Goal: Transaction & Acquisition: Book appointment/travel/reservation

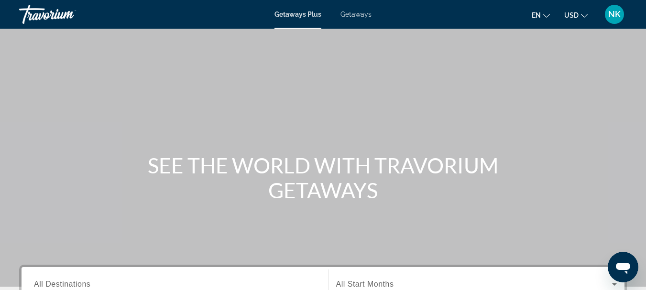
click at [171, 280] on input "Destination All Destinations" at bounding box center [175, 284] width 282 height 11
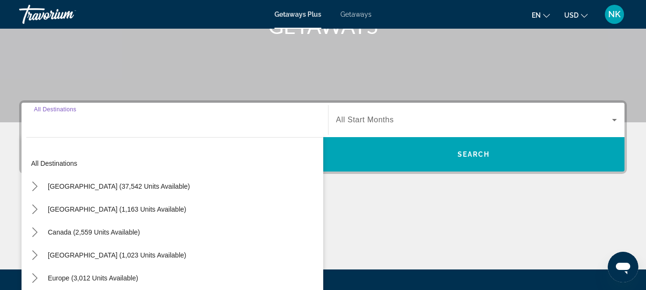
scroll to position [234, 0]
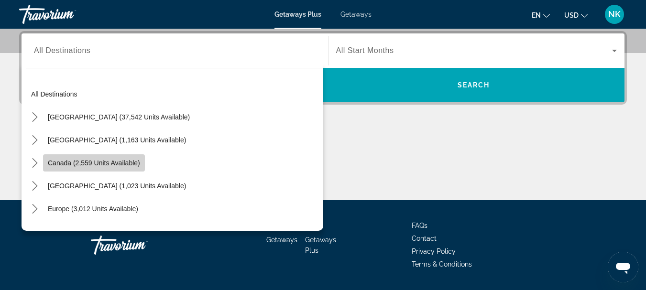
click at [144, 170] on span "Select destination: Canada (2,559 units available)" at bounding box center [94, 163] width 102 height 23
type input "**********"
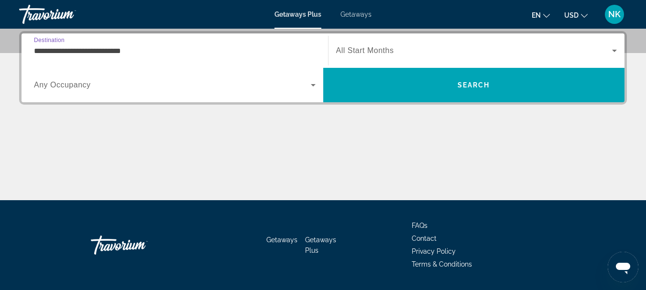
click at [393, 47] on div "Start Month All Start Months" at bounding box center [476, 50] width 281 height 27
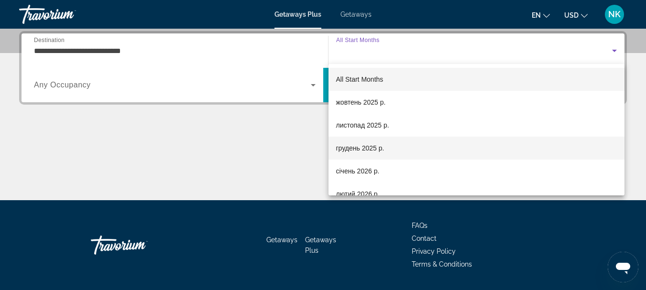
click at [404, 154] on mat-option "грудень 2025 р." at bounding box center [476, 148] width 296 height 23
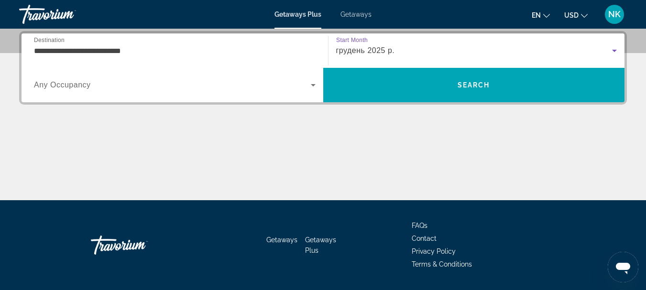
click at [215, 91] on div "Search widget" at bounding box center [175, 85] width 282 height 27
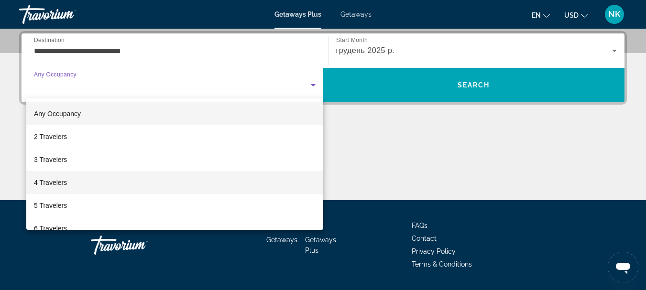
click at [88, 185] on mat-option "4 Travelers" at bounding box center [174, 182] width 297 height 23
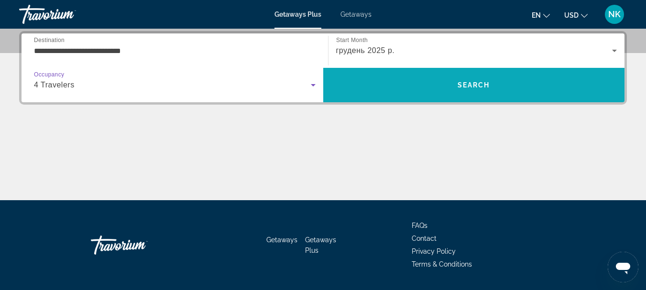
click at [499, 86] on span "Search" at bounding box center [474, 85] width 302 height 23
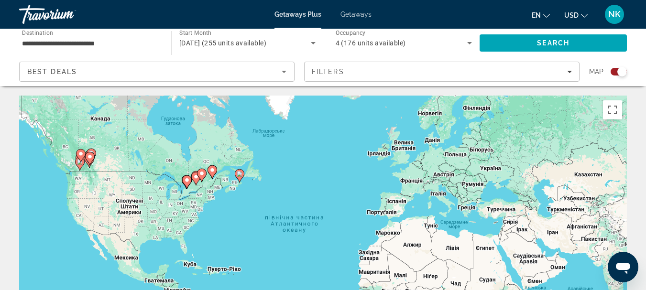
click at [238, 176] on image "Main content" at bounding box center [240, 174] width 6 height 6
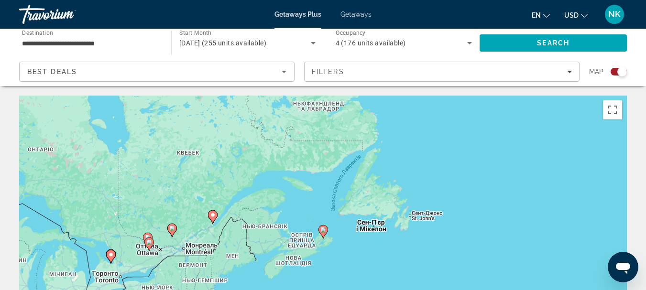
click at [325, 231] on image "Main content" at bounding box center [323, 230] width 6 height 6
type input "**********"
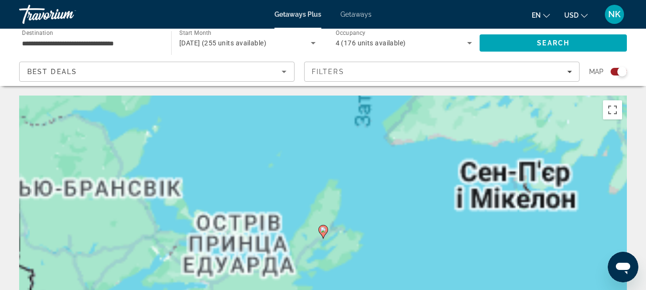
click at [325, 231] on image "Main content" at bounding box center [323, 230] width 6 height 6
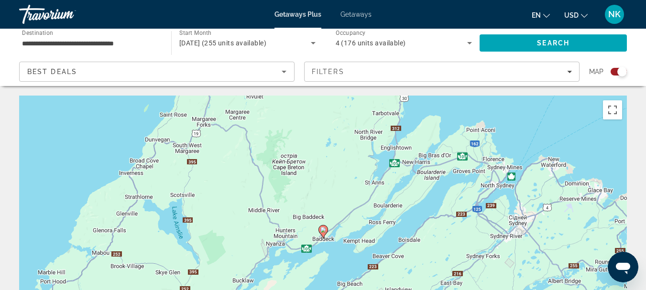
click at [325, 231] on image "Main content" at bounding box center [323, 230] width 6 height 6
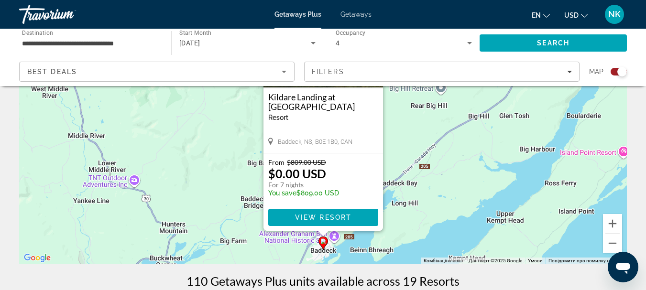
scroll to position [129, 0]
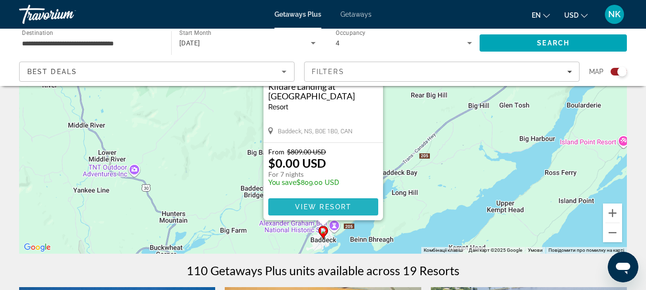
click at [299, 205] on span "View Resort" at bounding box center [322, 207] width 56 height 8
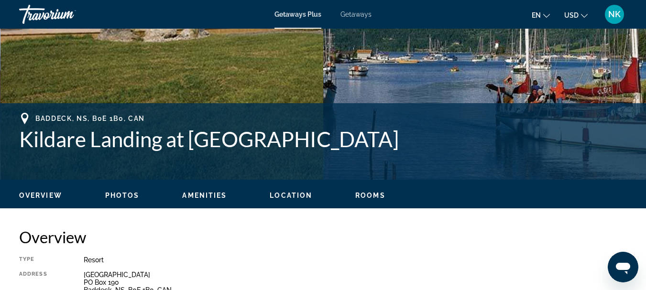
scroll to position [229, 0]
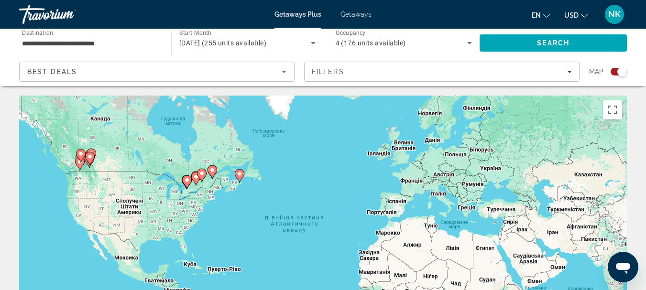
click at [86, 155] on icon "Main content" at bounding box center [89, 158] width 9 height 12
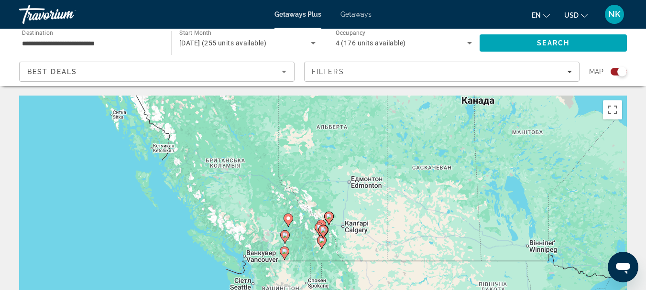
click at [318, 234] on gmp-advanced-marker "Main content" at bounding box center [319, 229] width 10 height 14
type input "**********"
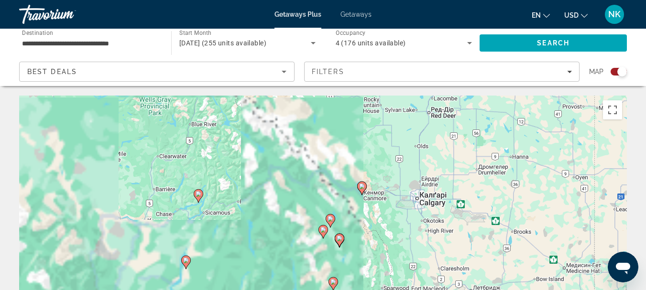
click at [349, 243] on div "Для навігації використовуйте клавіші зі стрілками. Увімкніть режим перетягуванн…" at bounding box center [322, 239] width 607 height 287
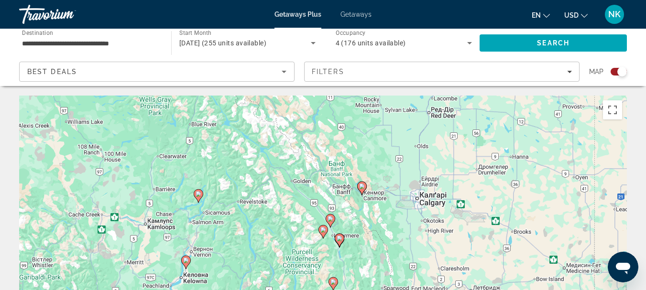
click at [337, 240] on image "Main content" at bounding box center [339, 239] width 6 height 6
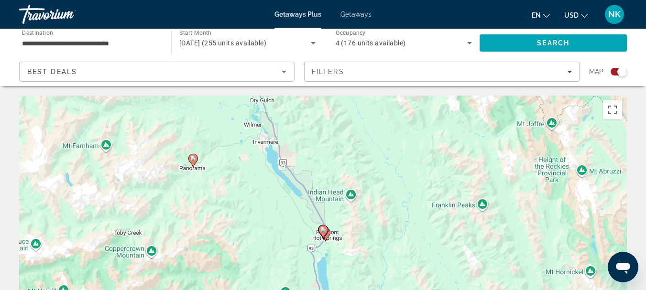
click at [324, 233] on icon "Main content" at bounding box center [322, 232] width 9 height 12
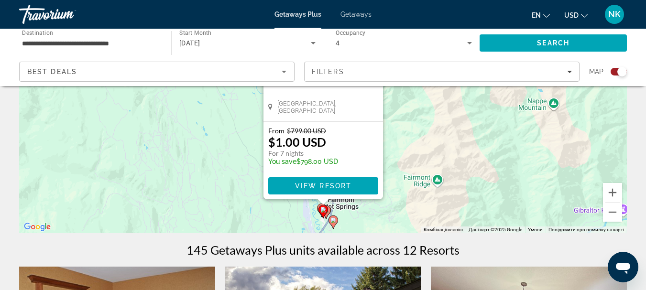
scroll to position [125, 0]
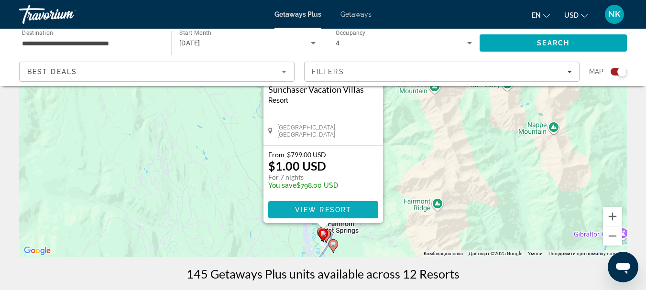
click at [341, 211] on span "View Resort" at bounding box center [322, 210] width 56 height 8
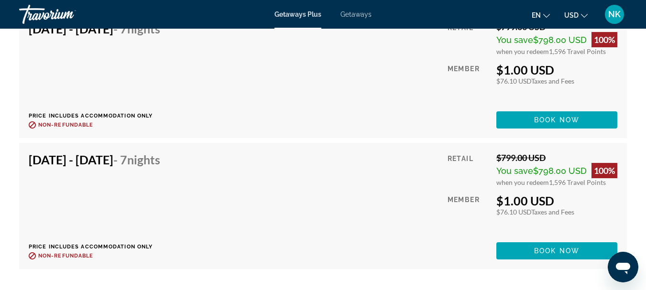
scroll to position [2231, 0]
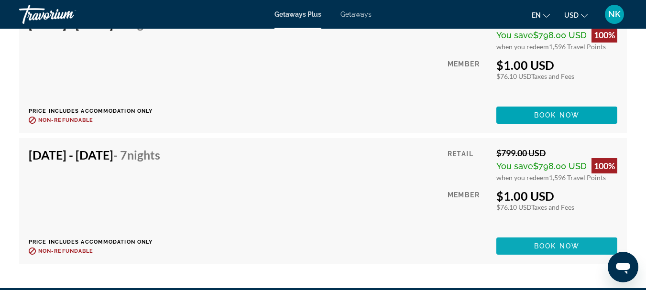
click at [570, 241] on span "Main content" at bounding box center [556, 246] width 121 height 23
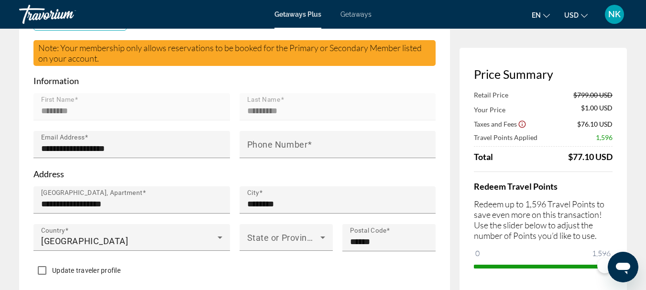
scroll to position [260, 0]
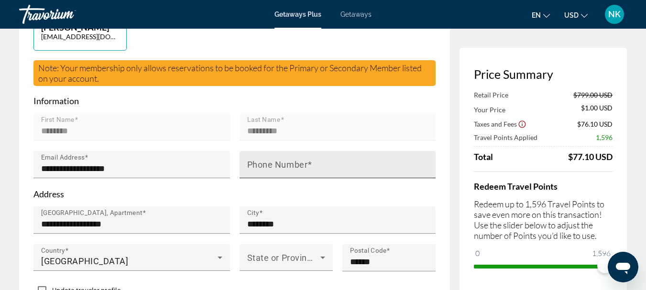
click at [278, 167] on mat-label "Phone Number" at bounding box center [277, 165] width 61 height 10
click at [278, 167] on input "Phone Number" at bounding box center [340, 168] width 187 height 11
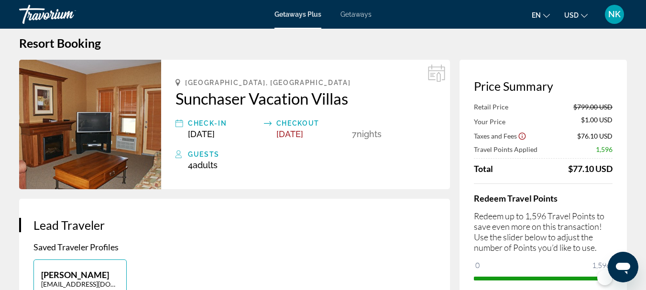
scroll to position [0, 0]
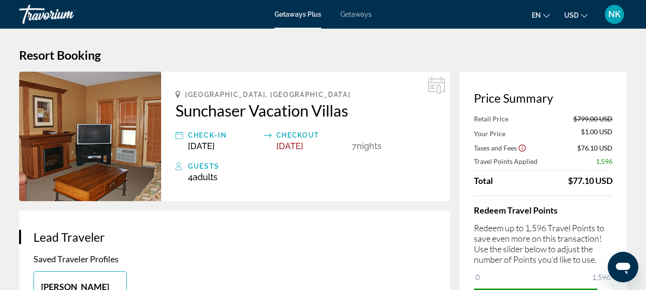
click at [568, 17] on span "USD" at bounding box center [571, 15] width 14 height 8
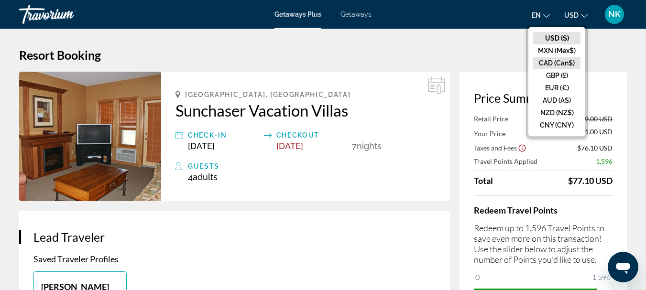
click at [576, 62] on button "CAD (Can$)" at bounding box center [556, 63] width 47 height 12
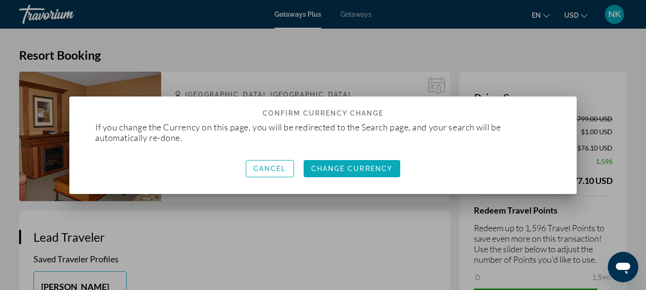
click at [332, 167] on span "Change Currency" at bounding box center [352, 169] width 82 height 8
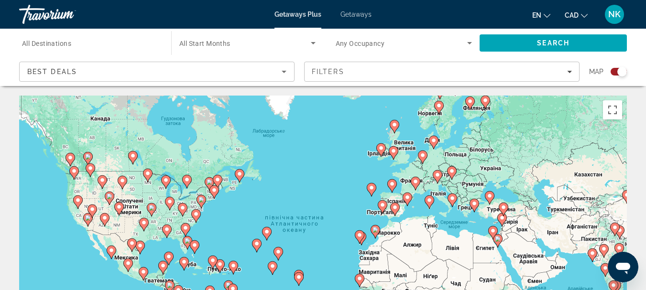
click at [42, 46] on span "All Destinations" at bounding box center [46, 44] width 49 height 8
click at [42, 46] on input "Destination All Destinations" at bounding box center [90, 43] width 137 height 11
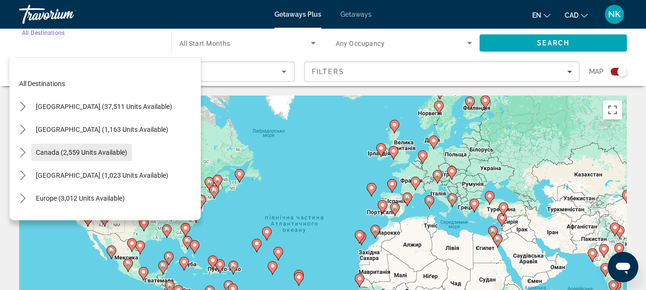
click at [68, 149] on span "Canada (2,559 units available)" at bounding box center [81, 153] width 91 height 8
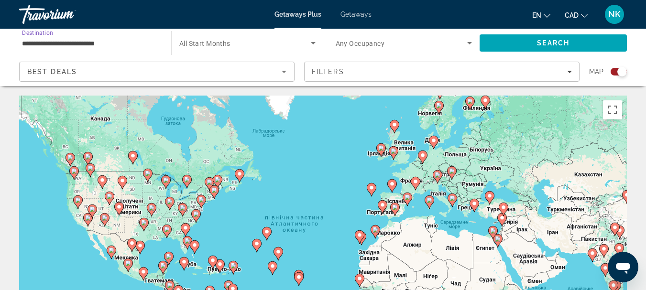
click at [224, 44] on span "All Start Months" at bounding box center [204, 44] width 51 height 8
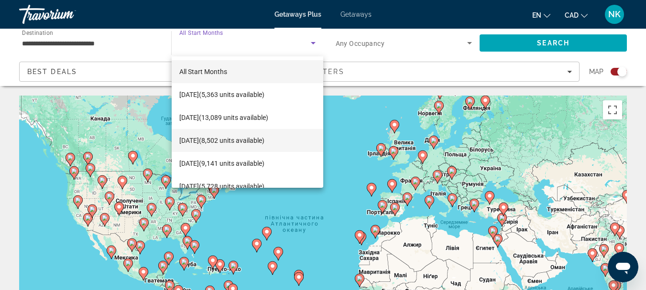
click at [215, 146] on mat-option "December 2025 (8,502 units available)" at bounding box center [248, 140] width 152 height 23
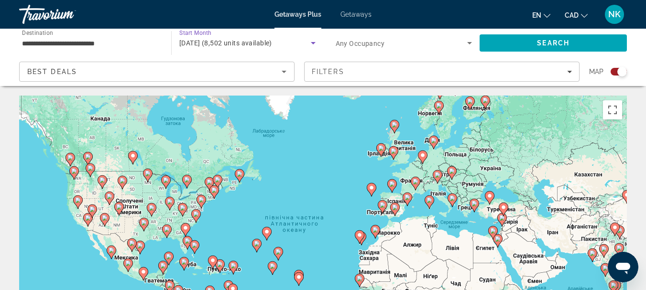
click at [373, 45] on span "Any Occupancy" at bounding box center [360, 44] width 49 height 8
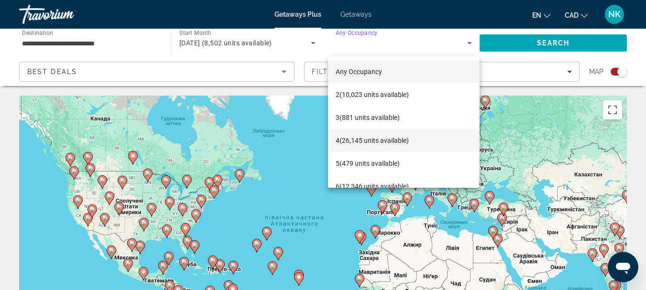
click at [385, 142] on span "4 (26,145 units available)" at bounding box center [372, 140] width 73 height 11
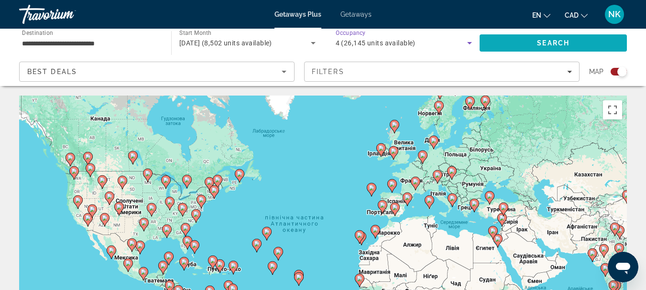
click at [552, 44] on span "Search" at bounding box center [553, 43] width 32 height 8
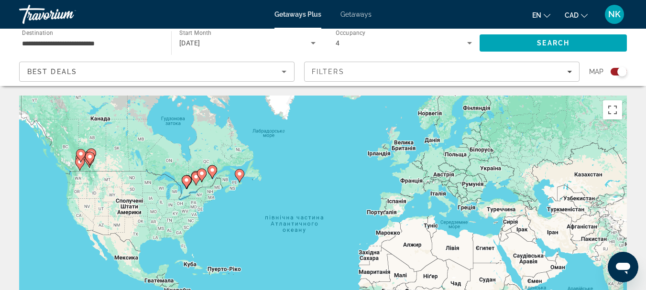
click at [88, 162] on icon "Main content" at bounding box center [90, 158] width 10 height 13
type input "**********"
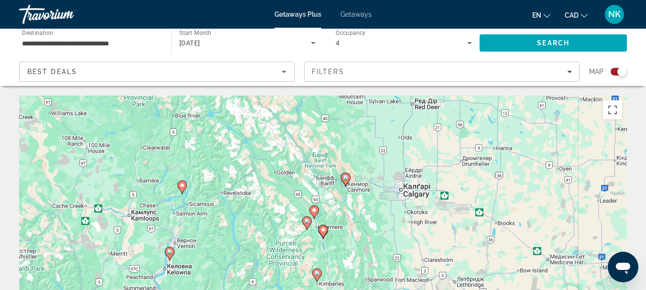
click at [324, 230] on image "Main content" at bounding box center [323, 230] width 6 height 6
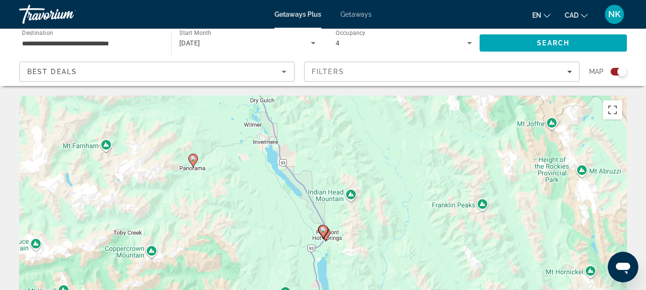
click at [324, 230] on image "Main content" at bounding box center [323, 230] width 6 height 6
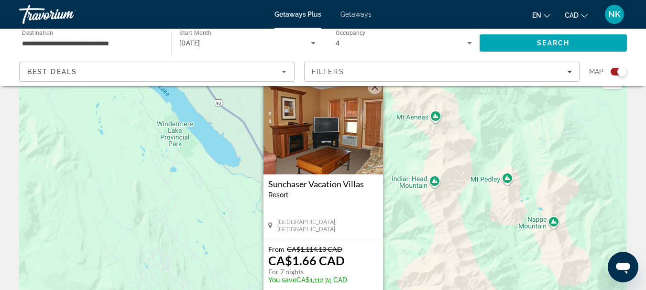
scroll to position [61, 0]
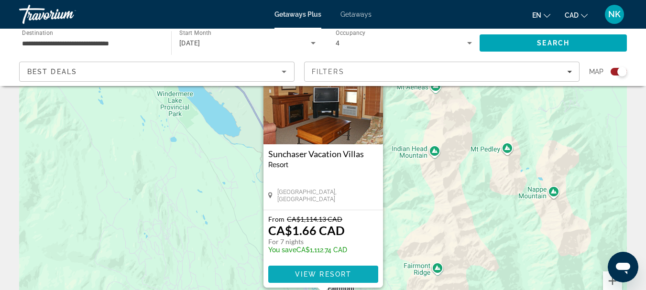
click at [326, 272] on span "View Resort" at bounding box center [322, 275] width 56 height 8
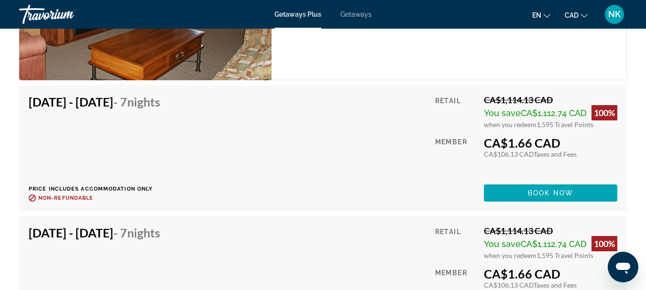
scroll to position [2000, 0]
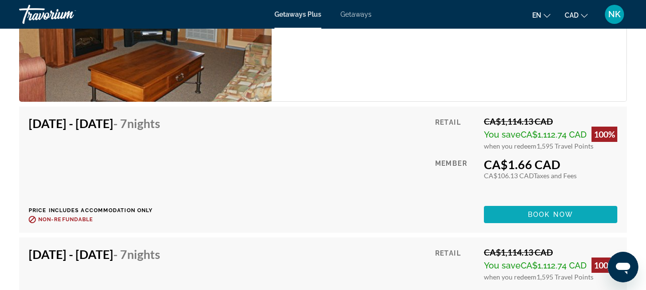
click at [549, 215] on span "Book now" at bounding box center [550, 215] width 45 height 8
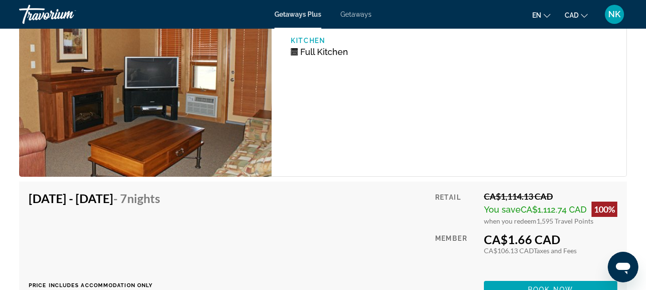
scroll to position [1921, 0]
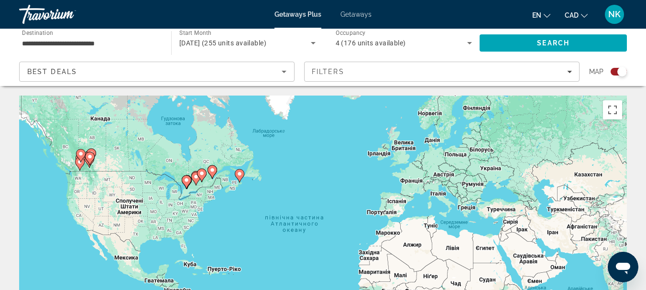
click at [87, 160] on icon "Main content" at bounding box center [89, 158] width 9 height 12
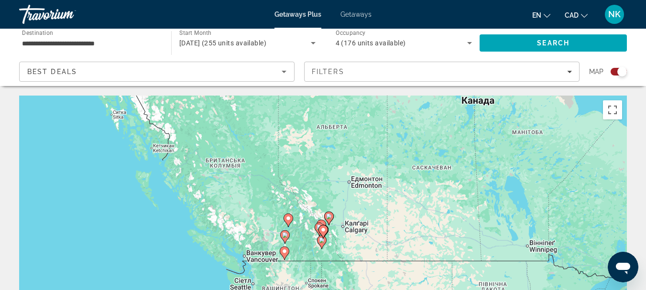
click at [326, 233] on icon "Main content" at bounding box center [322, 232] width 9 height 12
type input "**********"
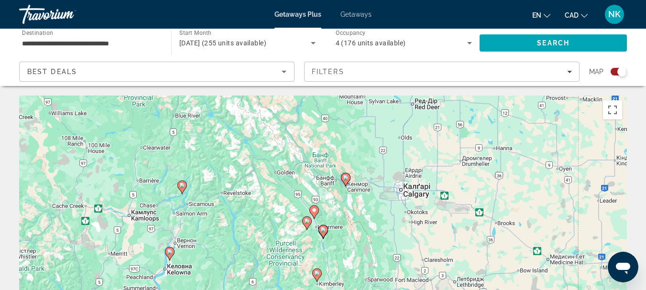
click at [325, 234] on icon "Main content" at bounding box center [322, 232] width 9 height 12
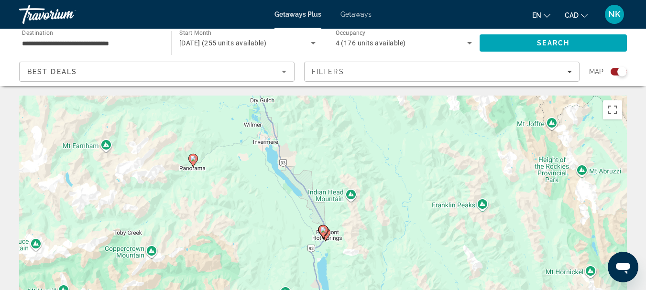
click at [325, 234] on icon "Main content" at bounding box center [322, 232] width 9 height 12
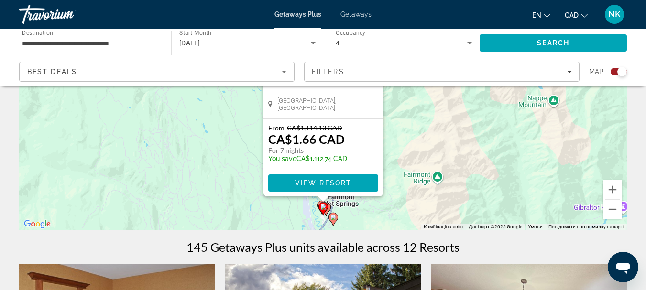
scroll to position [189, 0]
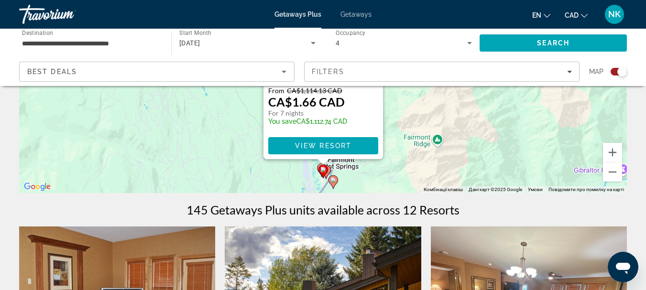
click at [327, 172] on gmp-advanced-marker "Main content" at bounding box center [323, 171] width 10 height 14
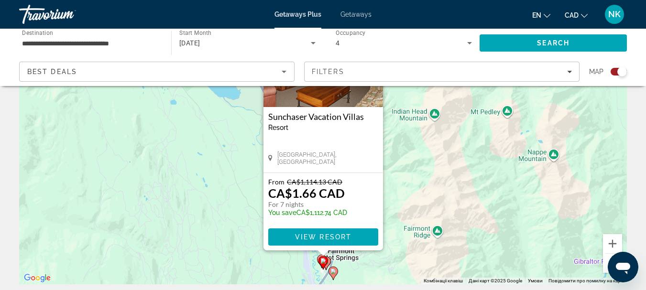
scroll to position [132, 0]
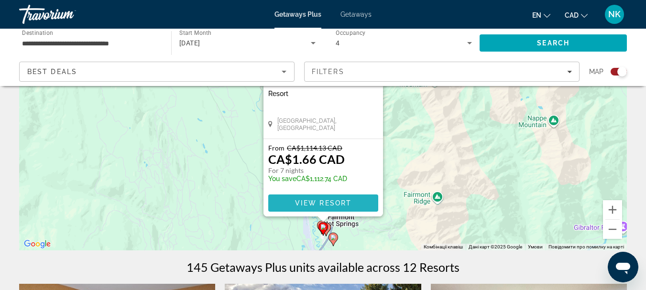
click at [335, 201] on span "View Resort" at bounding box center [322, 203] width 56 height 8
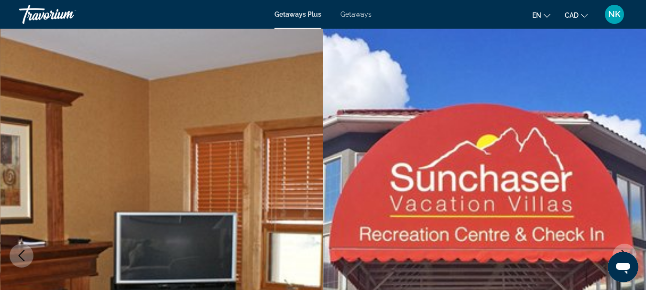
click at [55, 16] on div "Travorium" at bounding box center [67, 14] width 96 height 25
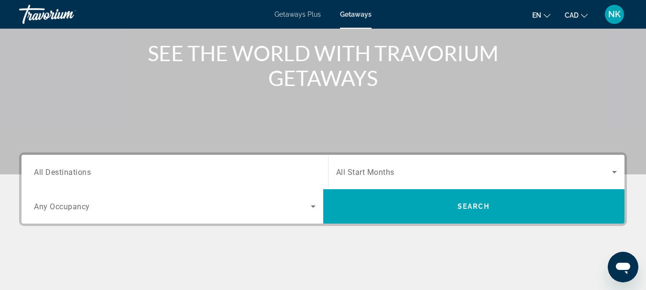
scroll to position [142, 0]
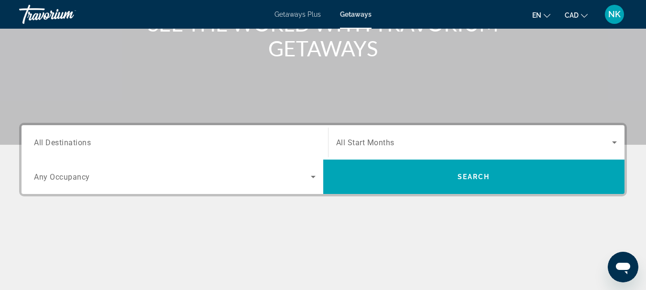
click at [284, 138] on input "Destination All Destinations" at bounding box center [175, 142] width 282 height 11
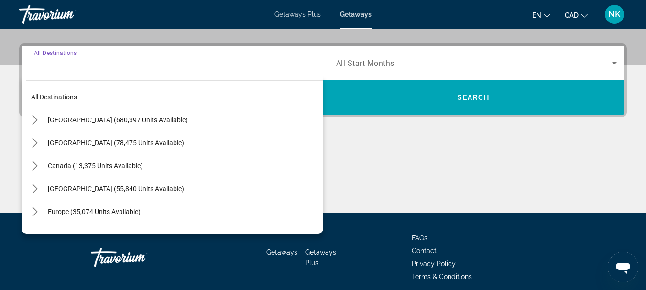
scroll to position [234, 0]
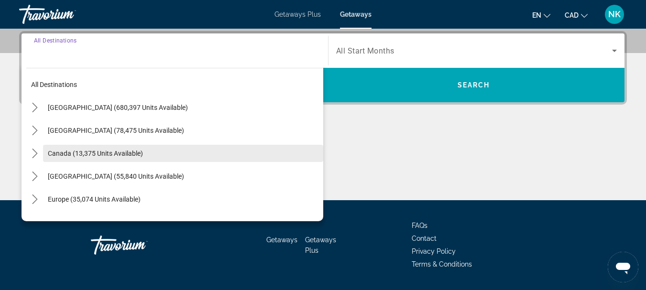
click at [270, 152] on span "Select destination: Canada (13,375 units available)" at bounding box center [183, 153] width 280 height 23
type input "**********"
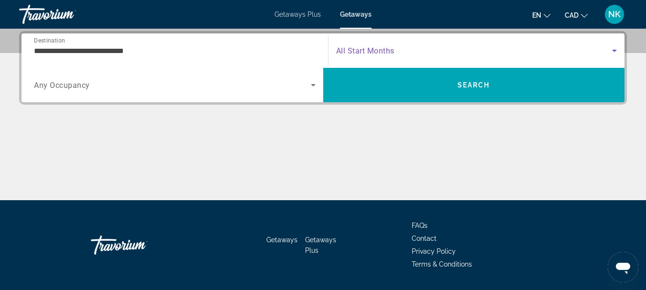
click at [410, 47] on span "Search widget" at bounding box center [474, 50] width 276 height 11
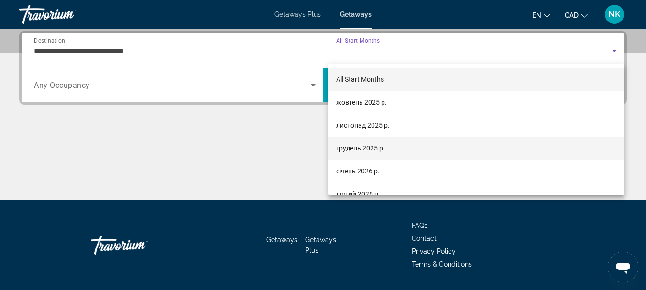
click at [405, 149] on mat-option "грудень 2025 р." at bounding box center [476, 148] width 296 height 23
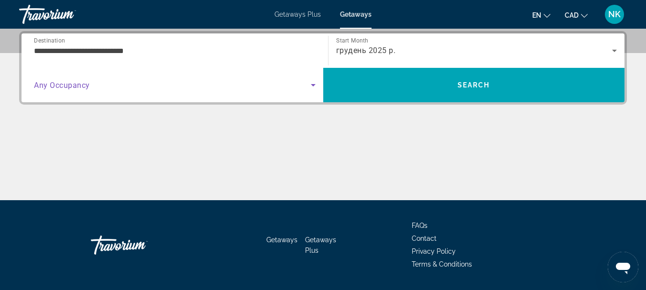
click at [285, 86] on span "Search widget" at bounding box center [172, 84] width 277 height 11
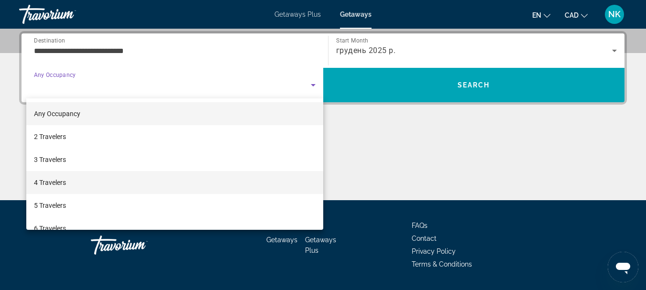
click at [154, 181] on mat-option "4 Travelers" at bounding box center [174, 182] width 297 height 23
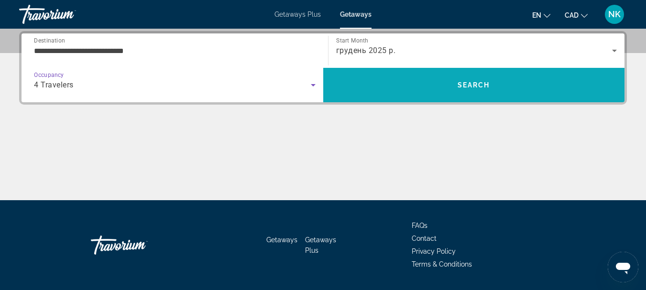
click at [465, 86] on span "Search" at bounding box center [473, 85] width 32 height 8
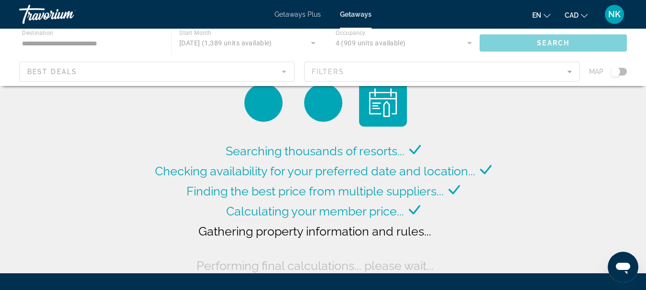
click at [292, 13] on span "Getaways Plus" at bounding box center [297, 15] width 46 height 8
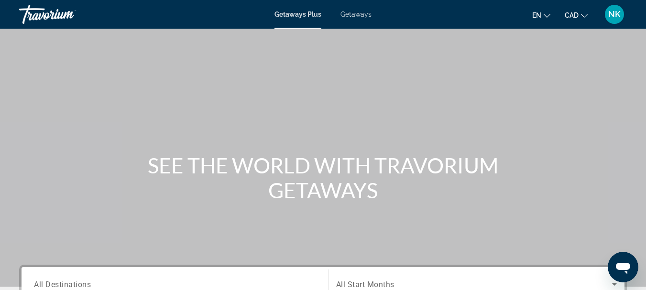
click at [293, 19] on div "Getaways Plus Getaways en English Español Français Italiano Português русский C…" at bounding box center [323, 14] width 646 height 25
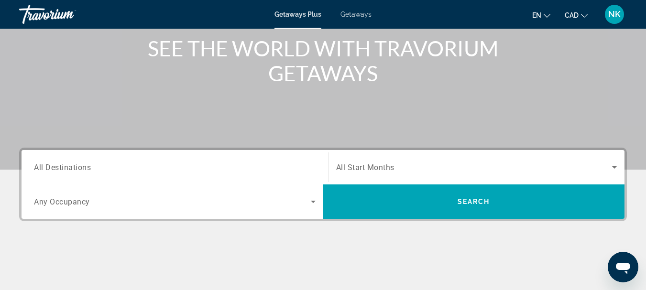
click at [158, 178] on div "Search widget" at bounding box center [175, 167] width 282 height 27
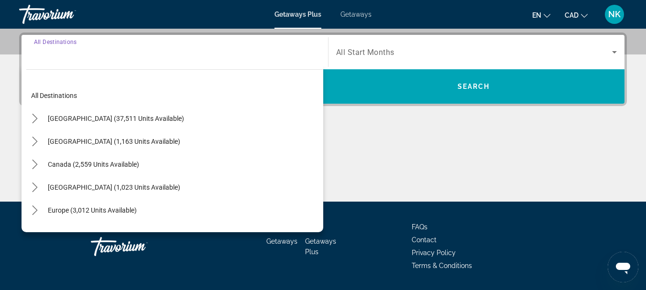
scroll to position [234, 0]
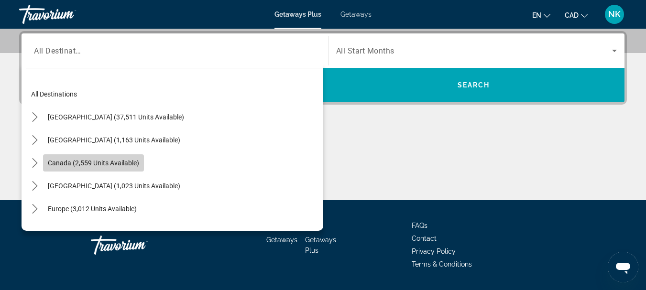
click at [131, 165] on span "Canada (2,559 units available)" at bounding box center [93, 163] width 91 height 8
type input "**********"
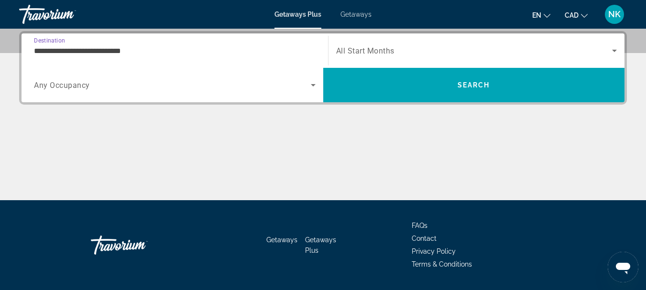
click at [430, 44] on div "Search widget" at bounding box center [476, 50] width 281 height 27
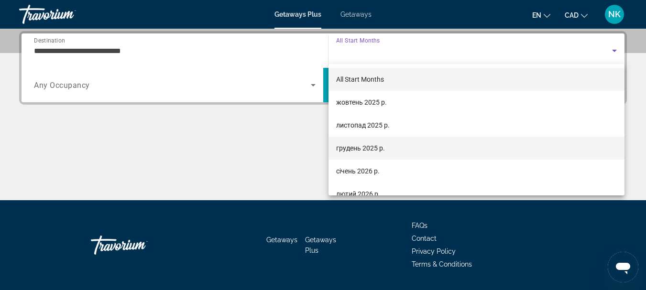
click at [380, 146] on span "грудень 2025 р." at bounding box center [360, 147] width 49 height 11
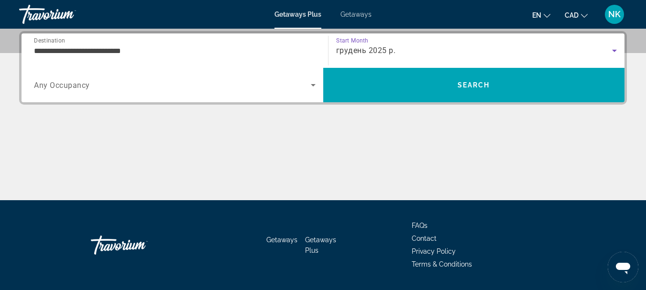
click at [201, 82] on span "Search widget" at bounding box center [172, 84] width 277 height 11
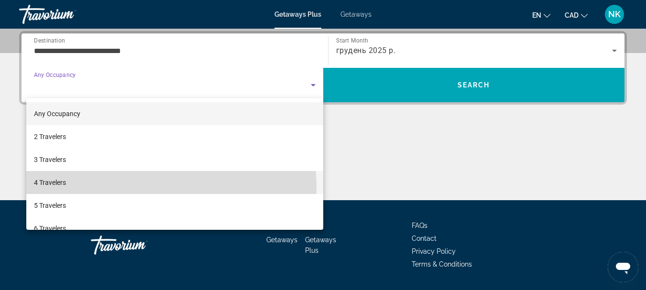
click at [119, 188] on mat-option "4 Travelers" at bounding box center [174, 182] width 297 height 23
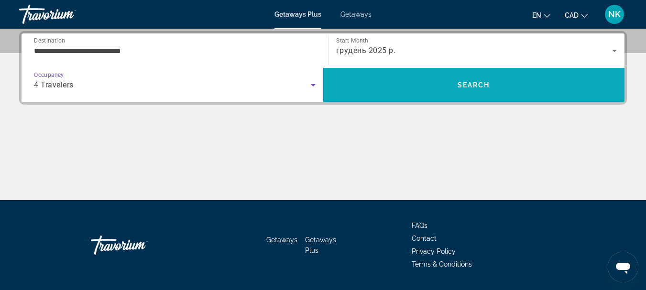
click at [405, 77] on span "Search" at bounding box center [474, 85] width 302 height 23
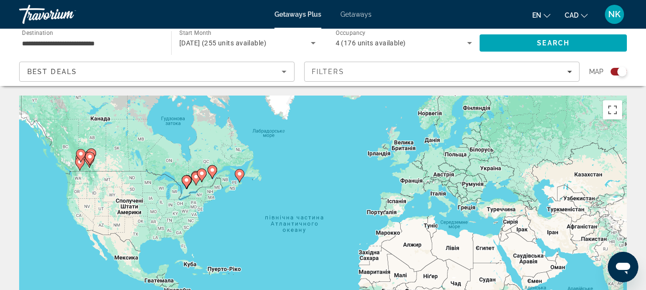
click at [84, 156] on icon "Main content" at bounding box center [80, 156] width 9 height 12
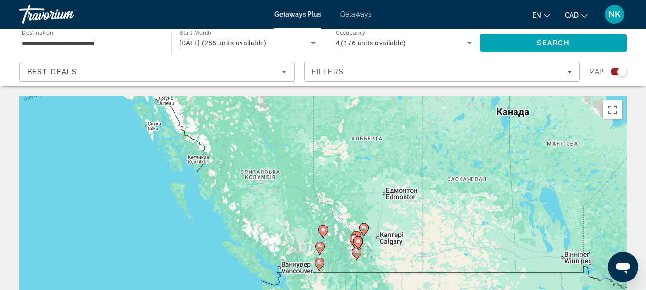
click at [335, 249] on div "Увімкніть режим перетягування за допомогою клавіатури, натиснувши Alt + Enter. …" at bounding box center [322, 239] width 607 height 287
click at [357, 246] on icon "Main content" at bounding box center [357, 243] width 9 height 12
type input "**********"
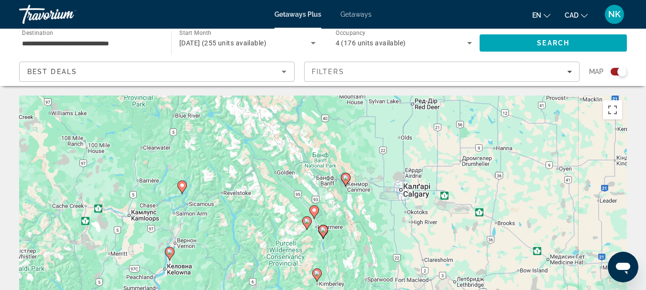
click at [321, 237] on gmp-advanced-marker "Main content" at bounding box center [323, 232] width 10 height 14
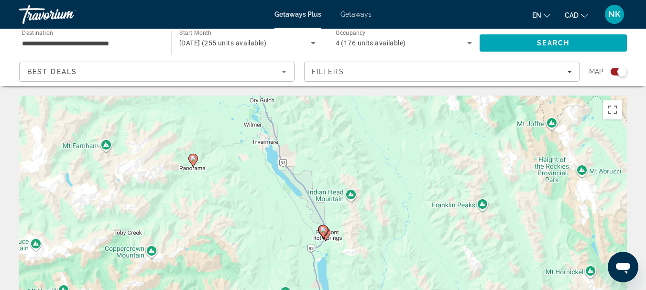
click at [322, 235] on icon "Main content" at bounding box center [322, 232] width 9 height 12
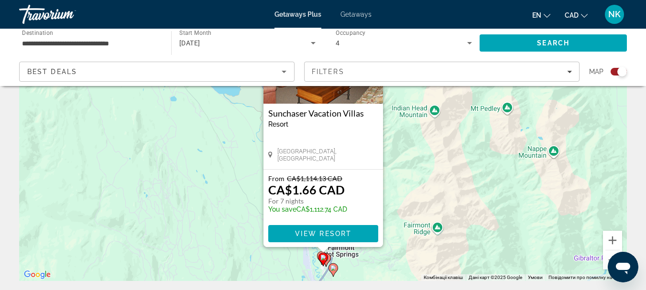
scroll to position [118, 0]
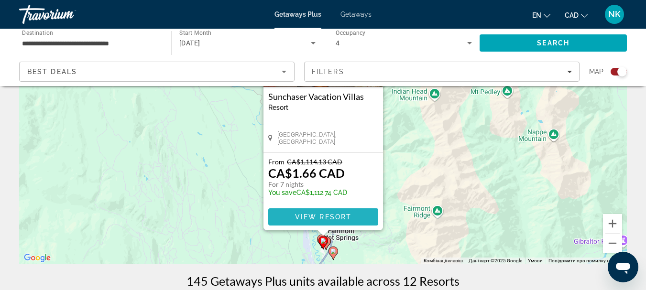
click at [338, 217] on span "View Resort" at bounding box center [322, 217] width 56 height 8
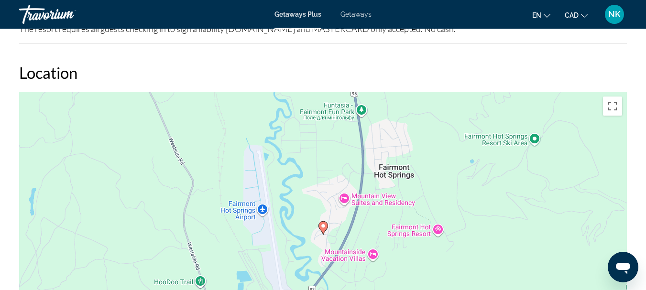
scroll to position [1448, 0]
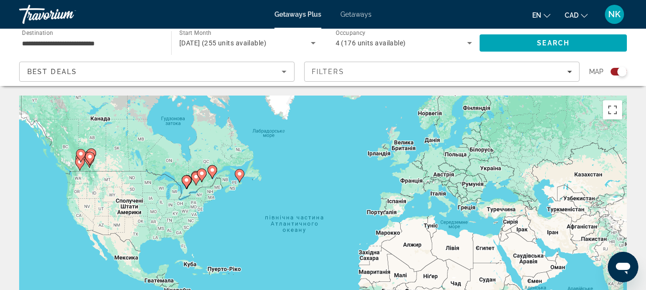
click at [92, 157] on image "Main content" at bounding box center [90, 157] width 6 height 6
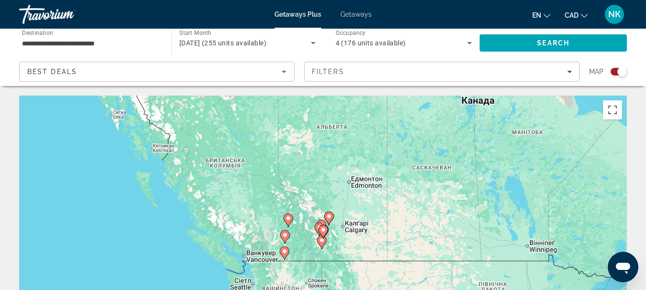
click at [326, 229] on icon "Main content" at bounding box center [322, 232] width 9 height 12
type input "**********"
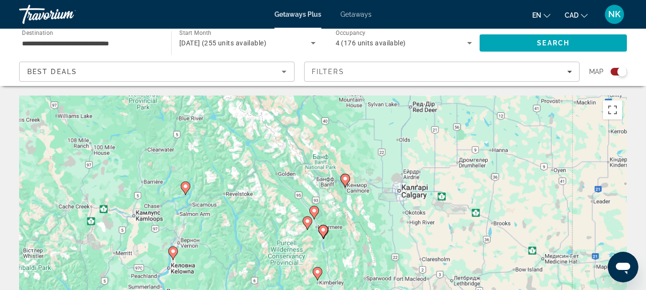
click at [325, 232] on image "Main content" at bounding box center [323, 230] width 6 height 6
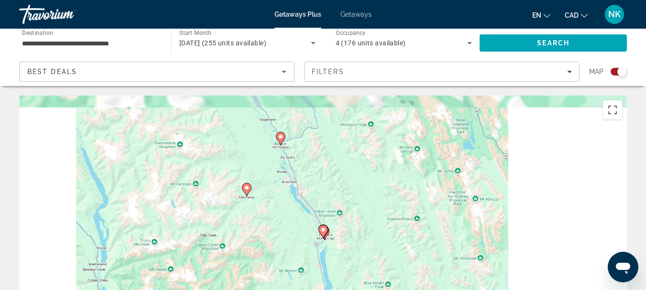
click at [325, 232] on image "Main content" at bounding box center [323, 230] width 6 height 6
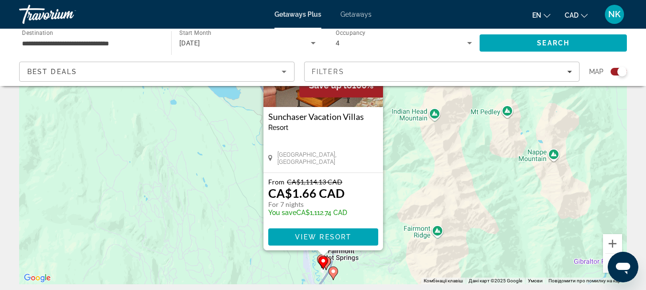
scroll to position [118, 0]
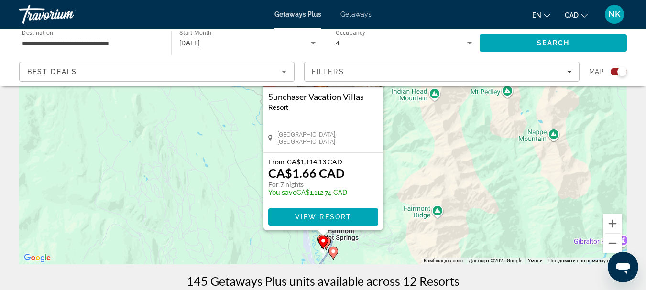
click at [327, 241] on icon "Main content" at bounding box center [322, 243] width 9 height 12
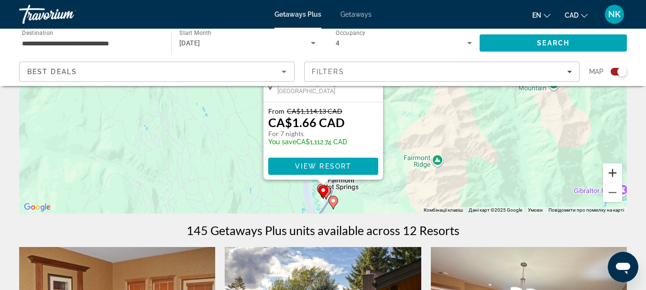
click at [618, 174] on button "Збільшити" at bounding box center [612, 172] width 19 height 19
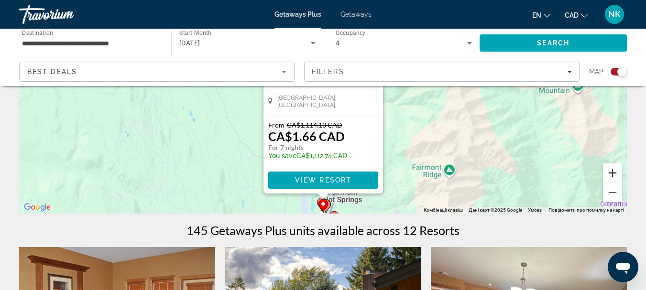
click at [618, 174] on button "Збільшити" at bounding box center [612, 172] width 19 height 19
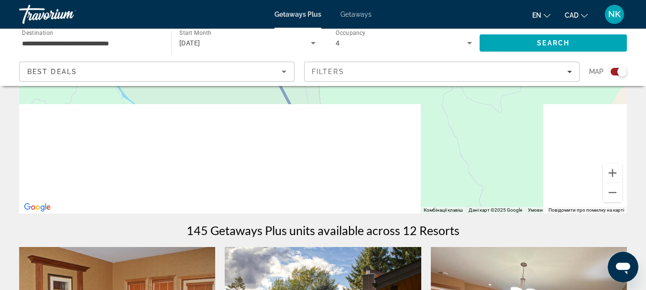
drag, startPoint x: 438, startPoint y: 186, endPoint x: 390, endPoint y: -56, distance: 246.7
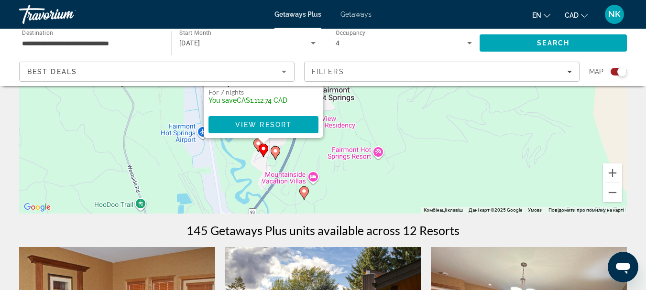
drag, startPoint x: 387, startPoint y: 185, endPoint x: 397, endPoint y: 141, distance: 44.6
click at [397, 141] on div "Увімкніть режим перетягування за допомогою клавіатури, натиснувши Alt + Enter. …" at bounding box center [322, 70] width 607 height 287
click at [256, 145] on image "Main content" at bounding box center [258, 144] width 6 height 6
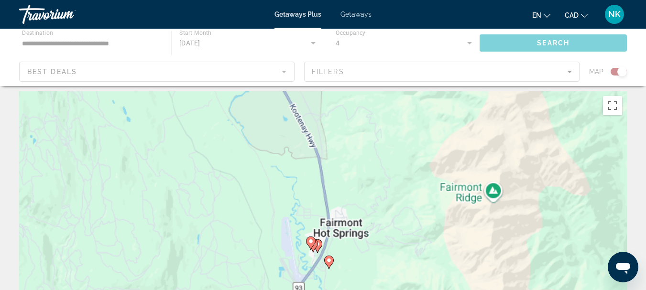
scroll to position [0, 0]
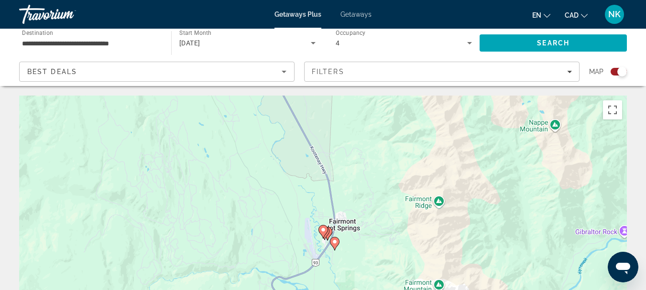
click at [326, 237] on gmp-advanced-marker "Main content" at bounding box center [323, 232] width 10 height 14
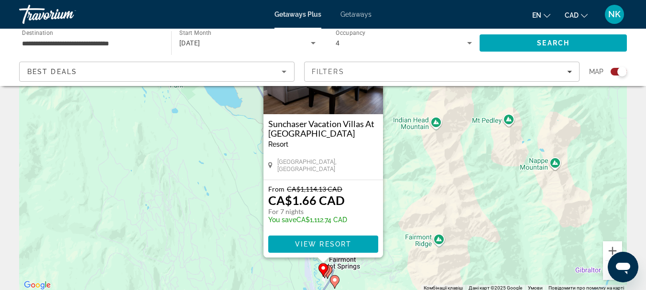
scroll to position [104, 0]
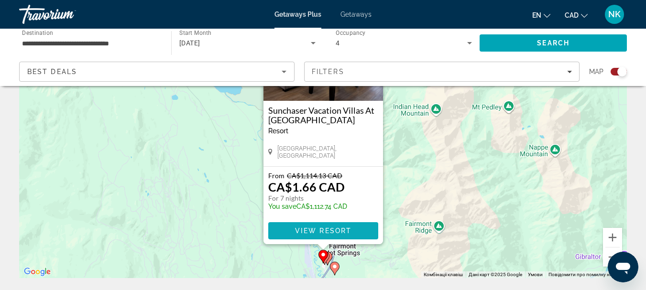
click at [308, 225] on span "Main content" at bounding box center [323, 230] width 110 height 23
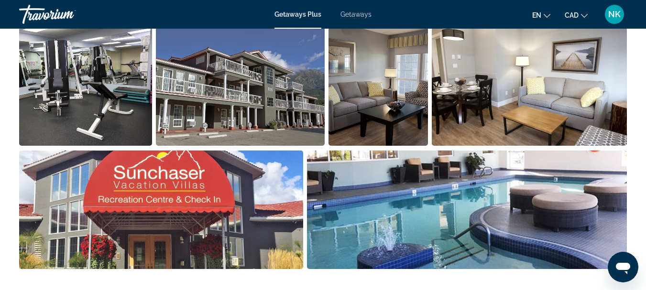
scroll to position [340, 0]
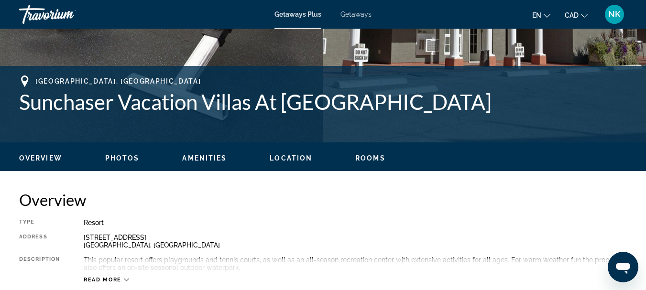
click at [571, 15] on span "CAD" at bounding box center [571, 15] width 14 height 8
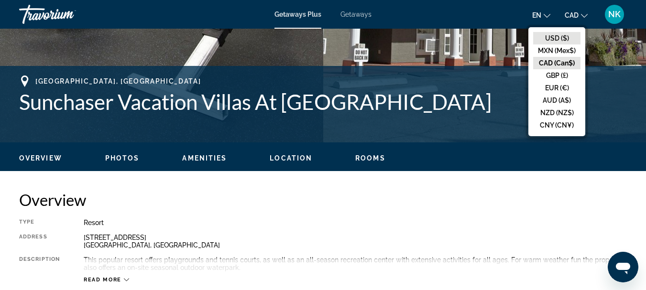
click at [553, 35] on button "USD ($)" at bounding box center [556, 38] width 47 height 12
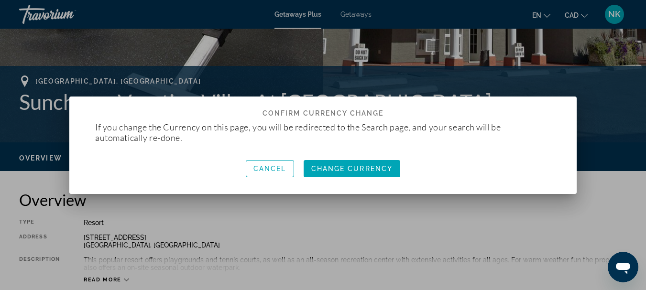
scroll to position [0, 0]
click at [335, 169] on span "Change Currency" at bounding box center [352, 169] width 82 height 8
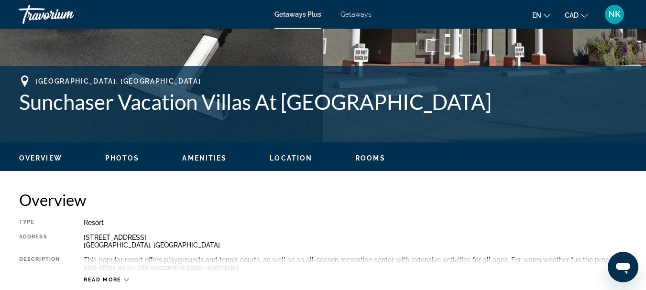
scroll to position [340, 0]
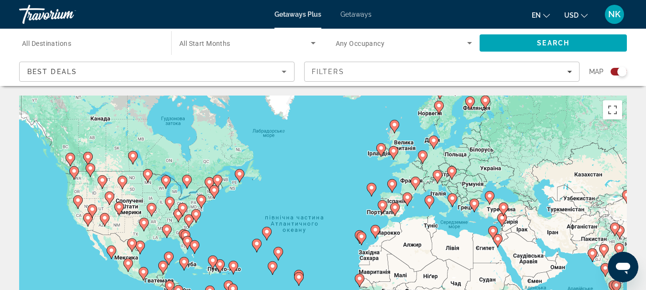
click at [73, 161] on icon "Main content" at bounding box center [69, 159] width 9 height 12
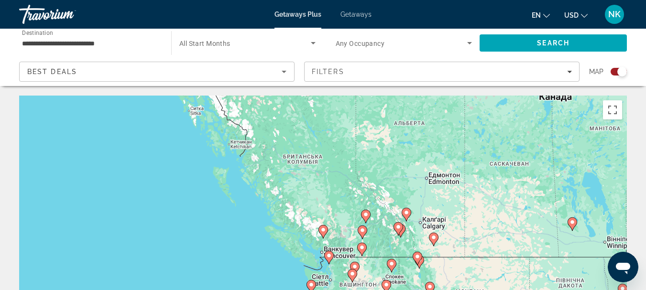
click at [399, 226] on image "Main content" at bounding box center [398, 227] width 6 height 6
type input "**********"
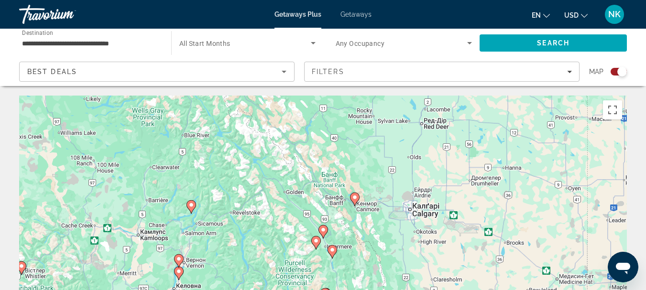
click at [329, 251] on icon "Main content" at bounding box center [331, 252] width 9 height 12
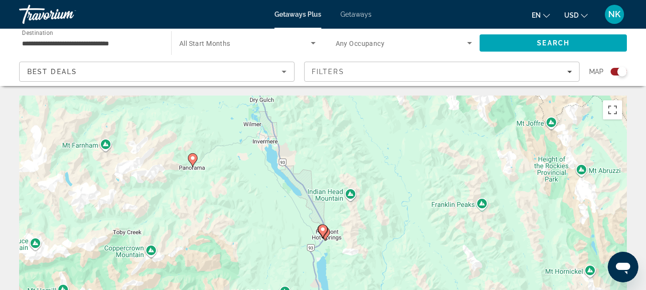
click at [323, 235] on icon "Main content" at bounding box center [322, 231] width 9 height 12
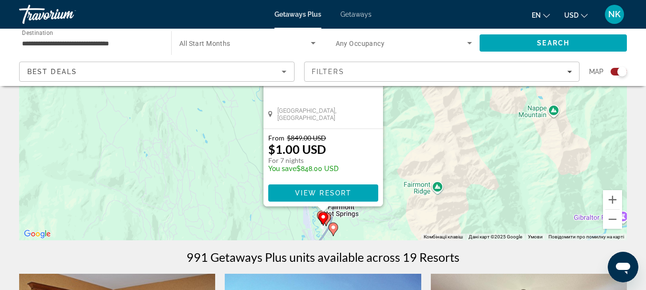
scroll to position [203, 0]
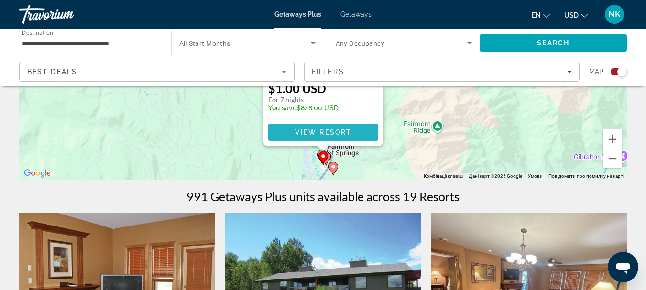
click at [332, 132] on span "View Resort" at bounding box center [322, 133] width 56 height 8
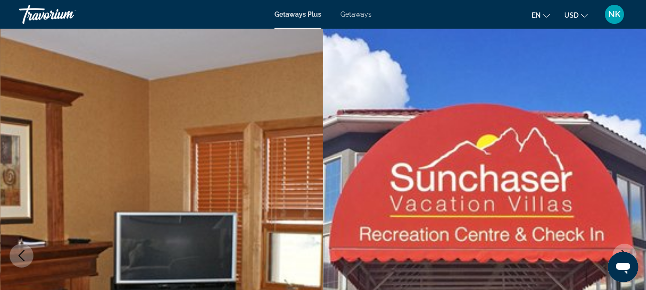
click at [37, 12] on div "Travorium" at bounding box center [67, 14] width 96 height 25
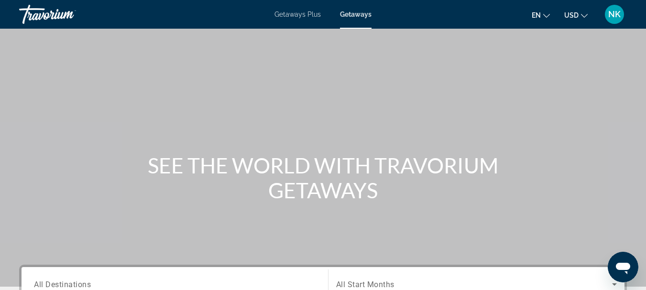
click at [31, 12] on div "Travorium" at bounding box center [67, 14] width 96 height 25
click at [285, 15] on span "Getaways Plus" at bounding box center [297, 15] width 46 height 8
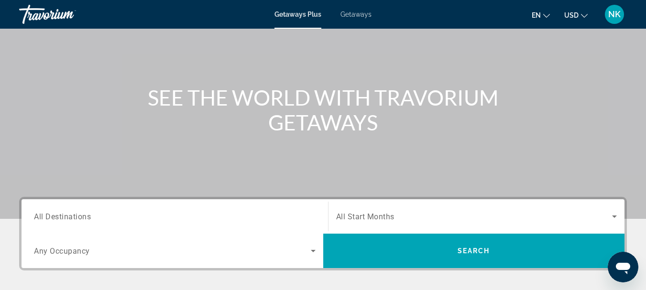
scroll to position [147, 0]
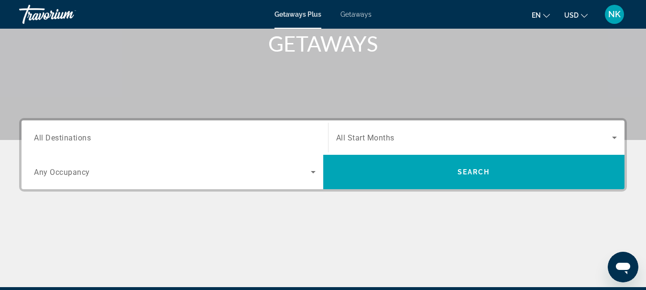
click at [61, 138] on span "All Destinations" at bounding box center [62, 137] width 57 height 9
click at [61, 138] on input "Destination All Destinations" at bounding box center [175, 137] width 282 height 11
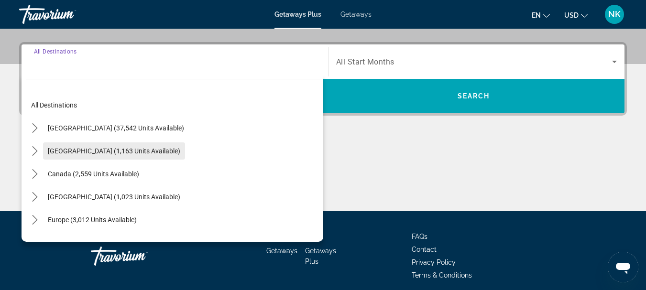
scroll to position [234, 0]
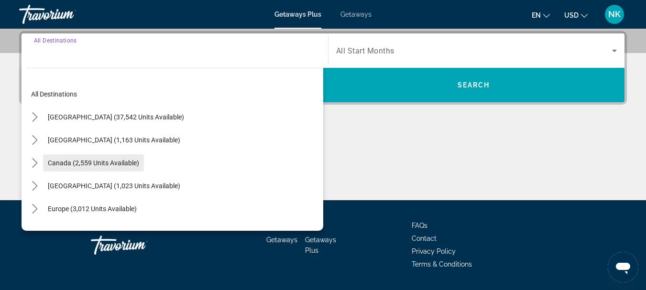
click at [83, 164] on span "Canada (2,559 units available)" at bounding box center [93, 163] width 91 height 8
type input "**********"
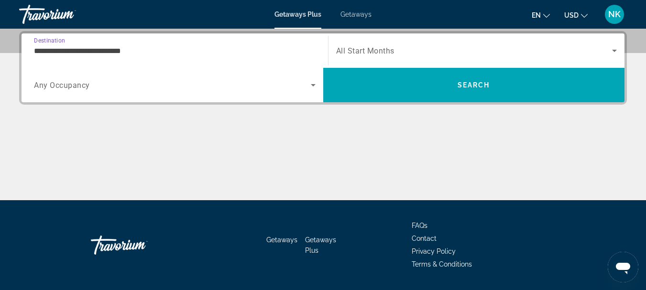
click at [442, 46] on span "Search widget" at bounding box center [474, 50] width 276 height 11
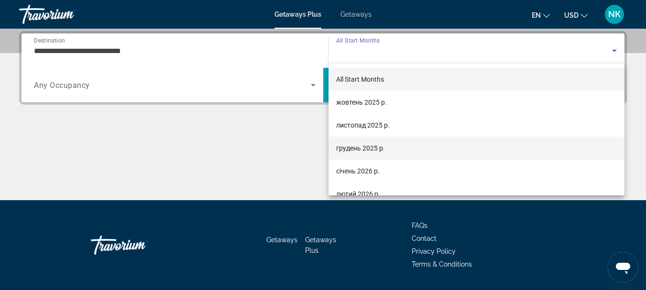
click at [417, 147] on mat-option "грудень 2025 р." at bounding box center [476, 148] width 296 height 23
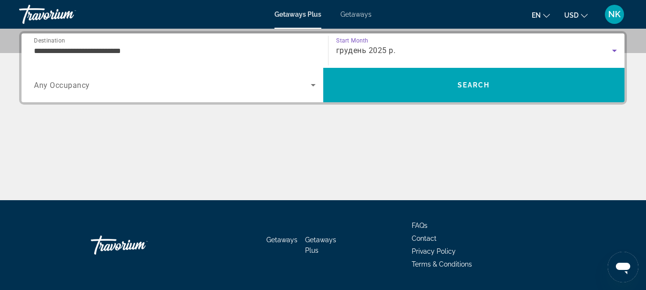
click at [204, 89] on span "Search widget" at bounding box center [172, 84] width 277 height 11
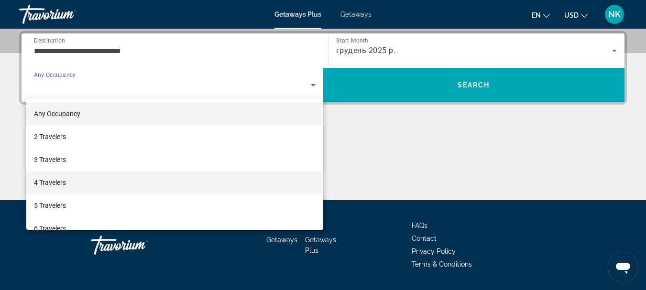
click at [79, 183] on mat-option "4 Travelers" at bounding box center [174, 182] width 297 height 23
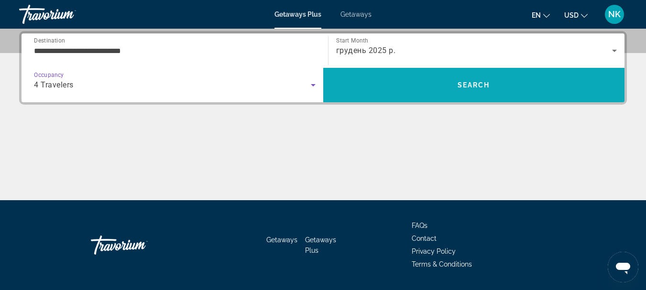
click at [433, 90] on span "Search" at bounding box center [474, 85] width 302 height 23
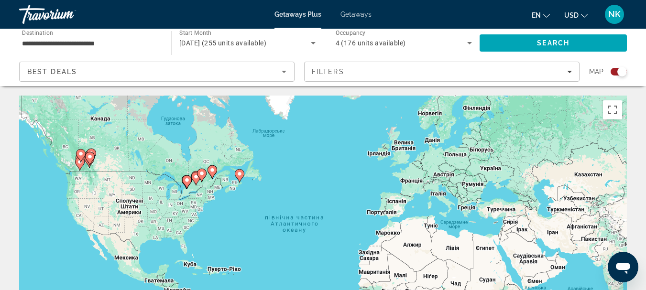
click at [83, 159] on gmp-advanced-marker "Main content" at bounding box center [81, 156] width 10 height 14
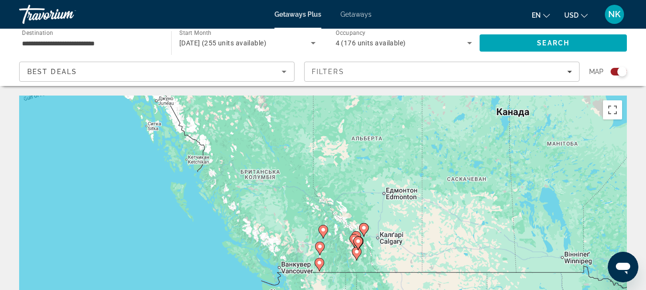
click at [362, 243] on icon "Main content" at bounding box center [357, 243] width 9 height 12
type input "**********"
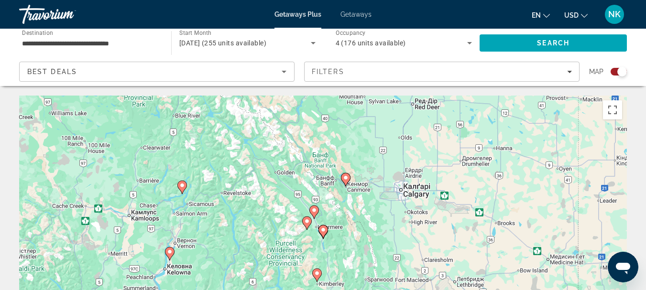
click at [321, 236] on gmp-advanced-marker "Main content" at bounding box center [323, 232] width 10 height 14
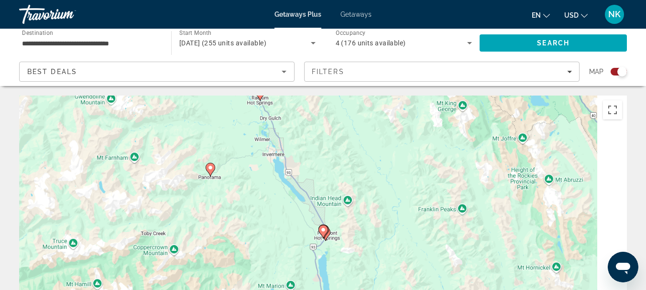
click at [321, 235] on gmp-advanced-marker "Main content" at bounding box center [323, 232] width 10 height 14
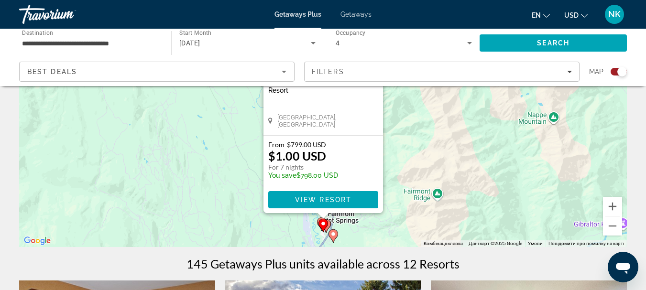
scroll to position [172, 0]
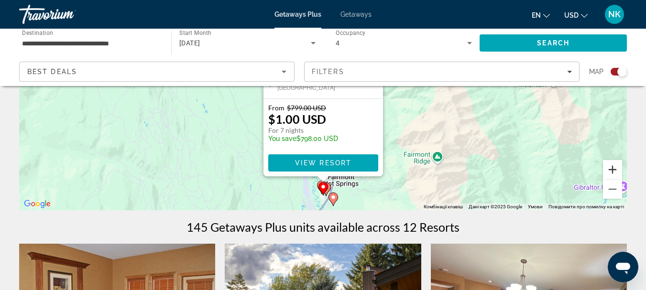
click at [615, 162] on button "Збільшити" at bounding box center [612, 169] width 19 height 19
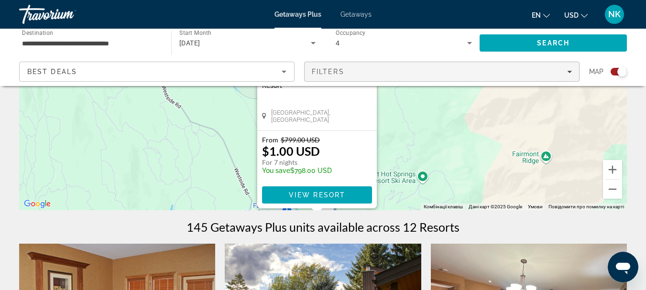
drag, startPoint x: 496, startPoint y: 183, endPoint x: 495, endPoint y: 70, distance: 112.8
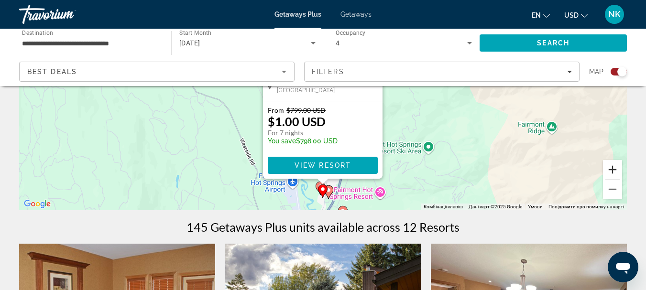
click at [610, 170] on button "Збільшити" at bounding box center [612, 169] width 19 height 19
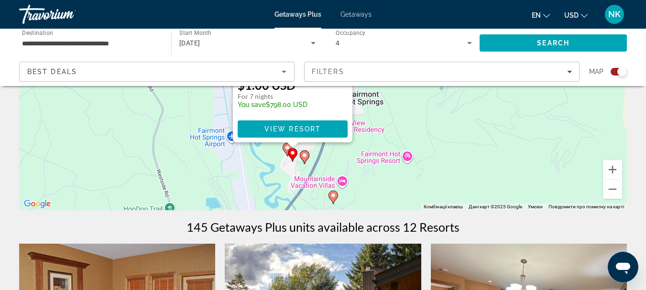
drag, startPoint x: 406, startPoint y: 174, endPoint x: 367, endPoint y: -21, distance: 198.9
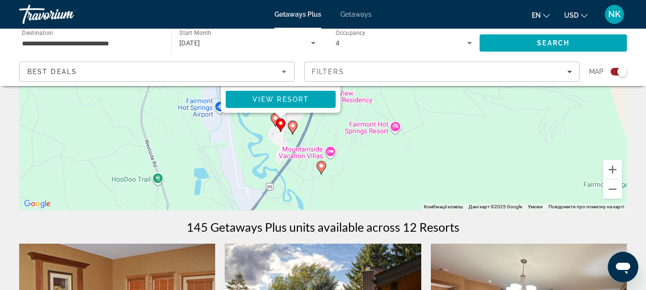
click at [292, 129] on icon "Main content" at bounding box center [292, 127] width 9 height 12
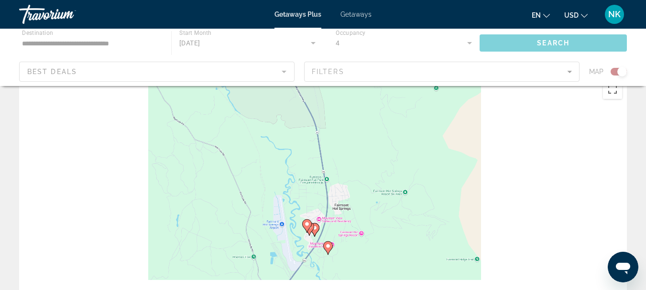
scroll to position [0, 0]
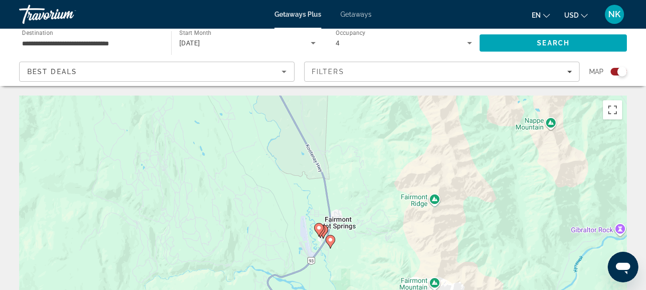
click at [323, 232] on gmp-advanced-marker "Main content" at bounding box center [319, 230] width 10 height 14
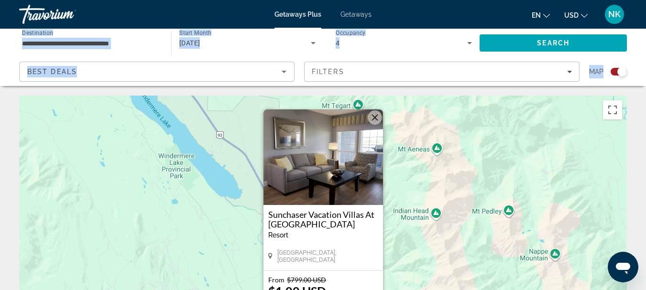
drag, startPoint x: 644, startPoint y: 28, endPoint x: 646, endPoint y: 55, distance: 27.3
click at [646, 55] on html "**********" at bounding box center [323, 145] width 646 height 290
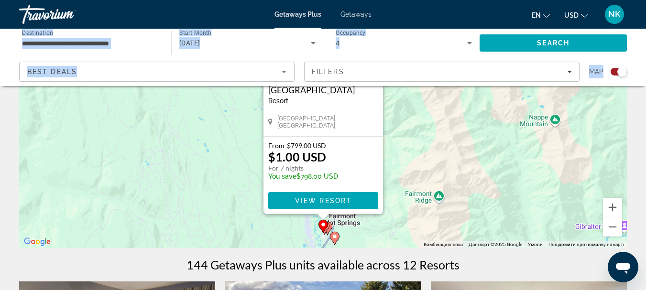
scroll to position [158, 0]
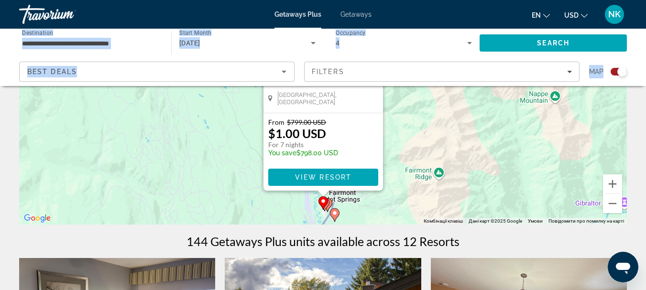
click at [332, 204] on icon "Main content" at bounding box center [328, 204] width 10 height 13
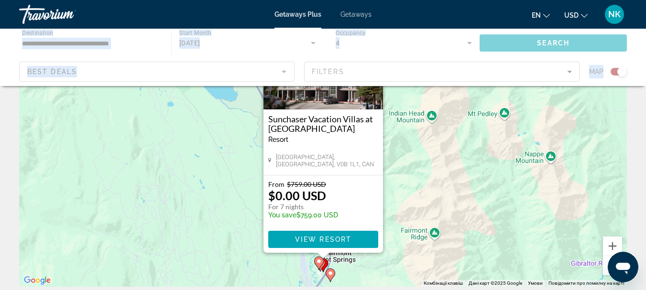
scroll to position [108, 0]
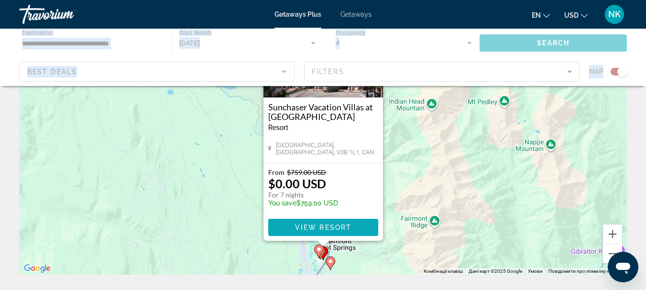
click at [357, 229] on span "Main content" at bounding box center [323, 227] width 110 height 23
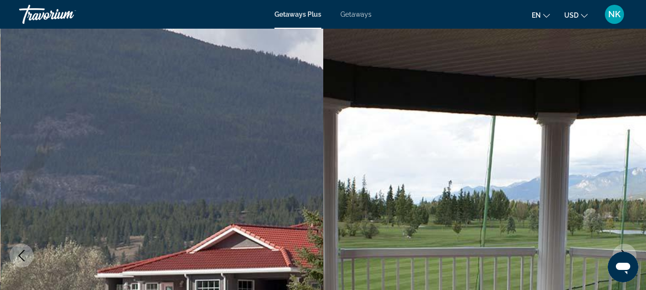
click at [617, 15] on span "NK" at bounding box center [614, 15] width 12 height 10
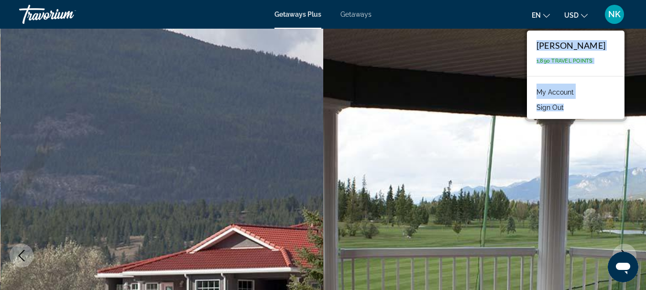
click at [552, 93] on link "My Account" at bounding box center [554, 92] width 47 height 12
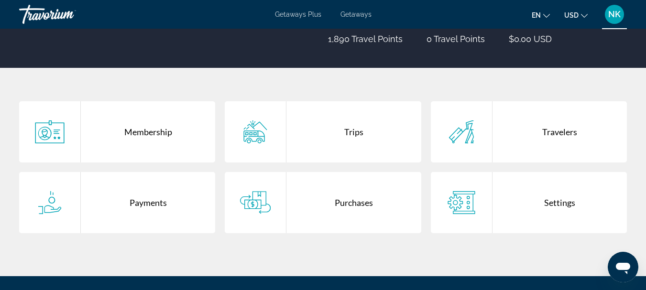
scroll to position [145, 0]
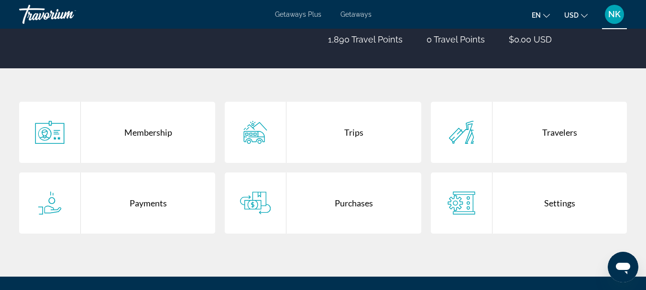
drag, startPoint x: 348, startPoint y: 127, endPoint x: 354, endPoint y: 136, distance: 10.9
click at [348, 127] on div "Trips" at bounding box center [353, 132] width 134 height 61
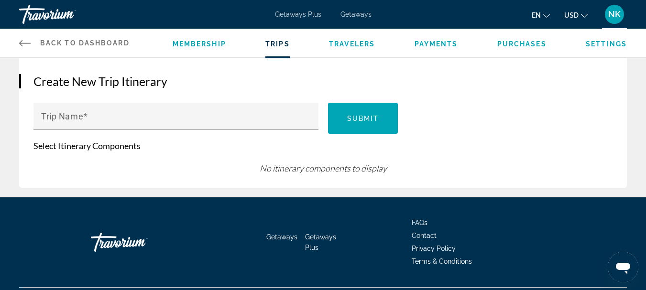
scroll to position [112, 0]
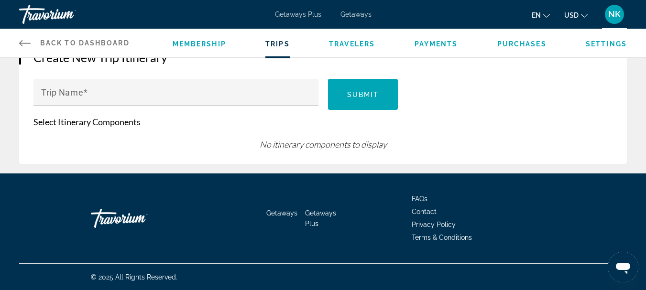
click at [205, 43] on span "Membership" at bounding box center [200, 44] width 54 height 8
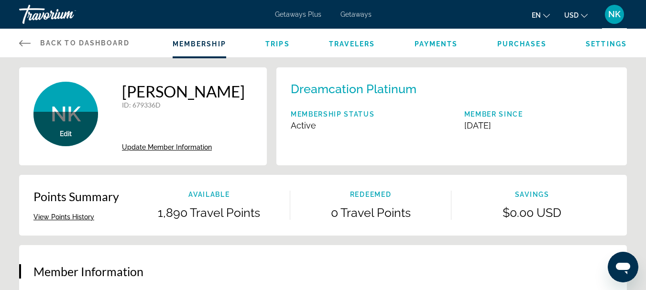
click at [299, 15] on span "Getaways Plus" at bounding box center [298, 15] width 46 height 8
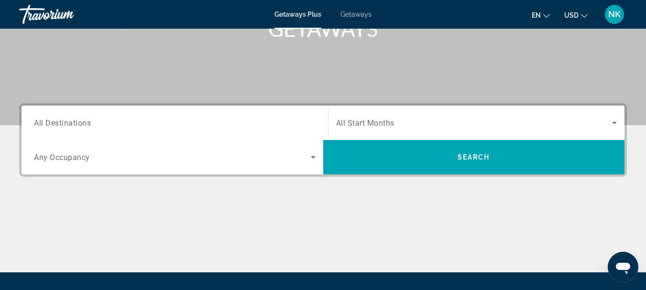
scroll to position [183, 0]
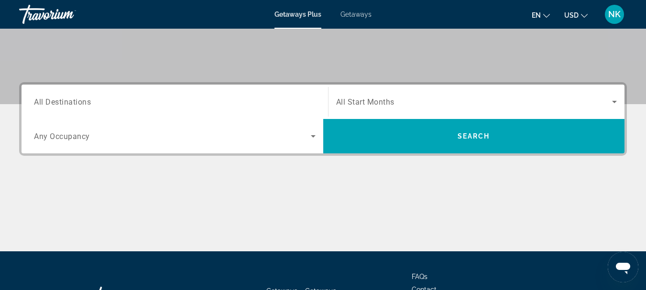
click at [169, 105] on input "Destination All Destinations" at bounding box center [175, 102] width 282 height 11
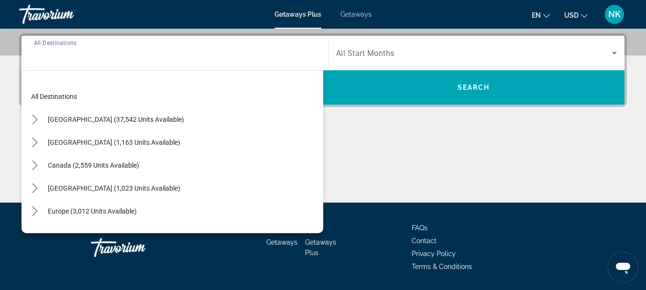
scroll to position [234, 0]
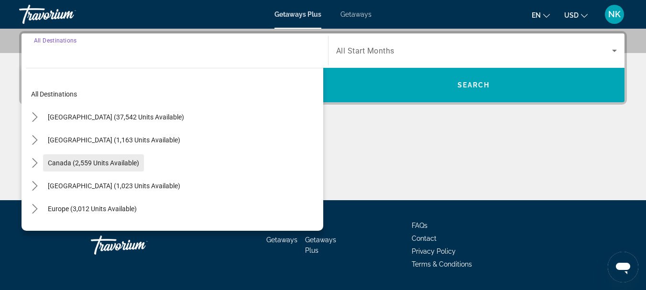
click at [101, 161] on span "Canada (2,559 units available)" at bounding box center [93, 163] width 91 height 8
type input "**********"
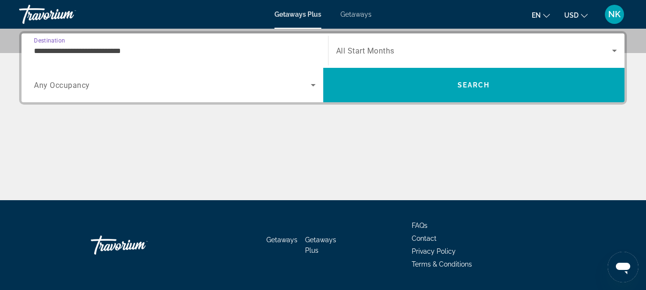
click at [426, 52] on span "Search widget" at bounding box center [474, 50] width 276 height 11
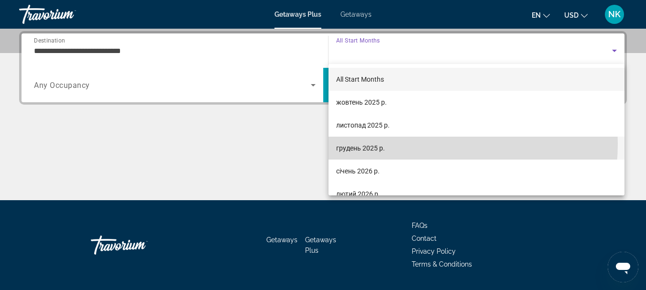
click at [412, 144] on mat-option "грудень 2025 р." at bounding box center [476, 148] width 296 height 23
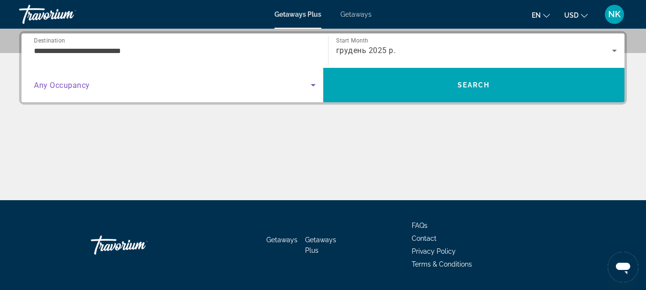
click at [110, 87] on span "Search widget" at bounding box center [172, 84] width 277 height 11
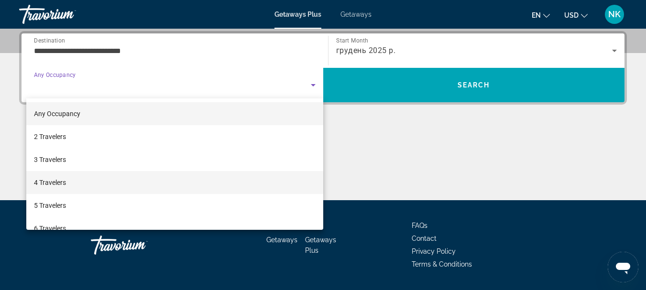
click at [58, 184] on span "4 Travelers" at bounding box center [50, 182] width 32 height 11
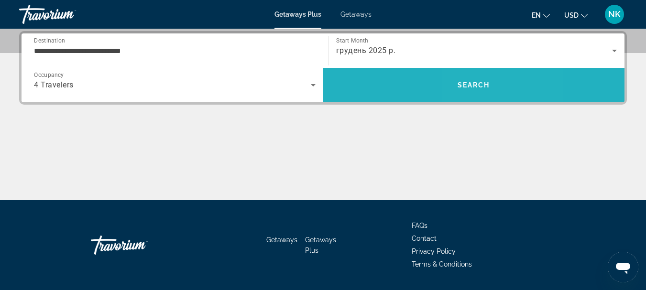
click at [477, 71] on span "Search" at bounding box center [474, 85] width 302 height 34
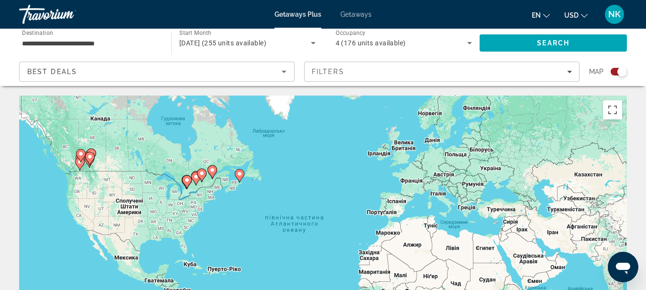
click at [87, 162] on gmp-advanced-marker "Main content" at bounding box center [90, 159] width 10 height 14
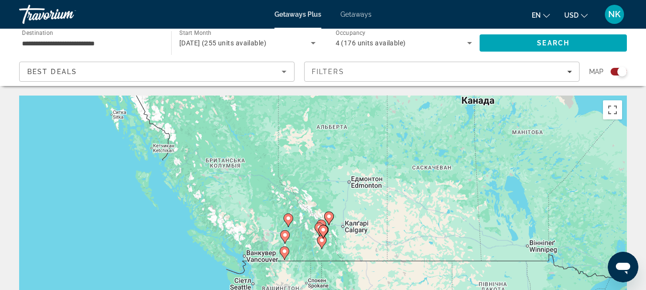
click at [322, 237] on icon "Main content" at bounding box center [323, 231] width 10 height 13
type input "**********"
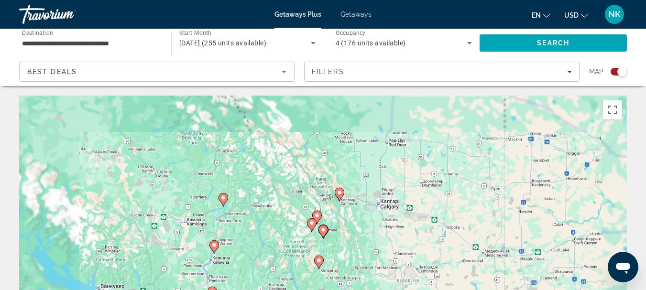
click at [322, 236] on icon "Main content" at bounding box center [323, 231] width 10 height 13
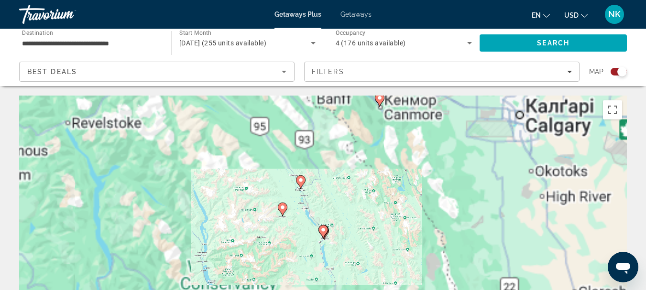
click at [322, 236] on icon "Main content" at bounding box center [323, 231] width 10 height 13
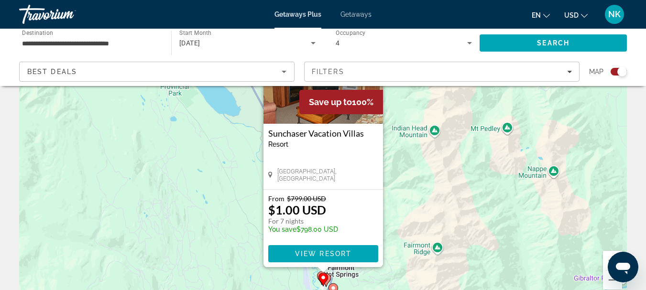
scroll to position [98, 0]
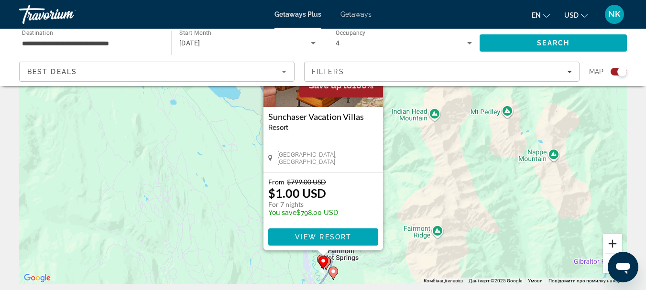
click at [612, 241] on button "Збільшити" at bounding box center [612, 243] width 19 height 19
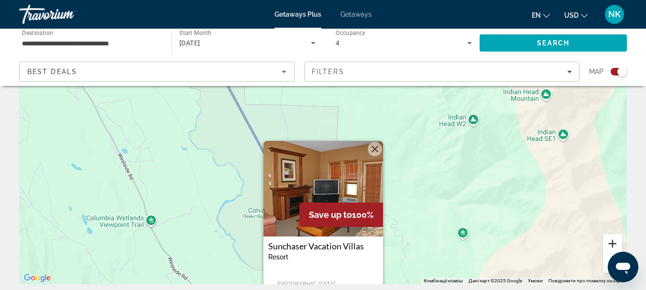
click at [612, 241] on button "Збільшити" at bounding box center [612, 243] width 19 height 19
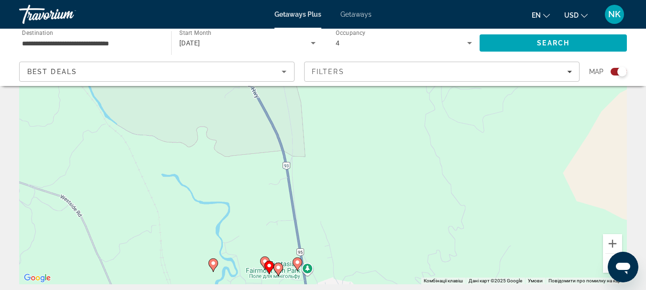
drag, startPoint x: 419, startPoint y: 257, endPoint x: 356, endPoint y: -46, distance: 309.1
click at [356, 0] on html "**********" at bounding box center [323, 47] width 646 height 290
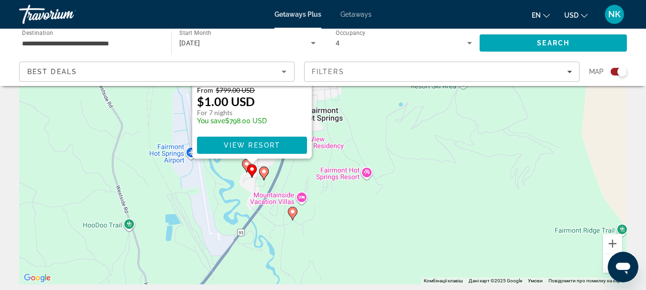
drag, startPoint x: 395, startPoint y: 223, endPoint x: 412, endPoint y: 129, distance: 95.7
click at [412, 129] on div "Увімкніть режим перетягування за допомогою клавіатури, натиснувши Alt + Enter. …" at bounding box center [322, 141] width 607 height 287
click at [263, 171] on image "Main content" at bounding box center [264, 172] width 6 height 6
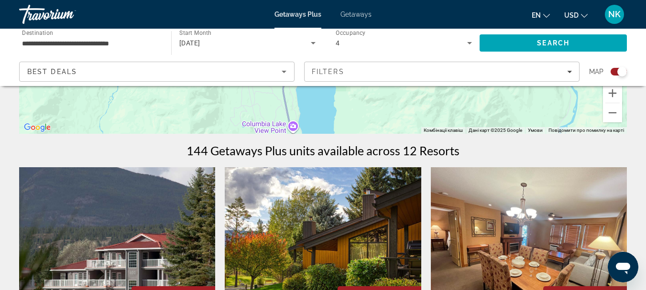
scroll to position [111, 0]
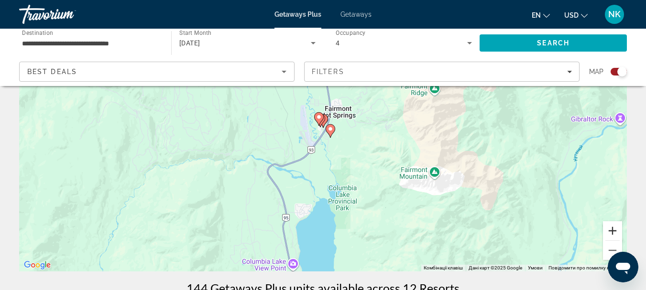
click at [614, 233] on button "Збільшити" at bounding box center [612, 230] width 19 height 19
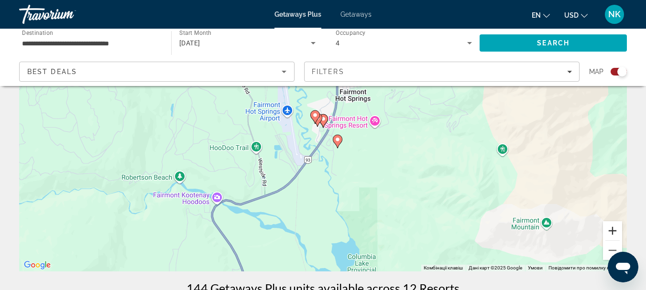
click at [614, 232] on button "Збільшити" at bounding box center [612, 230] width 19 height 19
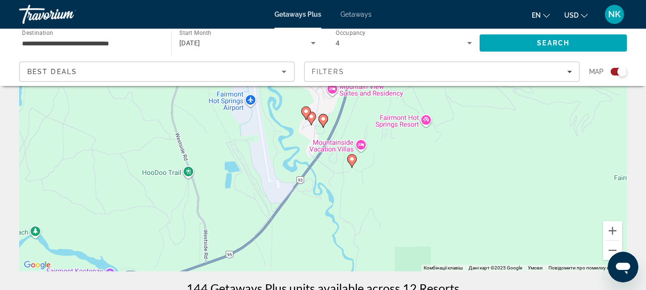
click at [324, 120] on image "Main content" at bounding box center [323, 119] width 6 height 6
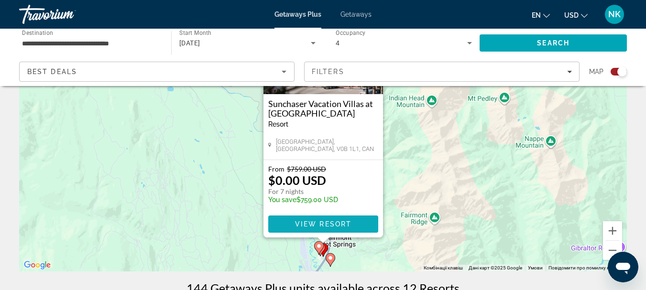
click at [351, 223] on span "View Resort" at bounding box center [322, 224] width 56 height 8
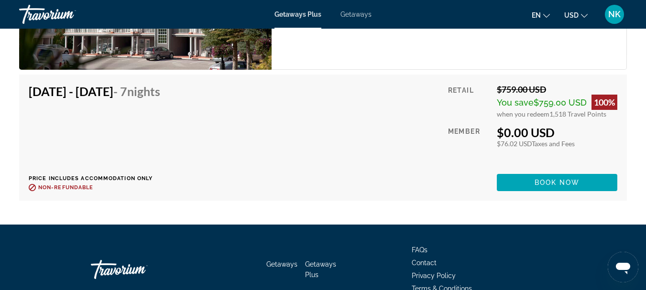
scroll to position [2921, 0]
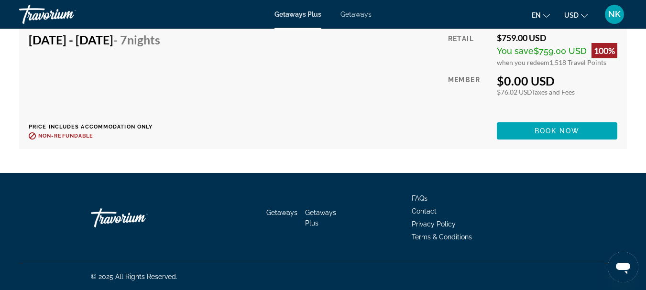
click at [354, 12] on span "Getaways" at bounding box center [355, 15] width 31 height 8
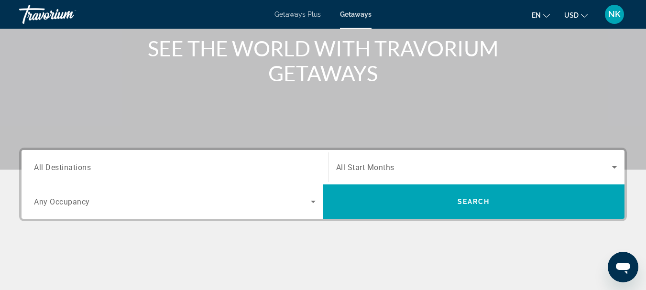
scroll to position [130, 0]
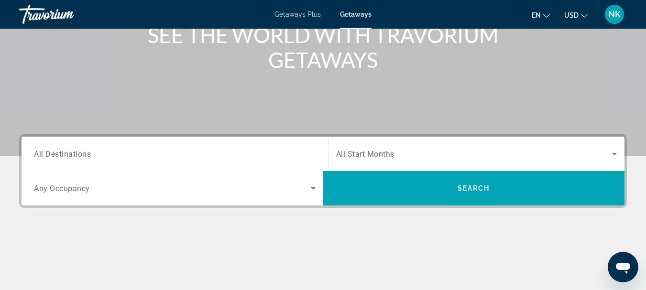
click at [127, 157] on input "Destination All Destinations" at bounding box center [175, 154] width 282 height 11
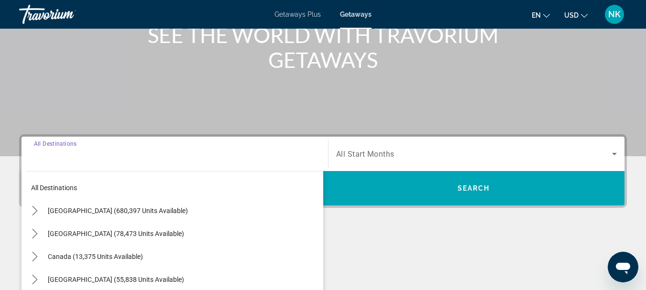
scroll to position [234, 0]
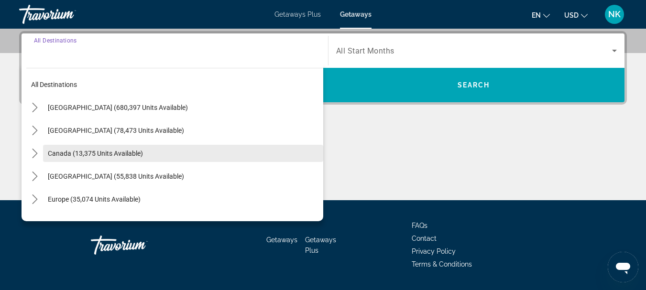
click at [125, 151] on span "Canada (13,375 units available)" at bounding box center [95, 154] width 95 height 8
type input "**********"
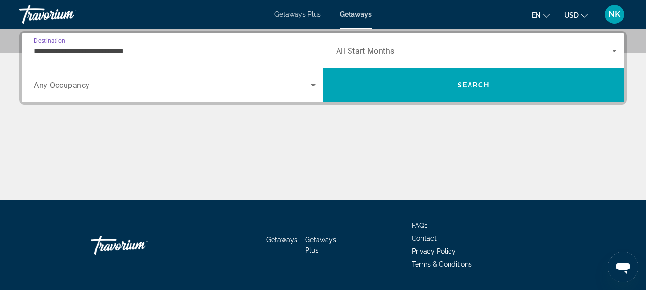
click at [398, 43] on div "Search widget" at bounding box center [476, 50] width 281 height 27
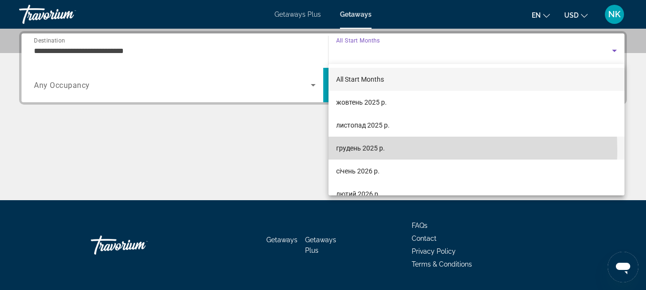
click at [379, 150] on span "грудень 2025 р." at bounding box center [360, 147] width 49 height 11
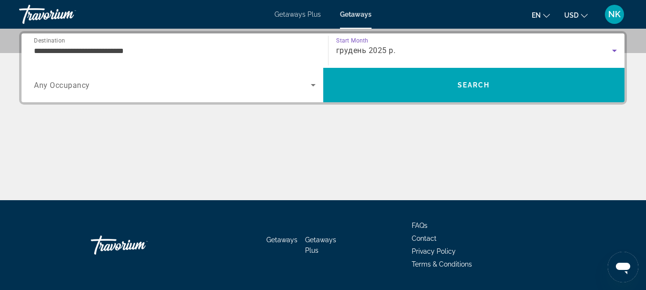
click at [147, 91] on div "Search widget" at bounding box center [175, 85] width 282 height 27
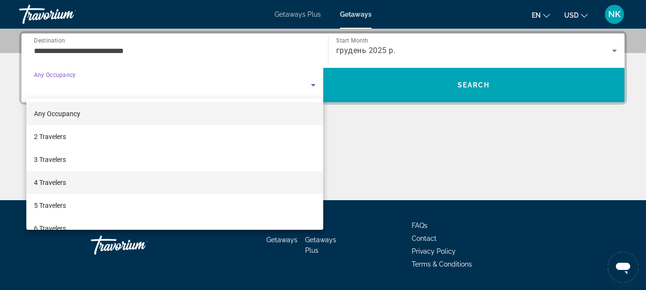
click at [73, 186] on mat-option "4 Travelers" at bounding box center [174, 182] width 297 height 23
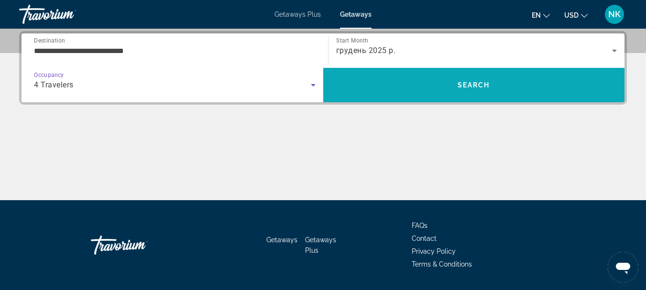
click at [483, 86] on span "Search" at bounding box center [473, 85] width 32 height 8
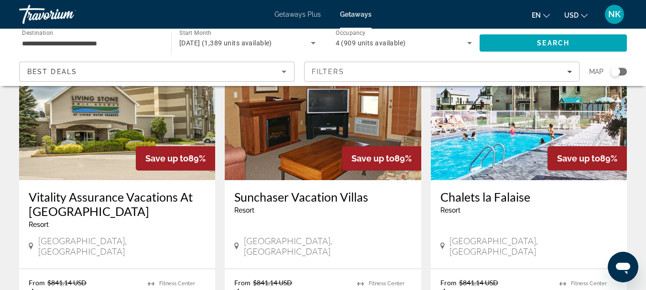
scroll to position [834, 0]
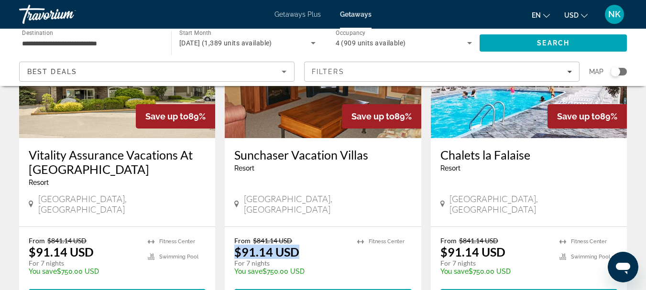
drag, startPoint x: 235, startPoint y: 220, endPoint x: 296, endPoint y: 227, distance: 61.5
click at [296, 245] on p "$91.14 USD" at bounding box center [266, 252] width 65 height 14
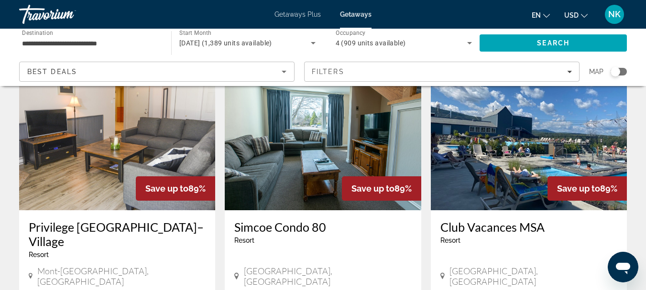
scroll to position [1106, 0]
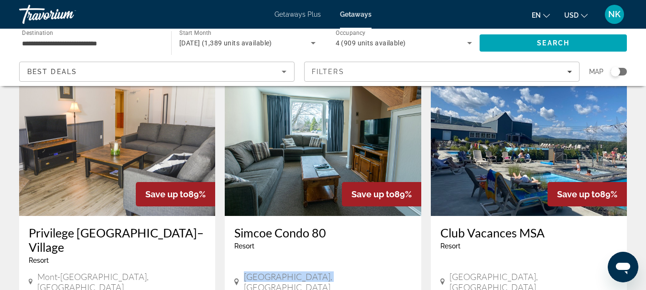
drag, startPoint x: 225, startPoint y: 228, endPoint x: 371, endPoint y: 240, distance: 147.3
click at [371, 240] on div "Simcoe Condo 80 Resort - This is an adults only resort Collingwood, Canada" at bounding box center [323, 260] width 196 height 88
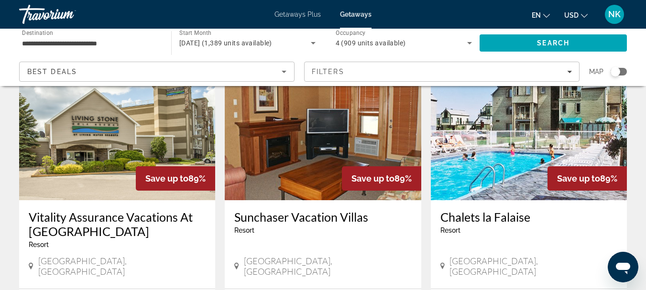
scroll to position [775, 0]
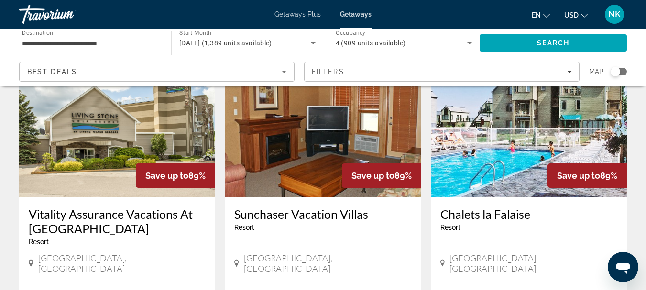
click at [278, 207] on h3 "Sunchaser Vacation Villas" at bounding box center [322, 214] width 177 height 14
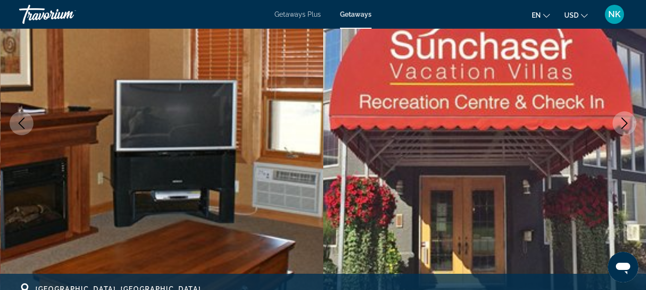
scroll to position [18, 0]
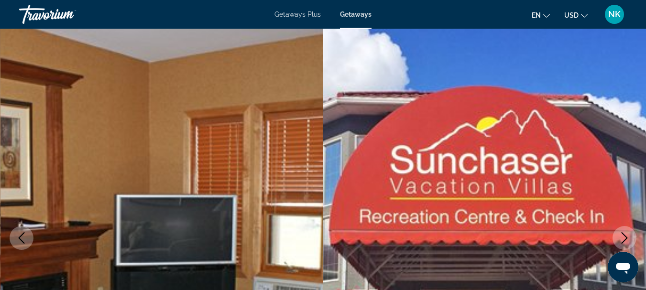
click at [60, 16] on div "Travorium" at bounding box center [67, 14] width 96 height 25
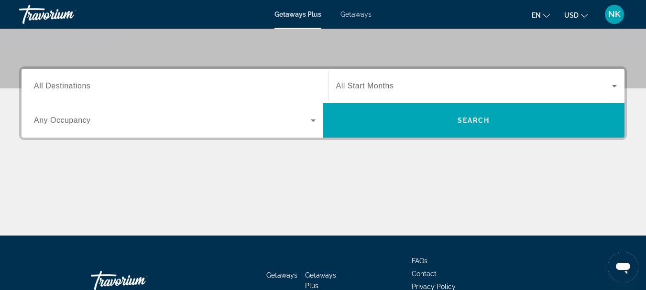
scroll to position [193, 0]
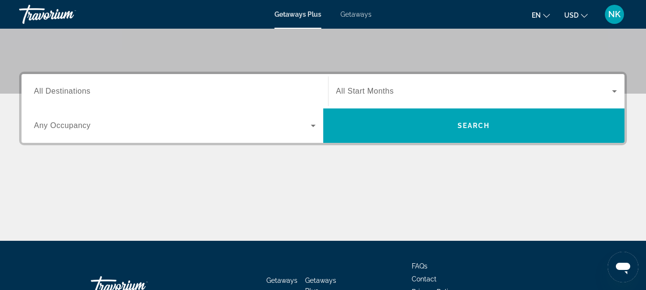
click at [106, 89] on input "Destination All Destinations" at bounding box center [175, 91] width 282 height 11
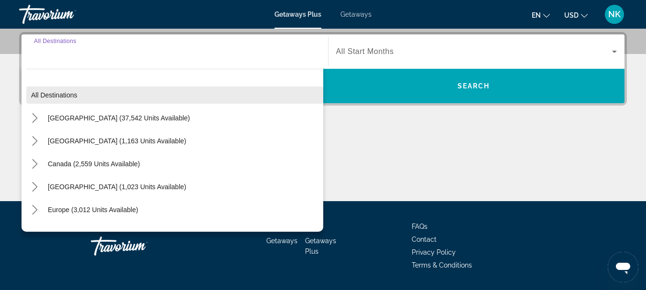
scroll to position [234, 0]
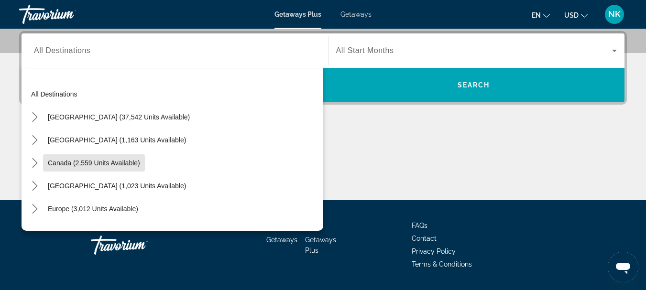
click at [132, 162] on span "Canada (2,559 units available)" at bounding box center [94, 163] width 92 height 8
type input "**********"
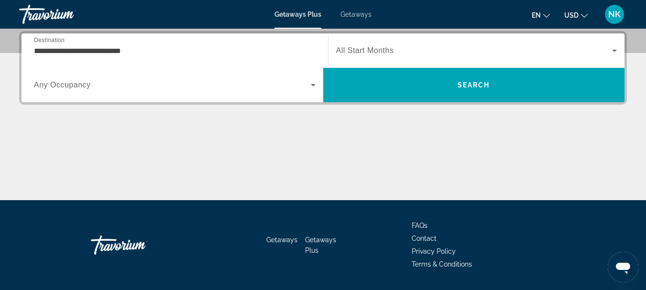
click at [459, 43] on div "Search widget" at bounding box center [476, 50] width 281 height 27
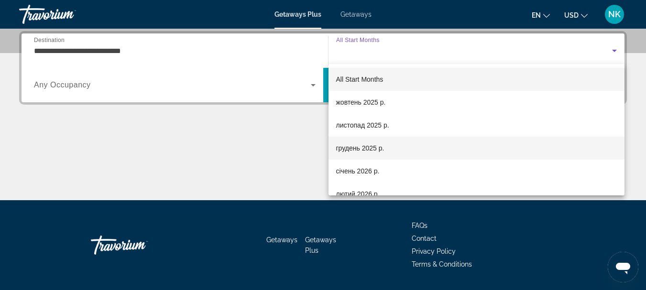
click at [401, 152] on mat-option "грудень 2025 р." at bounding box center [476, 148] width 296 height 23
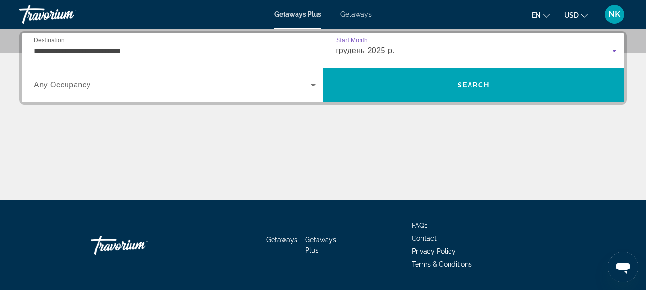
click at [119, 86] on span "Search widget" at bounding box center [172, 84] width 277 height 11
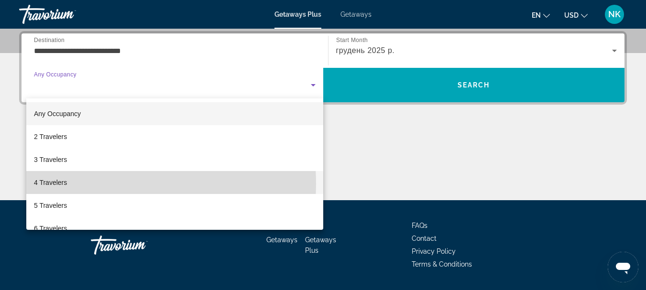
click at [61, 184] on span "4 Travelers" at bounding box center [50, 182] width 33 height 11
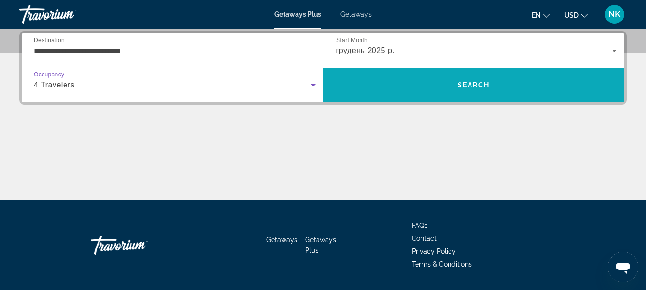
click at [422, 83] on span "Search" at bounding box center [474, 85] width 302 height 23
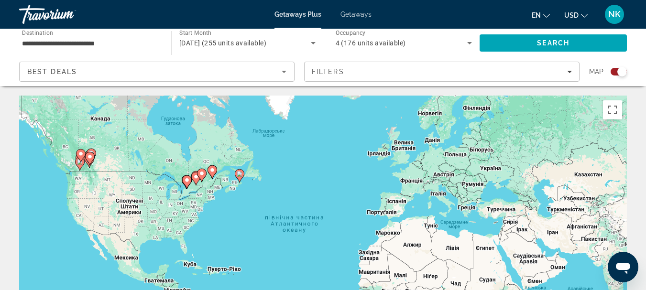
click at [85, 161] on gmp-advanced-marker "Main content" at bounding box center [81, 156] width 10 height 14
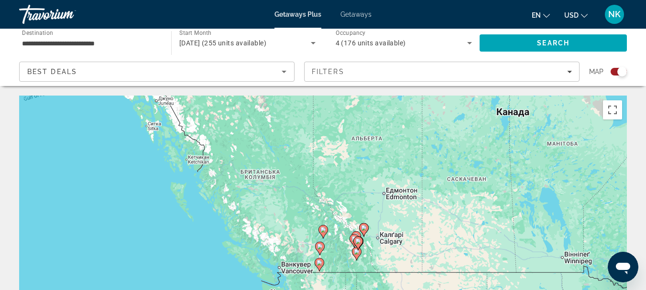
click at [363, 248] on div "Увімкніть режим перетягування за допомогою клавіатури, натиснувши Alt + Enter. …" at bounding box center [322, 239] width 607 height 287
click at [357, 241] on image "Main content" at bounding box center [358, 241] width 6 height 6
type input "**********"
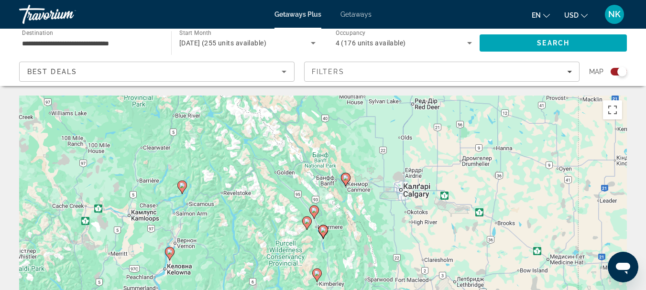
click at [325, 233] on icon "Main content" at bounding box center [322, 232] width 9 height 12
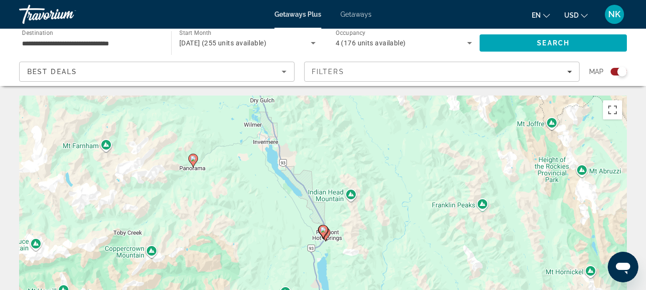
click at [325, 233] on icon "Main content" at bounding box center [322, 232] width 9 height 12
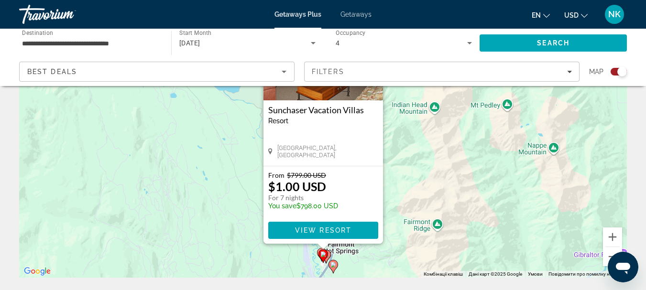
scroll to position [111, 0]
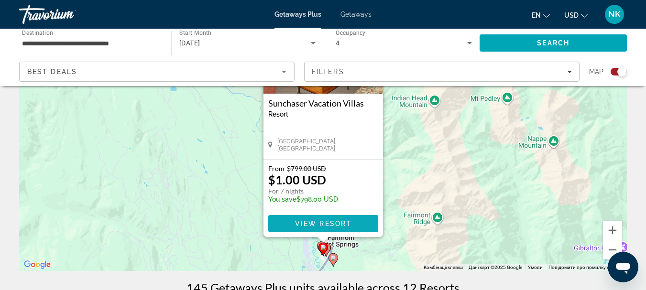
click at [323, 221] on span "View Resort" at bounding box center [322, 224] width 56 height 8
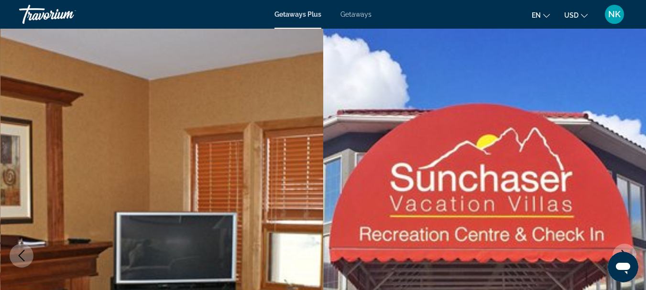
click at [570, 15] on span "USD" at bounding box center [571, 15] width 14 height 8
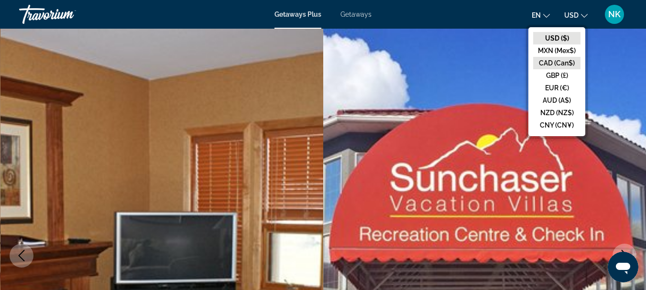
click at [576, 63] on button "CAD (Can$)" at bounding box center [556, 63] width 47 height 12
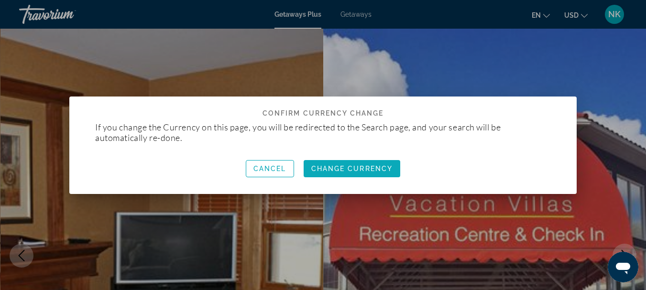
click at [345, 170] on span "Change Currency" at bounding box center [352, 169] width 82 height 8
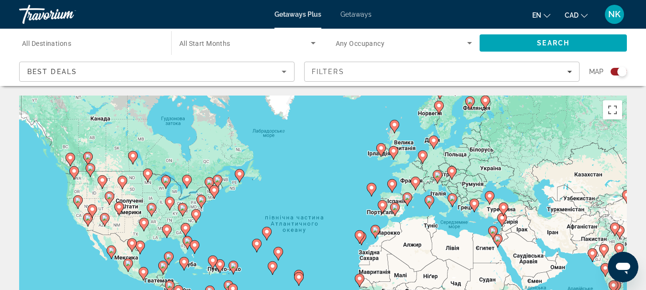
click at [67, 160] on icon "Main content" at bounding box center [69, 159] width 9 height 12
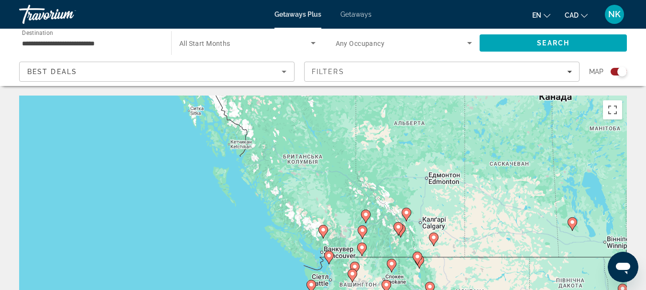
click at [323, 233] on icon "Main content" at bounding box center [322, 232] width 9 height 12
type input "**********"
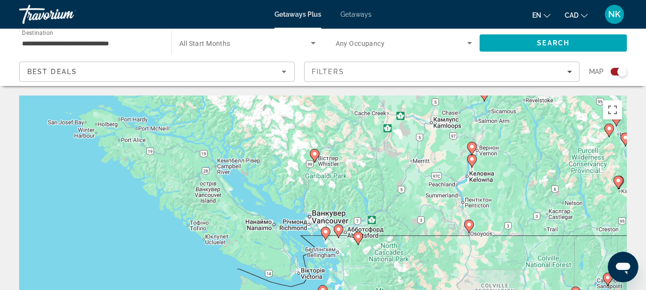
drag, startPoint x: 398, startPoint y: 240, endPoint x: 392, endPoint y: 190, distance: 51.0
click at [392, 190] on div "Увімкніть режим перетягування за допомогою клавіатури, натиснувши Alt + Enter. …" at bounding box center [322, 239] width 607 height 287
click at [317, 158] on icon "Main content" at bounding box center [315, 155] width 10 height 13
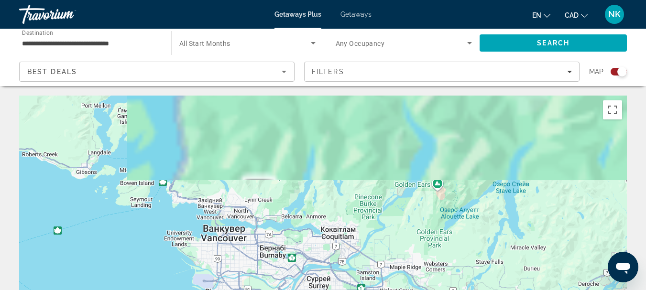
drag, startPoint x: 379, startPoint y: 122, endPoint x: 388, endPoint y: 303, distance: 181.8
click at [388, 290] on html "**********" at bounding box center [323, 145] width 646 height 290
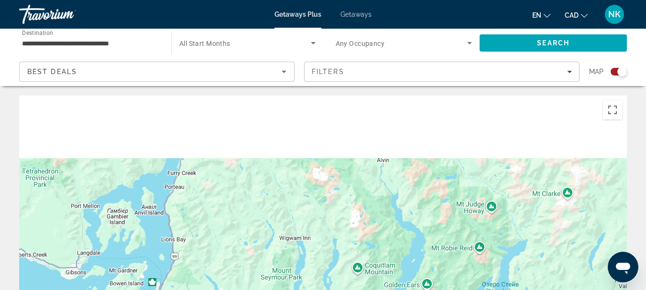
drag, startPoint x: 397, startPoint y: 179, endPoint x: 400, endPoint y: 284, distance: 105.7
click at [396, 290] on html "**********" at bounding box center [323, 145] width 646 height 290
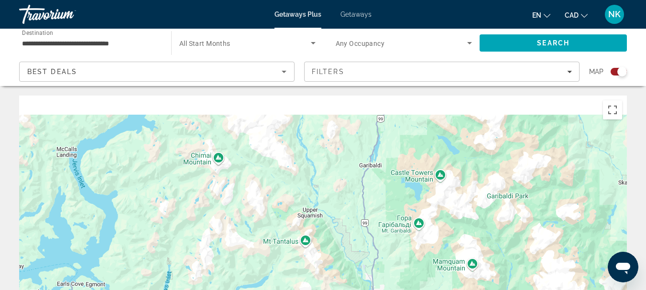
drag, startPoint x: 313, startPoint y: 198, endPoint x: 450, endPoint y: 284, distance: 161.5
click at [456, 290] on html "**********" at bounding box center [323, 145] width 646 height 290
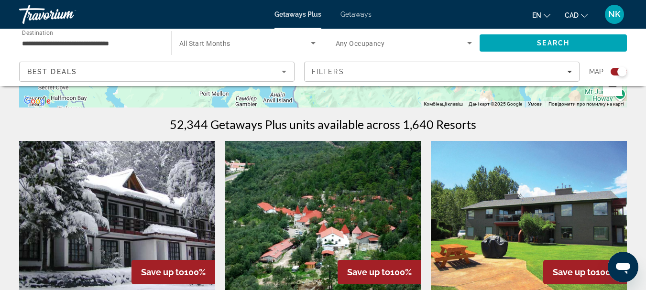
scroll to position [231, 0]
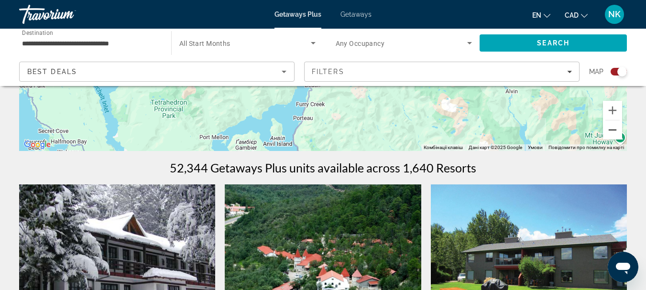
click at [613, 132] on button "Зменшити" at bounding box center [612, 129] width 19 height 19
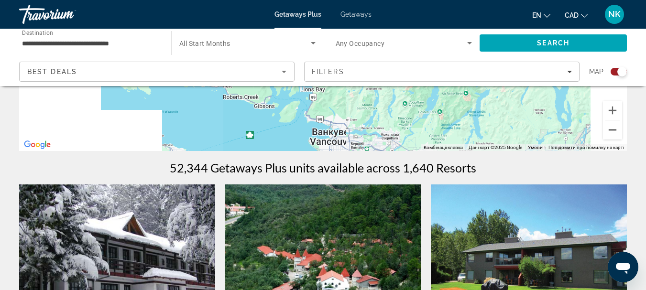
click at [613, 132] on button "Зменшити" at bounding box center [612, 129] width 19 height 19
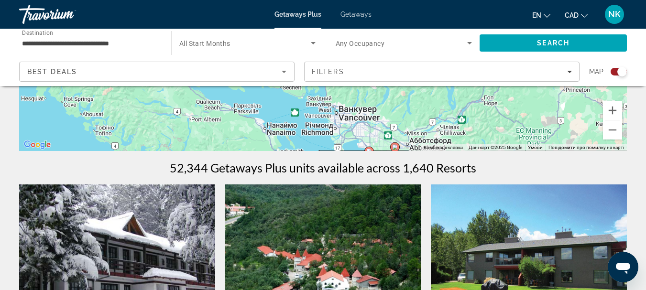
drag, startPoint x: 246, startPoint y: 124, endPoint x: 261, endPoint y: 170, distance: 48.8
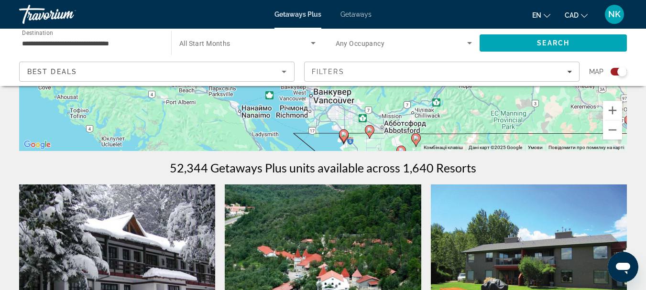
drag, startPoint x: 353, startPoint y: 129, endPoint x: 319, endPoint y: 107, distance: 40.4
click at [319, 107] on div "Увімкніть режим перетягування за допомогою клавіатури, натиснувши Alt + Enter. …" at bounding box center [322, 7] width 607 height 287
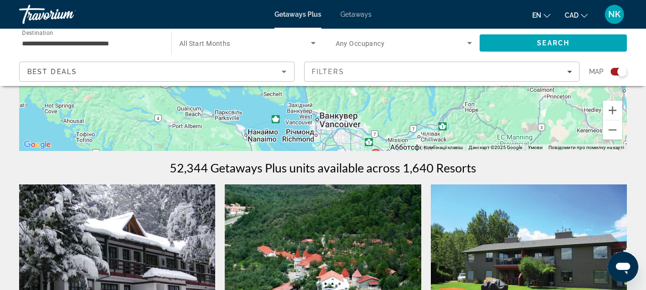
drag, startPoint x: 356, startPoint y: 106, endPoint x: 361, endPoint y: 130, distance: 24.9
click at [361, 130] on div "Увімкніть режим перетягування за допомогою клавіатури, натиснувши Alt + Enter. …" at bounding box center [322, 7] width 607 height 287
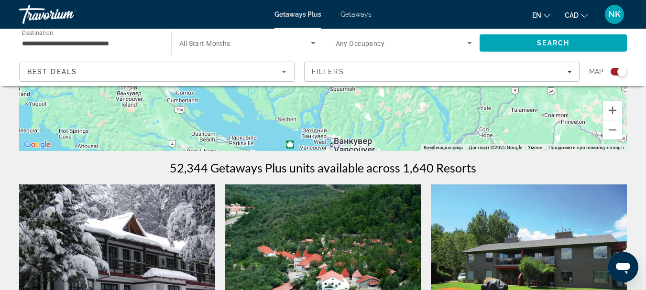
drag, startPoint x: 351, startPoint y: 109, endPoint x: 367, endPoint y: 137, distance: 31.5
click at [367, 137] on div "Увімкніть режим перетягування за допомогою клавіатури, натиснувши Alt + Enter. …" at bounding box center [322, 7] width 607 height 287
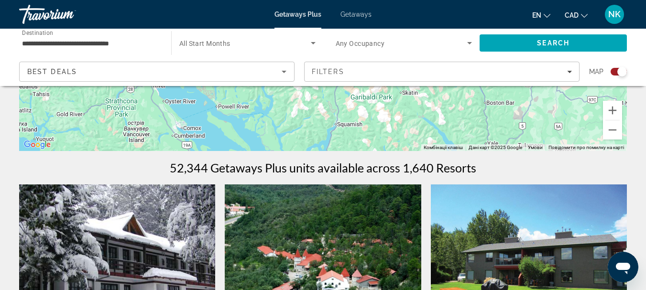
drag, startPoint x: 365, startPoint y: 103, endPoint x: 379, endPoint y: 147, distance: 46.2
click at [374, 148] on div "Увімкніть режим перетягування за допомогою клавіатури, натиснувши Alt + Enter. …" at bounding box center [322, 7] width 607 height 287
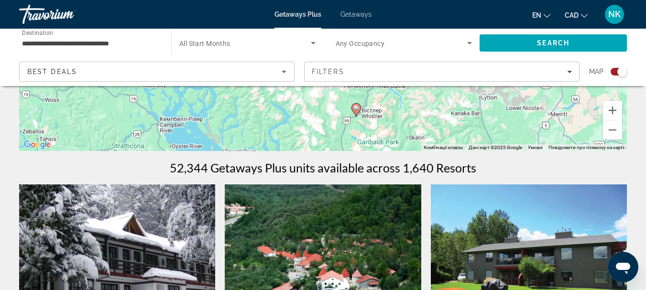
drag, startPoint x: 379, startPoint y: 116, endPoint x: 383, endPoint y: 154, distance: 38.5
click at [355, 109] on image "Main content" at bounding box center [356, 108] width 6 height 6
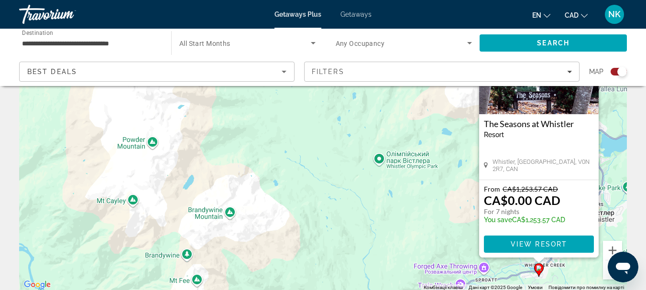
scroll to position [95, 0]
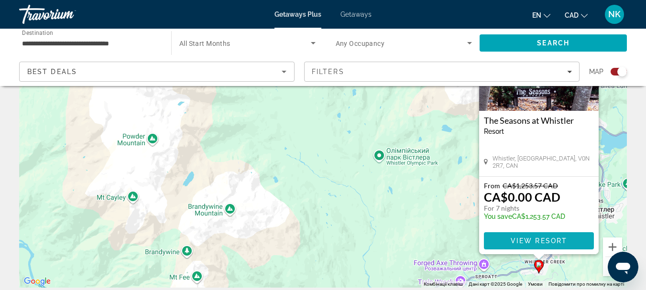
click at [565, 240] on span "View Resort" at bounding box center [538, 241] width 56 height 8
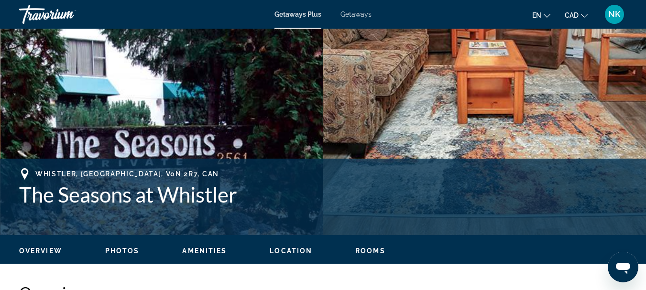
scroll to position [144, 0]
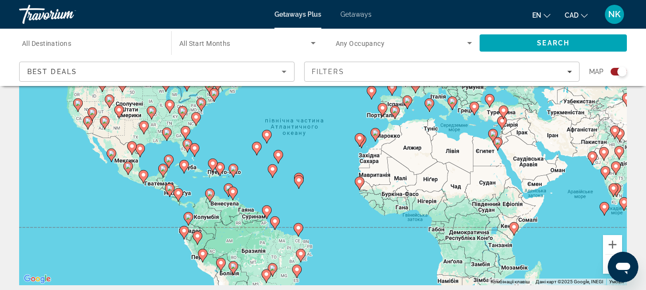
scroll to position [120, 0]
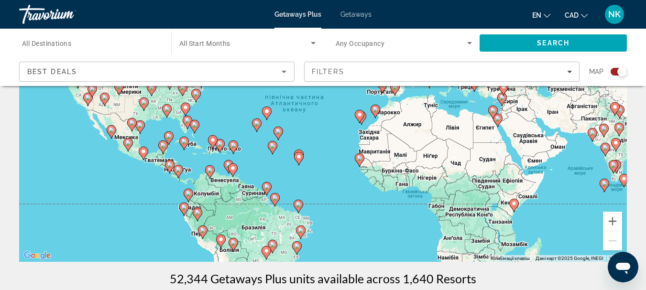
click at [497, 121] on icon "Main content" at bounding box center [497, 120] width 9 height 12
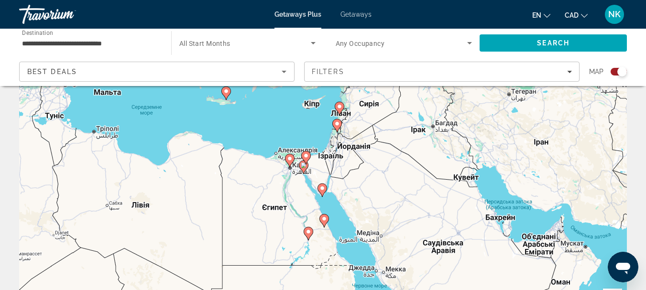
scroll to position [27, 0]
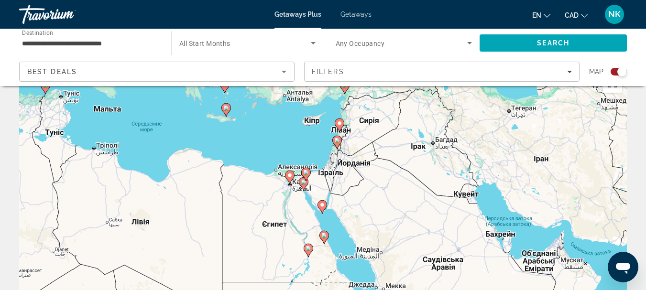
click at [288, 177] on image "Main content" at bounding box center [290, 176] width 6 height 6
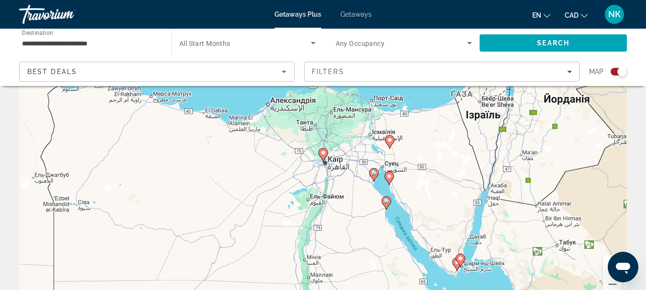
scroll to position [17, 0]
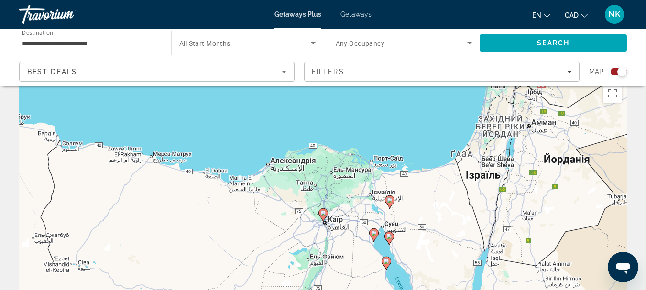
click at [323, 212] on image "Main content" at bounding box center [323, 213] width 6 height 6
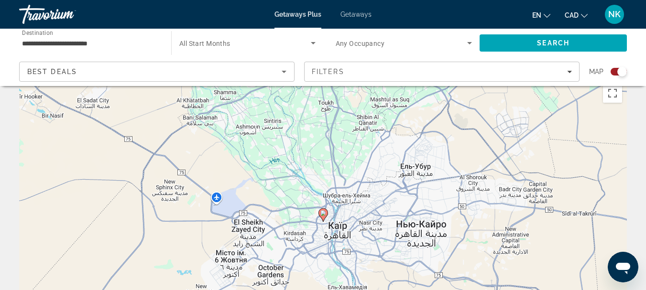
click at [323, 218] on icon "Main content" at bounding box center [322, 215] width 9 height 12
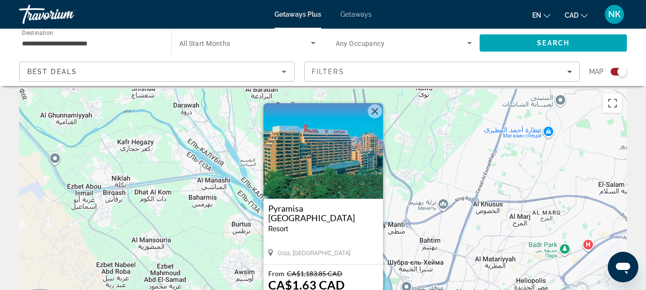
scroll to position [0, 0]
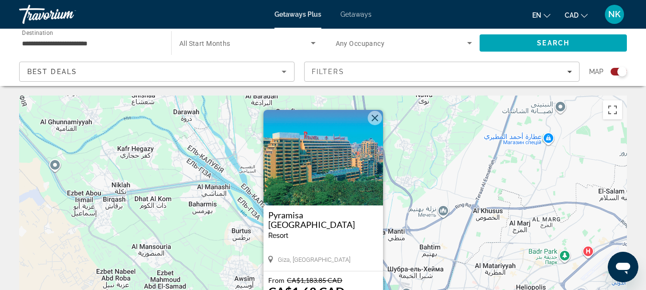
click at [373, 116] on button "Закрити" at bounding box center [375, 118] width 14 height 14
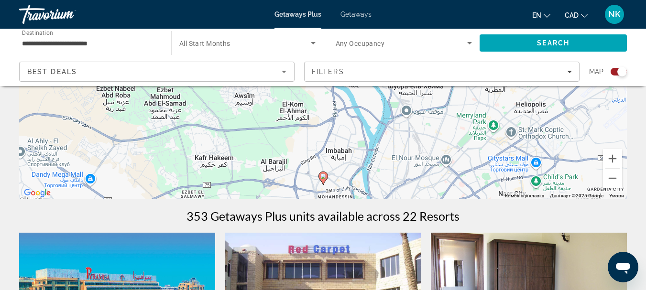
scroll to position [200, 0]
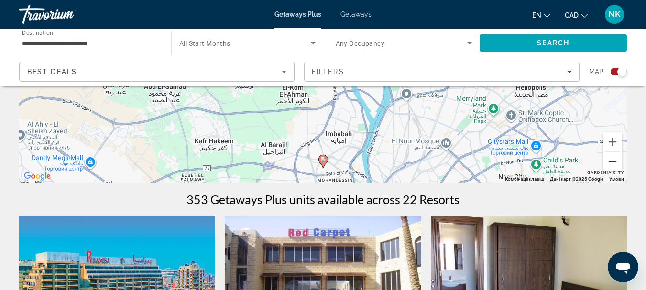
click at [610, 161] on button "Зменшити" at bounding box center [612, 161] width 19 height 19
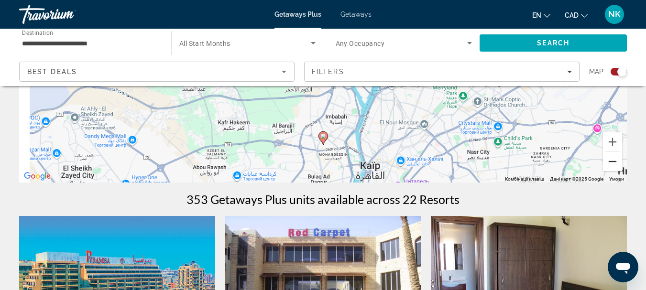
click at [610, 161] on button "Зменшити" at bounding box center [612, 161] width 19 height 19
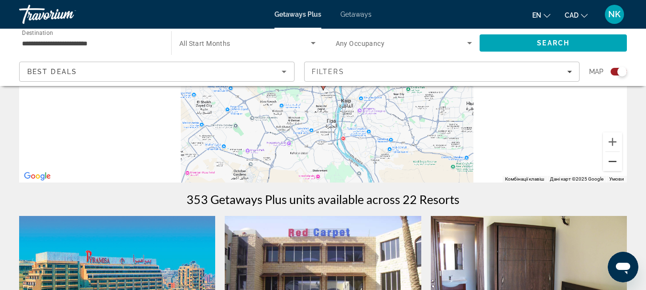
click at [610, 161] on button "Зменшити" at bounding box center [612, 161] width 19 height 19
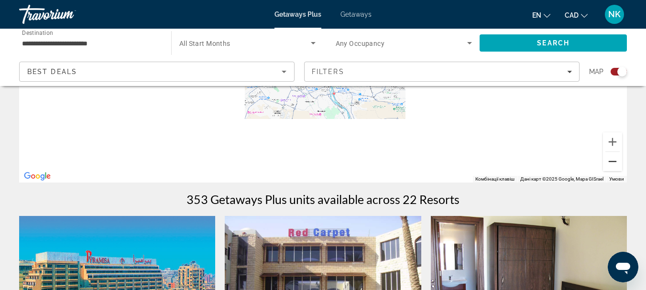
click at [610, 161] on button "Зменшити" at bounding box center [612, 161] width 19 height 19
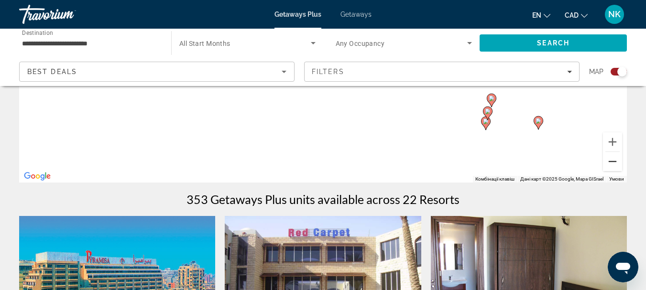
click at [610, 161] on button "Зменшити" at bounding box center [612, 161] width 19 height 19
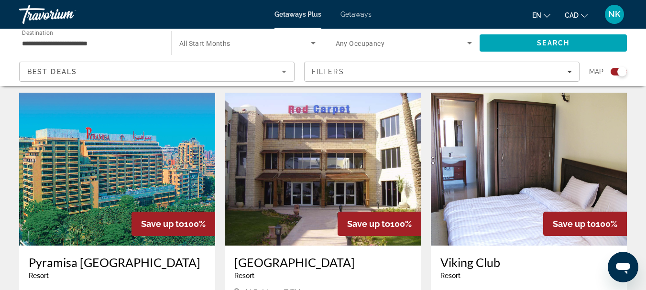
scroll to position [217, 0]
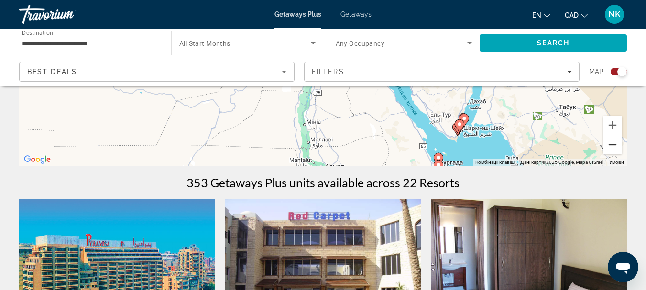
click at [610, 148] on button "Зменшити" at bounding box center [612, 144] width 19 height 19
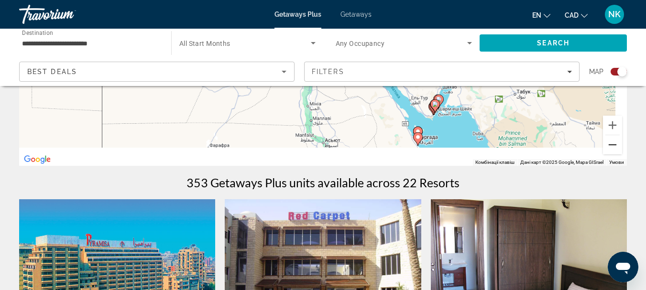
click at [610, 148] on button "Зменшити" at bounding box center [612, 144] width 19 height 19
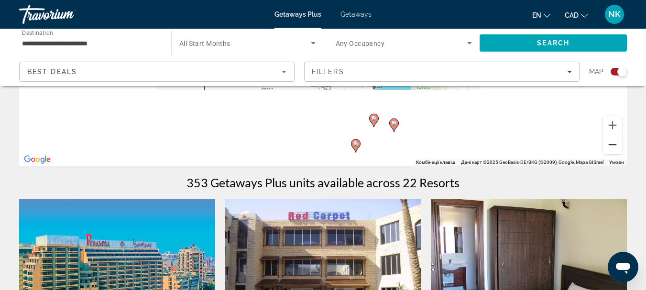
click at [610, 148] on button "Зменшити" at bounding box center [612, 144] width 19 height 19
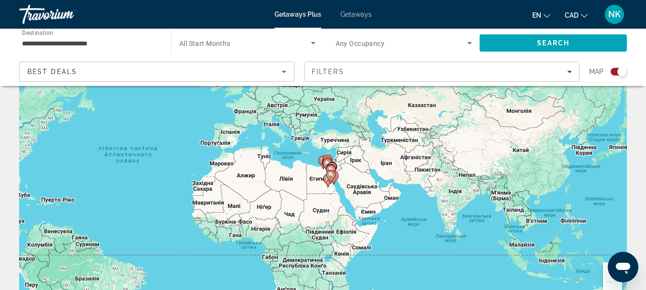
scroll to position [40, 0]
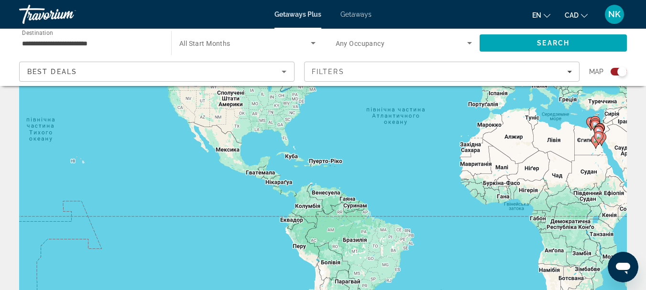
drag, startPoint x: 370, startPoint y: 232, endPoint x: 641, endPoint y: 162, distance: 279.4
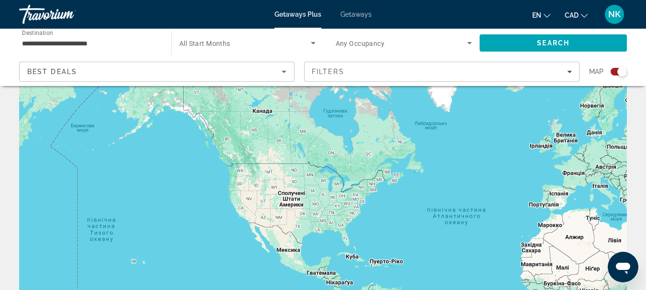
drag, startPoint x: 367, startPoint y: 169, endPoint x: 399, endPoint y: 271, distance: 107.6
click at [399, 271] on div "Увімкніть режим перетягування за допомогою клавіатури, натиснувши Alt + Enter. …" at bounding box center [322, 198] width 607 height 287
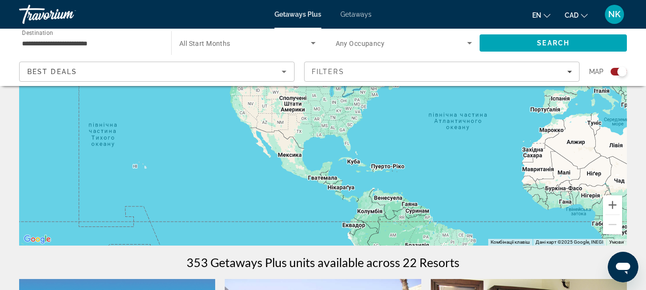
scroll to position [170, 0]
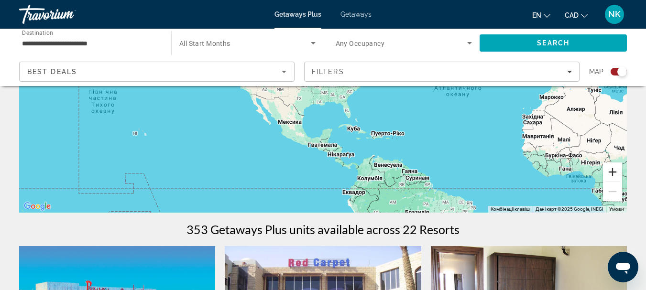
click at [615, 173] on button "Збільшити" at bounding box center [612, 171] width 19 height 19
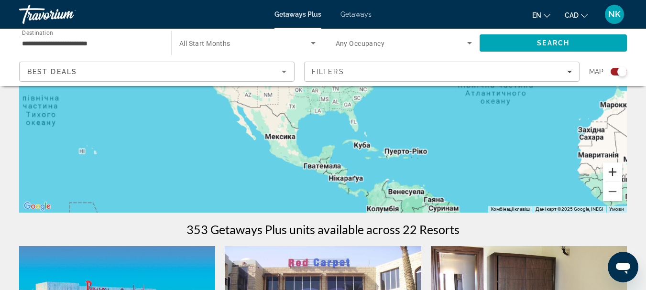
click at [615, 173] on button "Збільшити" at bounding box center [612, 171] width 19 height 19
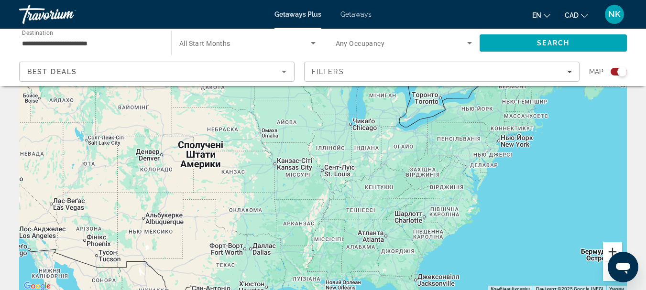
scroll to position [73, 0]
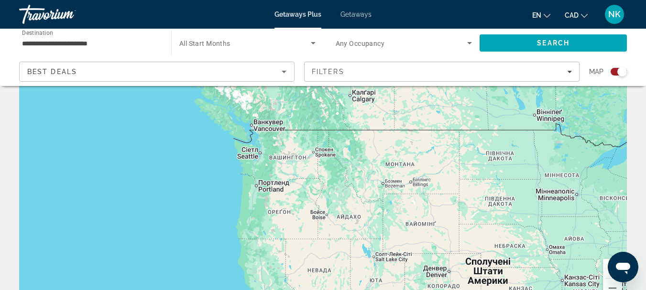
drag, startPoint x: 234, startPoint y: 166, endPoint x: 522, endPoint y: 266, distance: 305.2
click at [522, 266] on div "Main content" at bounding box center [322, 165] width 607 height 287
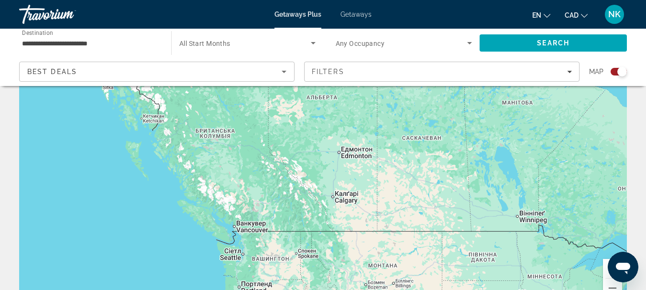
drag, startPoint x: 474, startPoint y: 128, endPoint x: 453, endPoint y: 234, distance: 107.7
click at [453, 234] on div "Main content" at bounding box center [322, 165] width 607 height 287
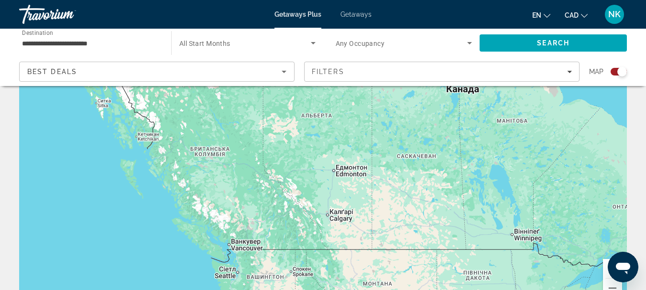
drag, startPoint x: 413, startPoint y: 167, endPoint x: 409, endPoint y: 186, distance: 19.7
click at [409, 186] on div "Main content" at bounding box center [322, 165] width 607 height 287
click at [306, 173] on div "Main content" at bounding box center [322, 165] width 607 height 287
click at [352, 198] on div "Main content" at bounding box center [322, 165] width 607 height 287
click at [77, 41] on input "**********" at bounding box center [90, 43] width 137 height 11
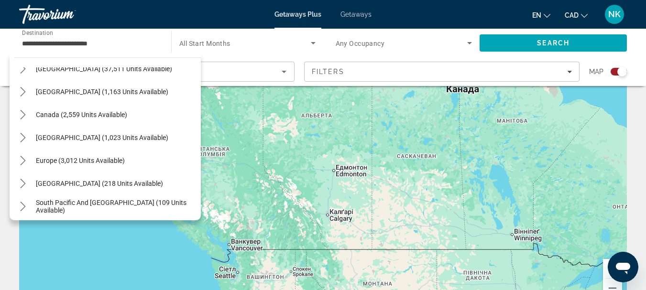
scroll to position [15, 0]
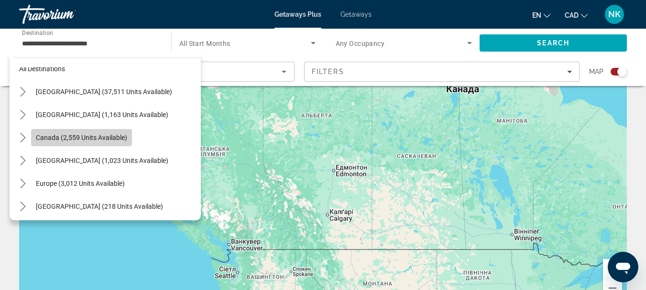
click at [91, 134] on span "Canada (2,559 units available)" at bounding box center [81, 138] width 91 height 8
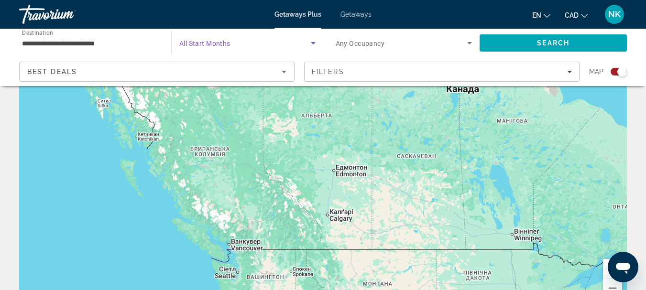
click at [281, 47] on span "Search widget" at bounding box center [244, 42] width 131 height 11
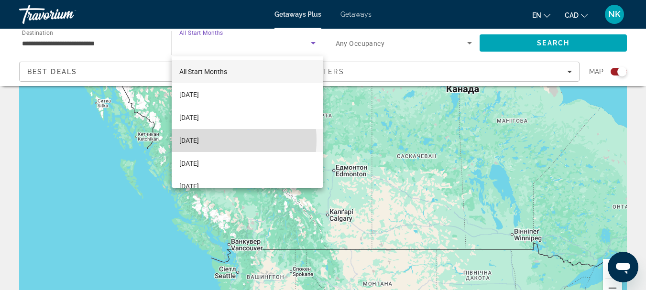
click at [199, 140] on span "[DATE]" at bounding box center [189, 140] width 20 height 11
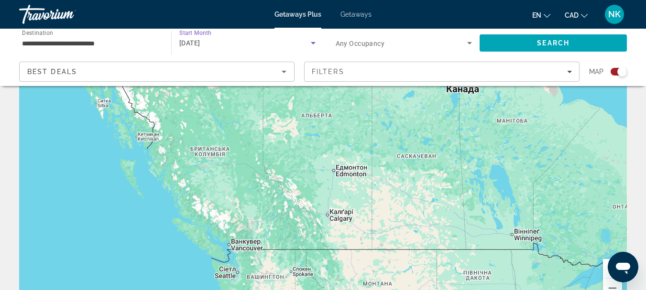
click at [441, 49] on div "Search widget" at bounding box center [404, 43] width 137 height 27
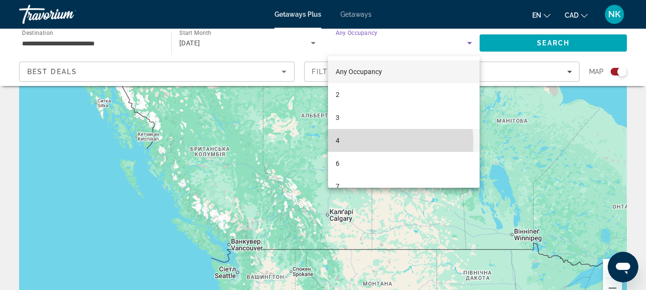
click at [348, 143] on mat-option "4" at bounding box center [404, 140] width 152 height 23
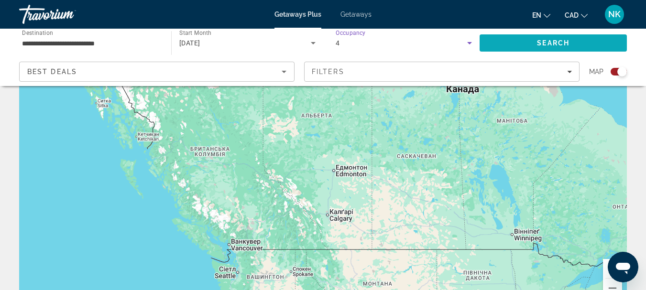
click at [552, 39] on span "Search" at bounding box center [552, 43] width 147 height 23
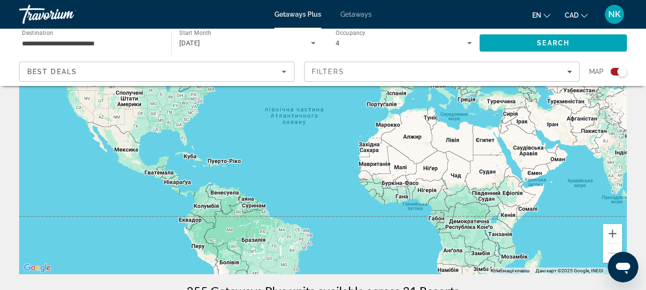
scroll to position [176, 0]
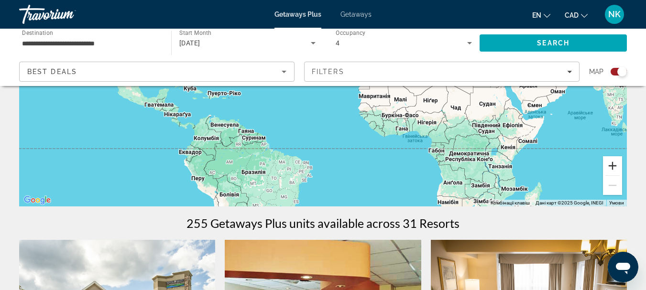
click at [613, 167] on button "Збільшити" at bounding box center [612, 165] width 19 height 19
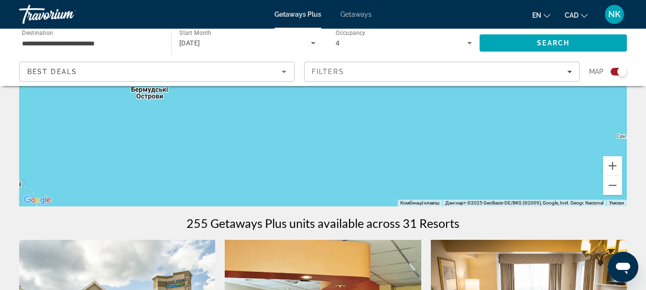
drag, startPoint x: 436, startPoint y: 139, endPoint x: 641, endPoint y: 199, distance: 213.7
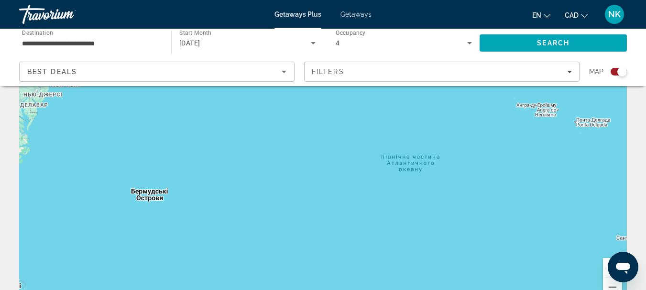
scroll to position [0, 0]
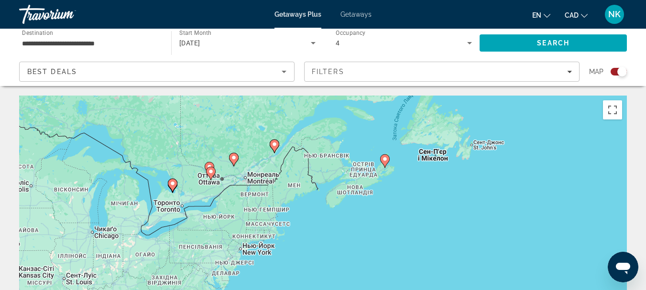
drag, startPoint x: 307, startPoint y: 117, endPoint x: 498, endPoint y: 213, distance: 214.2
click at [498, 213] on div "Увімкніть режим перетягування за допомогою клавіатури, натиснувши Alt + Enter. …" at bounding box center [322, 239] width 607 height 287
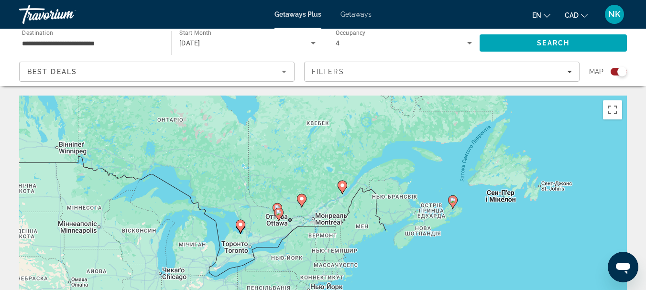
drag, startPoint x: 281, startPoint y: 218, endPoint x: 351, endPoint y: 260, distance: 81.5
click at [351, 260] on div "Увімкніть режим перетягування за допомогою клавіатури, натиснувши Alt + Enter. …" at bounding box center [322, 239] width 607 height 287
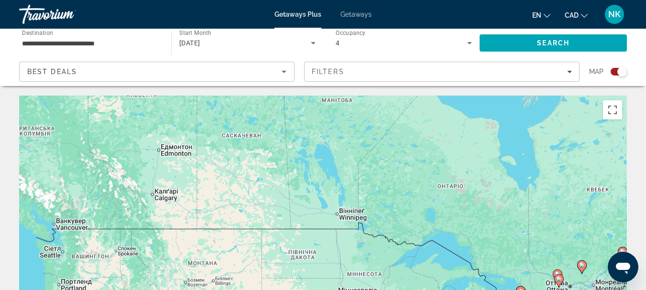
drag, startPoint x: 191, startPoint y: 159, endPoint x: 441, endPoint y: 214, distance: 256.4
click at [441, 214] on div "Увімкніть режим перетягування за допомогою клавіатури, натиснувши Alt + Enter. …" at bounding box center [322, 239] width 607 height 287
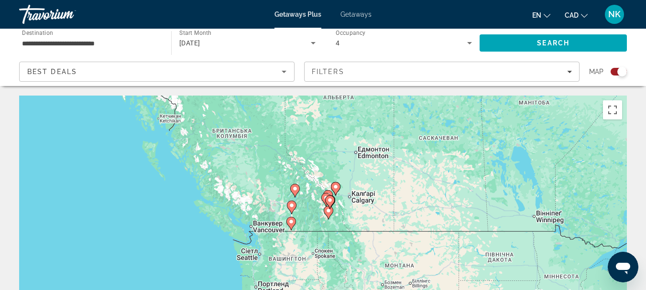
drag, startPoint x: 263, startPoint y: 150, endPoint x: 462, endPoint y: 147, distance: 199.3
click at [462, 147] on div "Увімкніть режим перетягування за допомогою клавіатури, натиснувши Alt + Enter. …" at bounding box center [322, 239] width 607 height 287
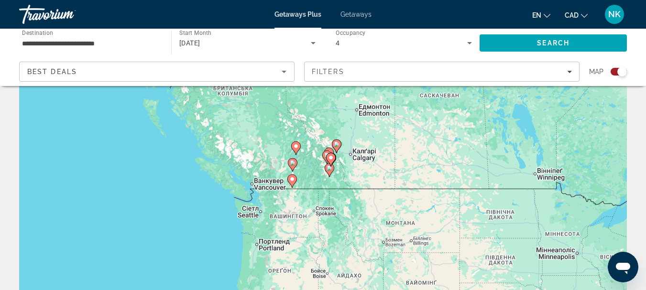
scroll to position [85, 0]
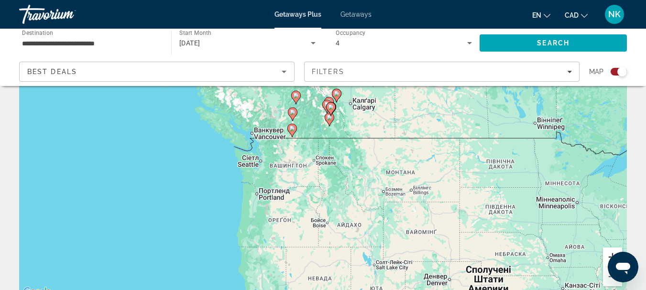
click at [607, 253] on button "Збільшити" at bounding box center [612, 257] width 19 height 19
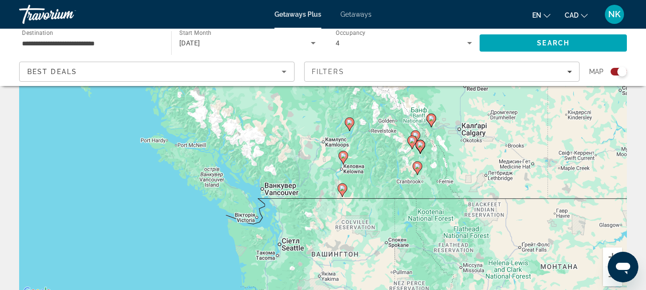
drag, startPoint x: 373, startPoint y: 190, endPoint x: 428, endPoint y: 242, distance: 76.1
click at [428, 242] on div "Увімкніть режим перетягування за допомогою клавіатури, натиснувши Alt + Enter. …" at bounding box center [322, 154] width 607 height 287
click at [606, 255] on button "Збільшити" at bounding box center [612, 257] width 19 height 19
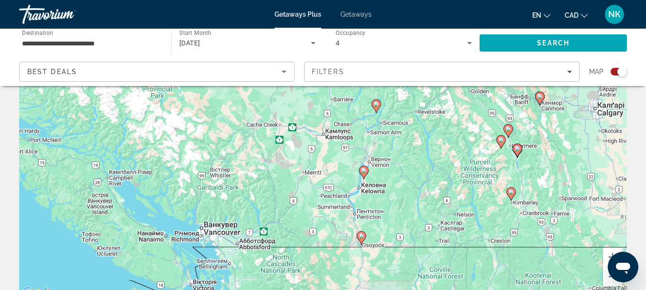
drag, startPoint x: 415, startPoint y: 210, endPoint x: 415, endPoint y: 216, distance: 5.3
click at [415, 216] on div "Увімкніть режим перетягування за допомогою клавіатури, натиснувши Alt + Enter. …" at bounding box center [322, 154] width 607 height 287
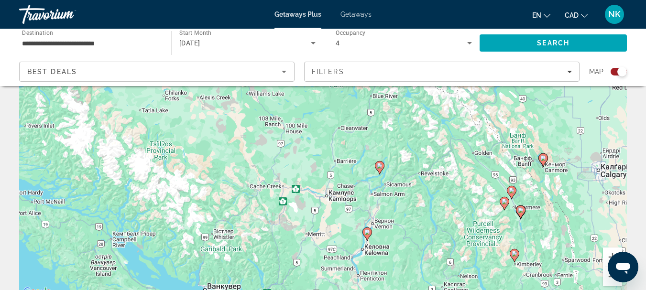
drag, startPoint x: 398, startPoint y: 203, endPoint x: 402, endPoint y: 266, distance: 63.2
click at [402, 266] on div "Увімкніть режим перетягування за допомогою клавіатури, натиснувши Alt + Enter. …" at bounding box center [322, 154] width 607 height 287
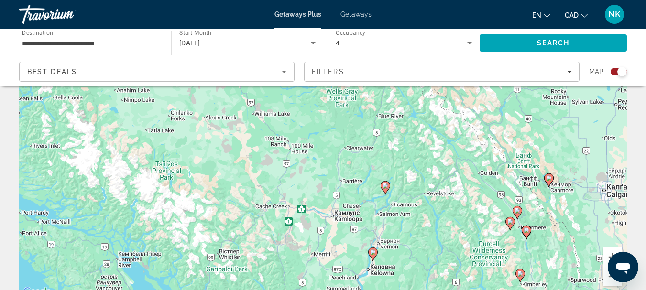
drag, startPoint x: 385, startPoint y: 177, endPoint x: 390, endPoint y: 197, distance: 20.3
click at [390, 197] on div "Увімкніть режим перетягування за допомогою клавіатури, натиснувши Alt + Enter. …" at bounding box center [322, 154] width 607 height 287
click at [609, 256] on button "Збільшити" at bounding box center [612, 257] width 19 height 19
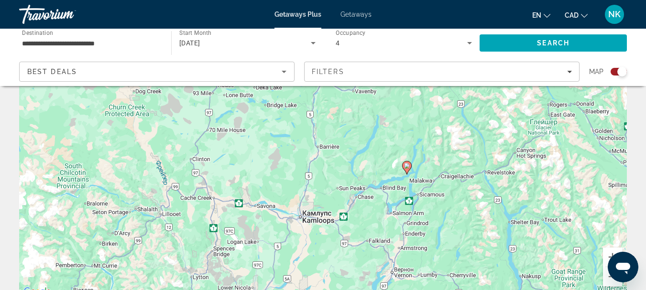
drag, startPoint x: 503, startPoint y: 263, endPoint x: 463, endPoint y: 202, distance: 72.8
click at [463, 202] on div "Увімкніть режим перетягування за допомогою клавіатури, натиснувши Alt + Enter. …" at bounding box center [322, 154] width 607 height 287
click at [409, 173] on gmp-advanced-marker "Main content" at bounding box center [407, 168] width 10 height 14
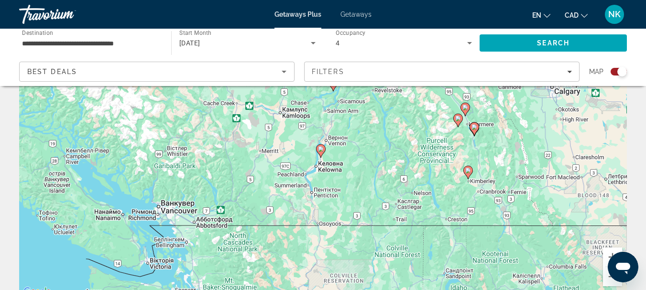
drag, startPoint x: 337, startPoint y: 203, endPoint x: 348, endPoint y: 139, distance: 65.5
click at [348, 139] on div "Увімкніть режим перетягування за допомогою клавіатури, натиснувши Alt + Enter. …" at bounding box center [322, 154] width 607 height 287
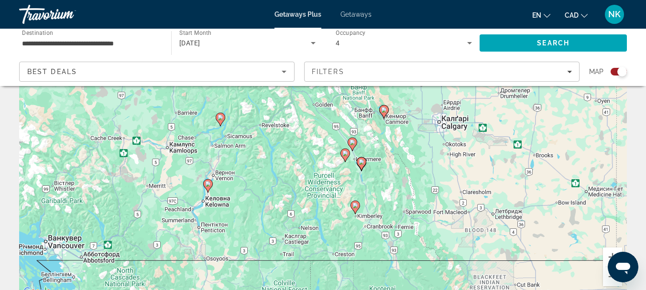
drag, startPoint x: 400, startPoint y: 160, endPoint x: 280, endPoint y: 207, distance: 128.7
click at [276, 207] on div "Увімкніть режим перетягування за допомогою клавіатури, натиснувши Alt + Enter. …" at bounding box center [322, 154] width 607 height 287
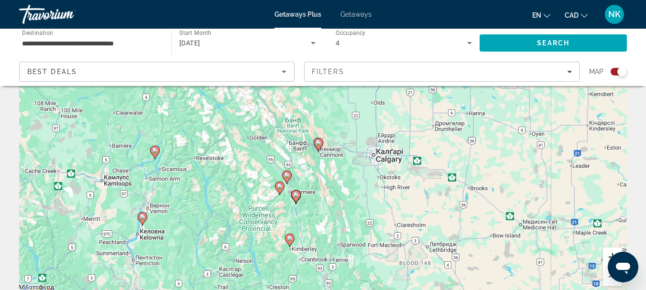
click at [608, 252] on button "Збільшити" at bounding box center [612, 257] width 19 height 19
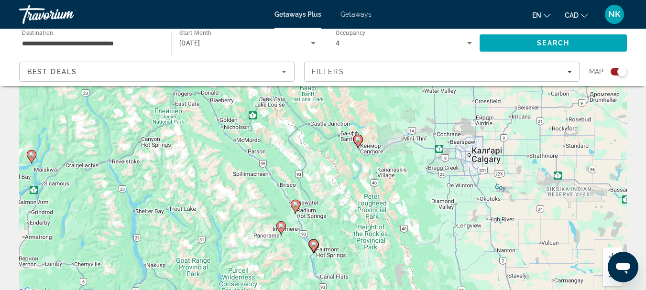
drag, startPoint x: 317, startPoint y: 238, endPoint x: 362, endPoint y: 237, distance: 45.4
click at [362, 237] on div "Увімкніть режим перетягування за допомогою клавіатури, натиснувши Alt + Enter. …" at bounding box center [322, 154] width 607 height 287
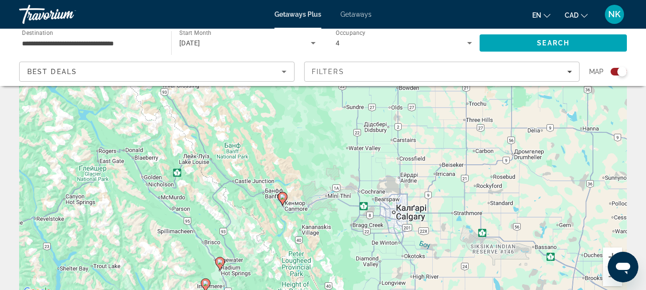
drag, startPoint x: 395, startPoint y: 210, endPoint x: 313, endPoint y: 271, distance: 102.9
click at [313, 271] on div "Увімкніть режим перетягування за допомогою клавіатури, натиснувши Alt + Enter. …" at bounding box center [322, 154] width 607 height 287
click at [608, 278] on button "Зменшити" at bounding box center [612, 276] width 19 height 19
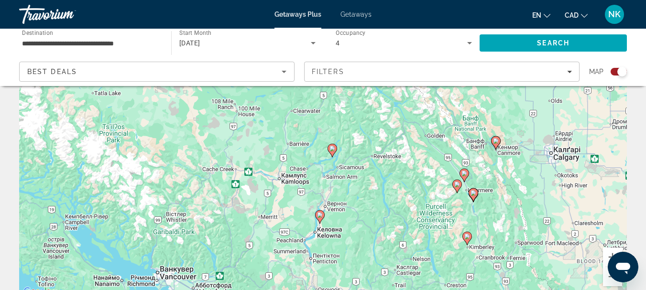
drag, startPoint x: 226, startPoint y: 271, endPoint x: 435, endPoint y: 237, distance: 211.7
click at [435, 237] on div "Увімкніть режим перетягування за допомогою клавіатури, натиснувши Alt + Enter. …" at bounding box center [322, 154] width 607 height 287
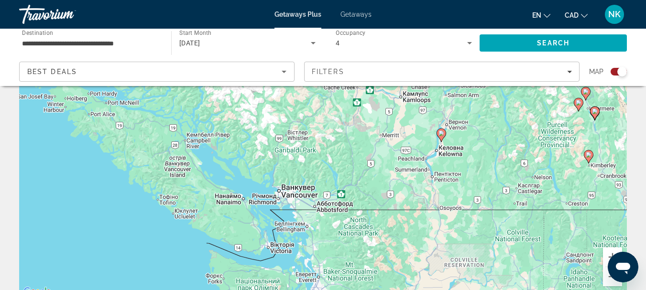
drag, startPoint x: 298, startPoint y: 235, endPoint x: 406, endPoint y: 155, distance: 134.4
click at [406, 155] on div "Увімкніть режим перетягування за допомогою клавіатури, натиснувши Alt + Enter. …" at bounding box center [322, 154] width 607 height 287
click at [224, 36] on div "[DATE]" at bounding box center [247, 43] width 136 height 27
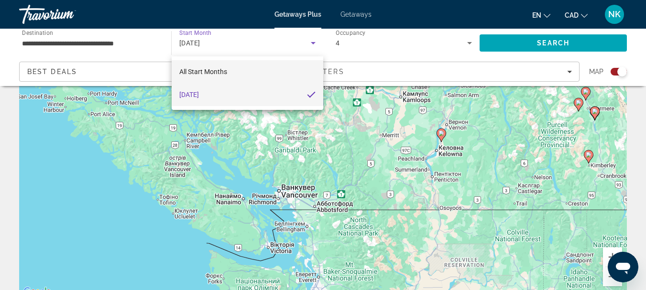
click at [258, 73] on mat-option "All Start Months" at bounding box center [248, 71] width 152 height 23
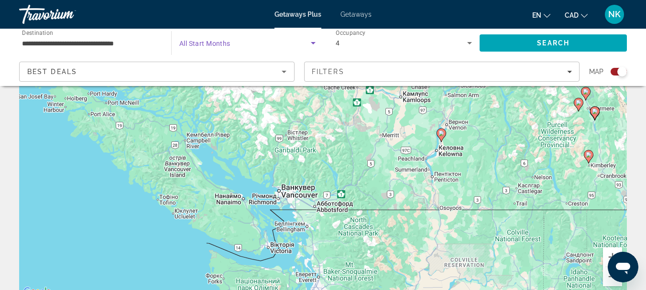
click at [263, 32] on div "Search widget" at bounding box center [247, 43] width 136 height 27
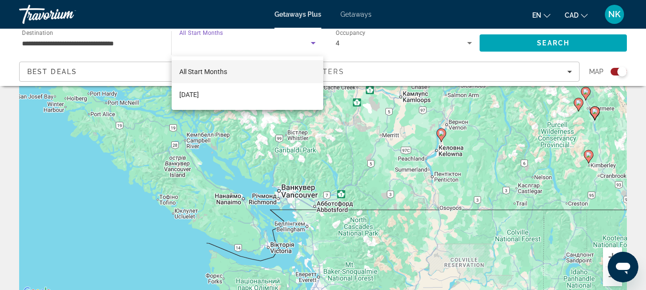
click at [520, 32] on div at bounding box center [323, 145] width 646 height 290
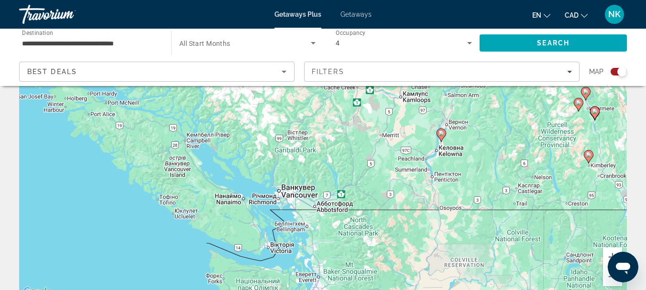
click at [519, 29] on div "Search" at bounding box center [557, 43] width 157 height 29
click at [528, 40] on span "Search" at bounding box center [552, 43] width 147 height 23
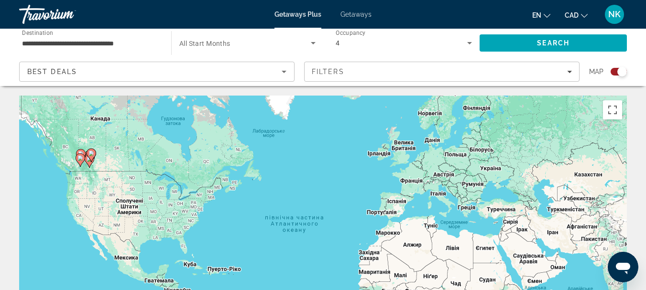
click at [244, 42] on span "Search widget" at bounding box center [244, 42] width 131 height 11
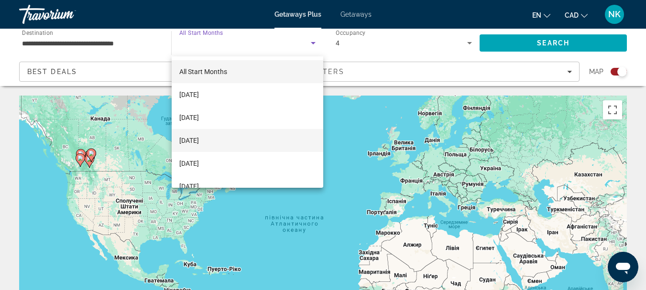
click at [199, 139] on span "[DATE]" at bounding box center [189, 140] width 20 height 11
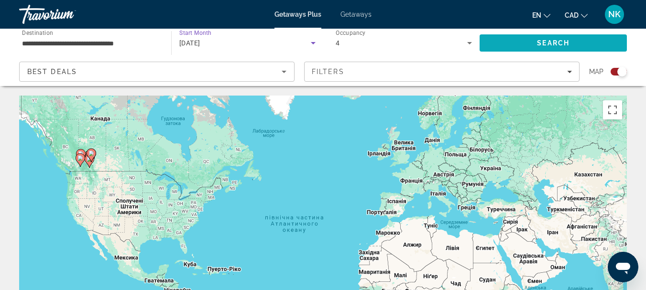
click at [557, 44] on span "Search" at bounding box center [553, 43] width 32 height 8
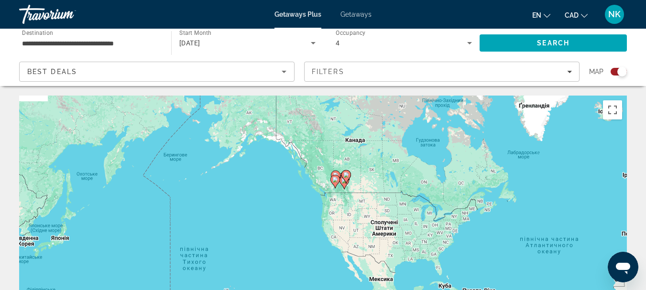
drag, startPoint x: 245, startPoint y: 214, endPoint x: 500, endPoint y: 235, distance: 256.6
click at [500, 235] on div "Увімкніть режим перетягування за допомогою клавіатури, натиснувши Alt + Enter. …" at bounding box center [322, 239] width 607 height 287
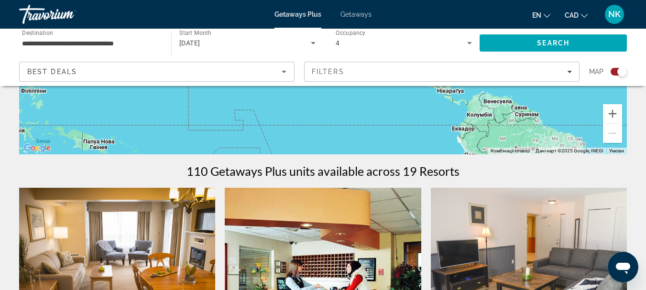
scroll to position [181, 0]
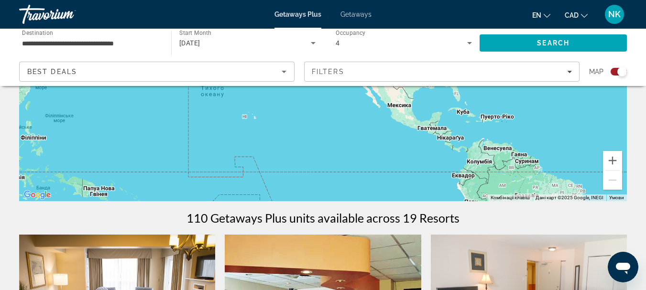
click at [606, 148] on div "Увімкніть режим перетягування за допомогою клавіатури, натиснувши Alt + Enter. …" at bounding box center [322, 57] width 607 height 287
click at [611, 160] on button "Збільшити" at bounding box center [612, 160] width 19 height 19
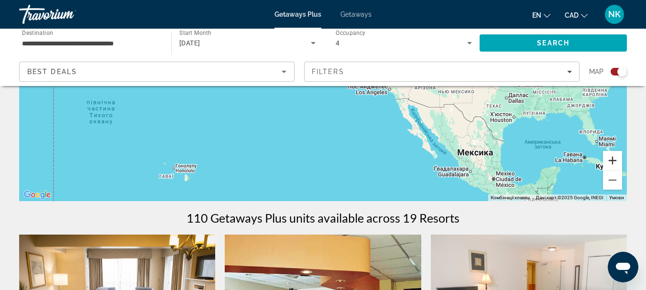
click at [613, 158] on button "Збільшити" at bounding box center [612, 160] width 19 height 19
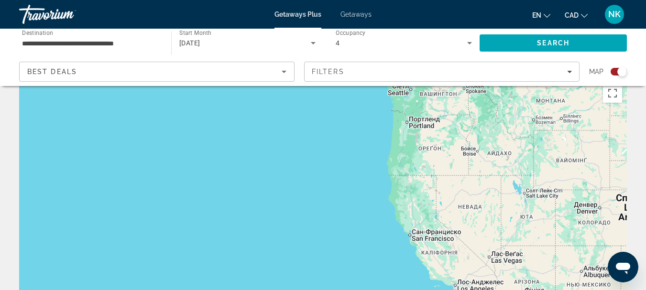
scroll to position [0, 0]
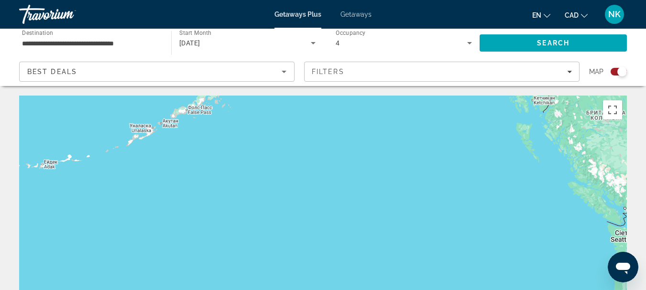
drag, startPoint x: 269, startPoint y: 150, endPoint x: 495, endPoint y: 283, distance: 263.1
click at [495, 283] on div "Увімкніть режим перетягування за допомогою клавіатури, натиснувши Alt + Enter. …" at bounding box center [322, 239] width 607 height 287
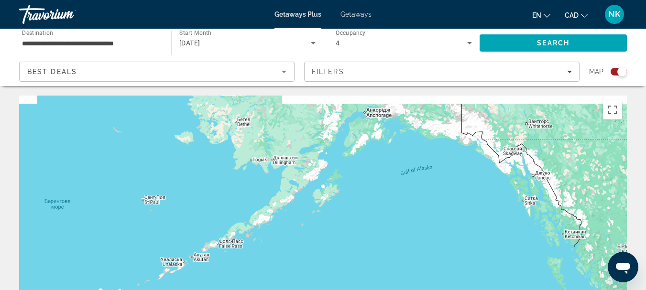
drag, startPoint x: 306, startPoint y: 168, endPoint x: 325, endPoint y: 305, distance: 138.0
click at [325, 290] on html "**********" at bounding box center [323, 145] width 646 height 290
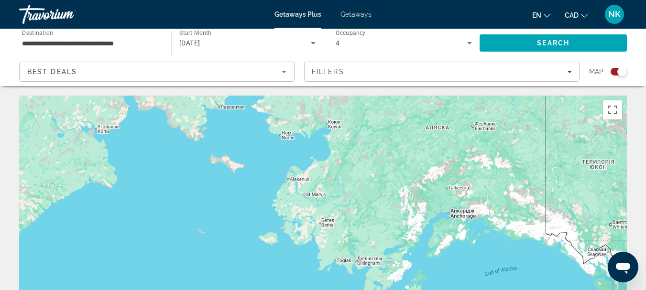
drag, startPoint x: 332, startPoint y: 223, endPoint x: 417, endPoint y: 309, distance: 121.0
click at [417, 290] on html "**********" at bounding box center [323, 145] width 646 height 290
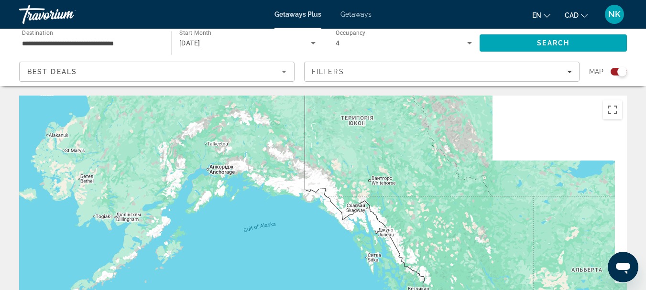
drag, startPoint x: 335, startPoint y: 182, endPoint x: 76, endPoint y: 113, distance: 267.9
click at [76, 113] on div "Main content" at bounding box center [322, 239] width 607 height 287
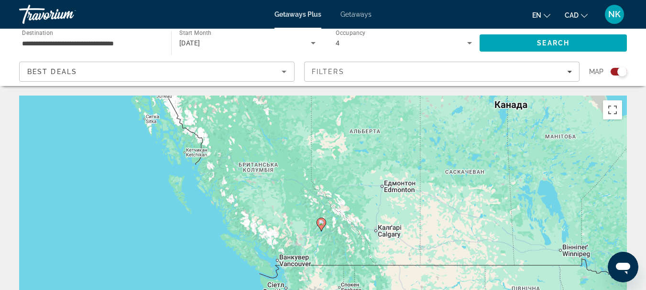
drag, startPoint x: 354, startPoint y: 166, endPoint x: 142, endPoint y: 50, distance: 240.8
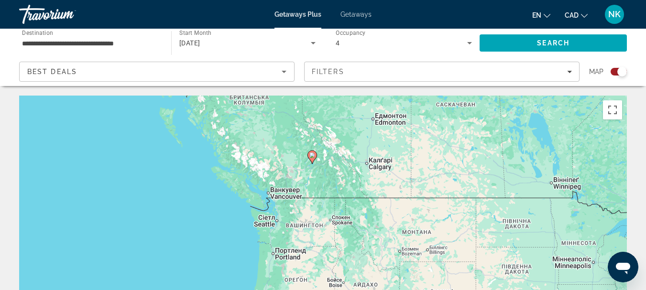
drag, startPoint x: 318, startPoint y: 206, endPoint x: 362, endPoint y: 171, distance: 56.1
click at [362, 171] on div "Увімкніть режим перетягування за допомогою клавіатури, натиснувши Alt + Enter. …" at bounding box center [322, 239] width 607 height 287
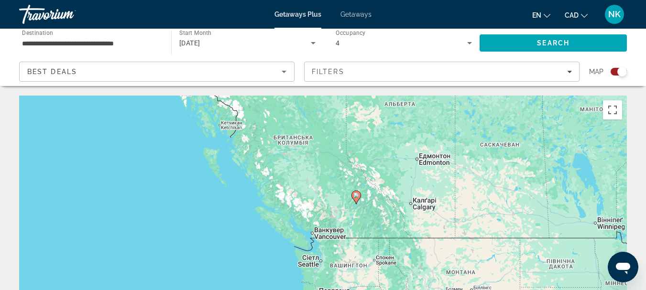
drag, startPoint x: 297, startPoint y: 169, endPoint x: 337, endPoint y: 213, distance: 59.2
click at [337, 213] on div "Увімкніть режим перетягування за допомогою клавіатури, натиснувши Alt + Enter. …" at bounding box center [322, 239] width 607 height 287
click at [111, 42] on input "**********" at bounding box center [90, 43] width 137 height 11
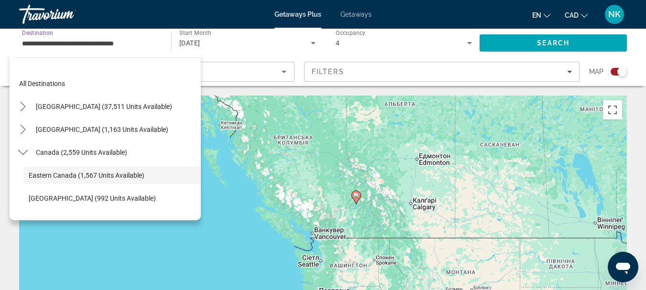
scroll to position [34, 0]
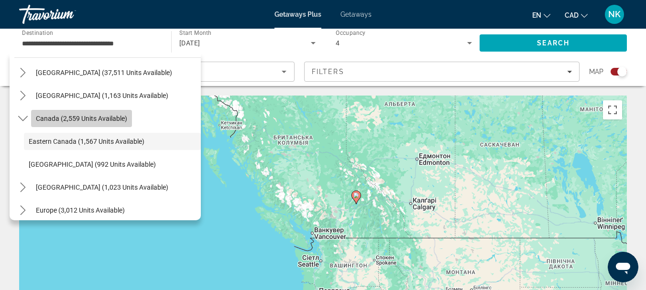
click at [109, 122] on span "Select destination: Canada (2,559 units available)" at bounding box center [81, 118] width 101 height 23
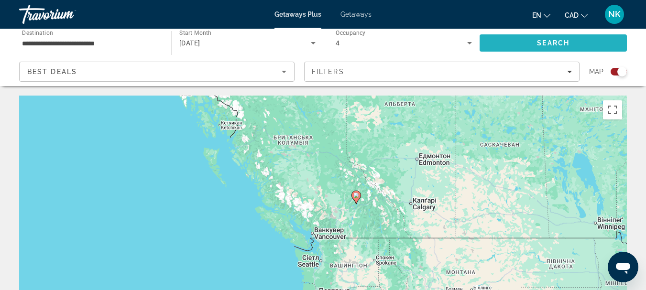
click at [544, 38] on span "Search" at bounding box center [552, 43] width 147 height 23
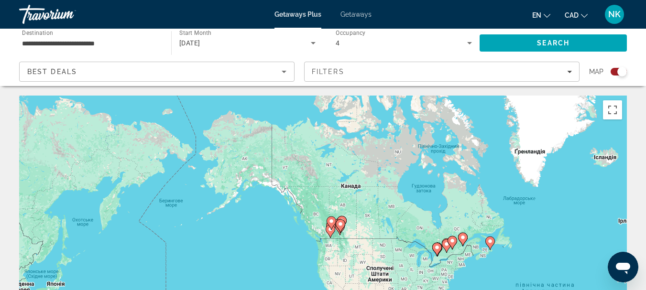
click at [313, 237] on div "Увімкніть режим перетягування за допомогою клавіатури, натиснувши Alt + Enter. …" at bounding box center [322, 239] width 607 height 287
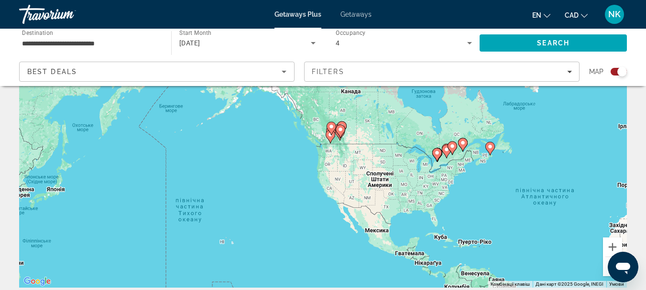
scroll to position [129, 0]
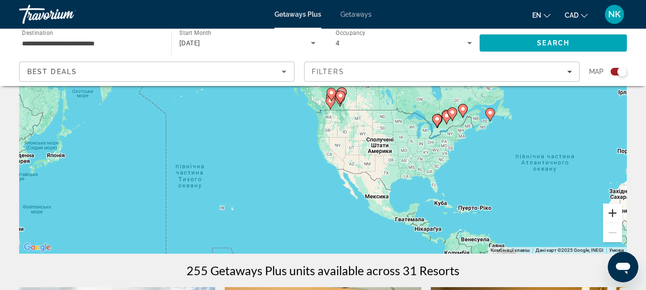
click at [615, 212] on button "Збільшити" at bounding box center [612, 213] width 19 height 19
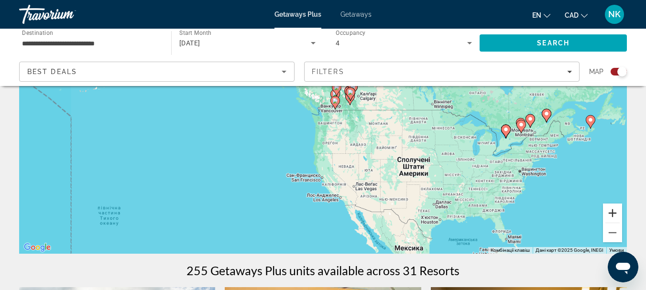
click at [615, 212] on button "Збільшити" at bounding box center [612, 213] width 19 height 19
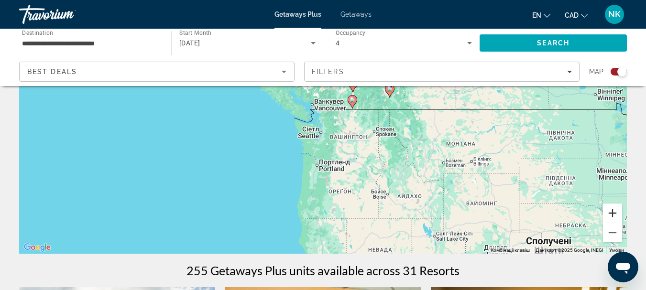
click at [615, 210] on button "Збільшити" at bounding box center [612, 213] width 19 height 19
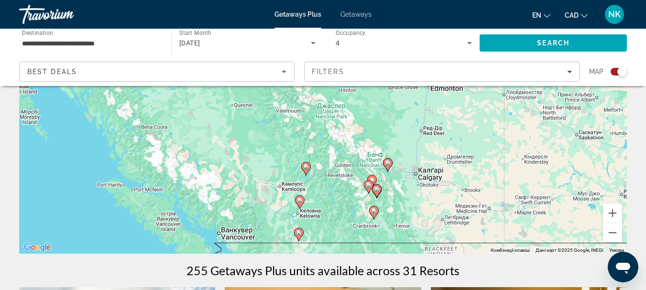
drag, startPoint x: 537, startPoint y: 121, endPoint x: 451, endPoint y: 260, distance: 163.4
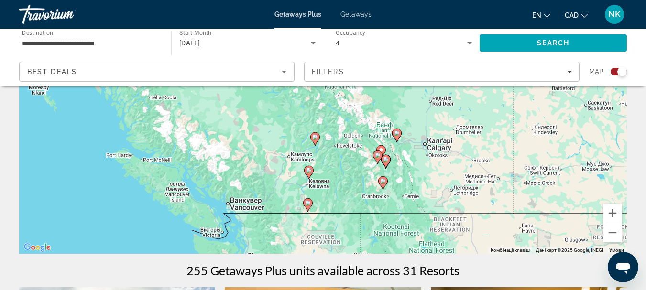
drag, startPoint x: 427, startPoint y: 207, endPoint x: 436, endPoint y: 176, distance: 32.5
click at [436, 176] on div "Увімкніть режим перетягування за допомогою клавіатури, натиснувши Alt + Enter. …" at bounding box center [322, 110] width 607 height 287
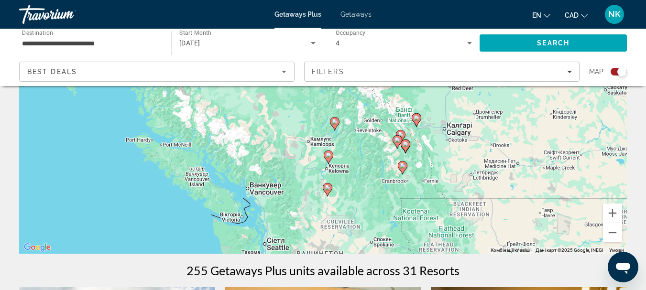
drag, startPoint x: 383, startPoint y: 212, endPoint x: 402, endPoint y: 195, distance: 25.8
click at [402, 195] on div "Увімкніть режим перетягування за допомогою клавіатури, натиснувши Alt + Enter. …" at bounding box center [322, 110] width 607 height 287
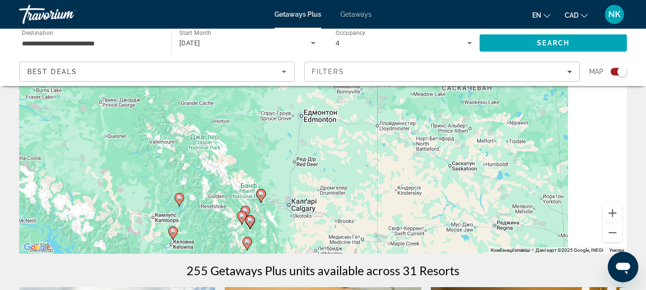
drag, startPoint x: 562, startPoint y: 151, endPoint x: 405, endPoint y: 221, distance: 171.2
click at [400, 229] on div "Увімкніть режим перетягування за допомогою клавіатури, натиснувши Alt + Enter. …" at bounding box center [322, 110] width 607 height 287
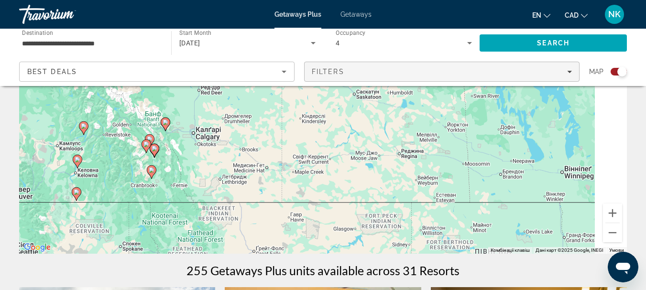
drag, startPoint x: 488, startPoint y: 148, endPoint x: 399, endPoint y: 72, distance: 117.7
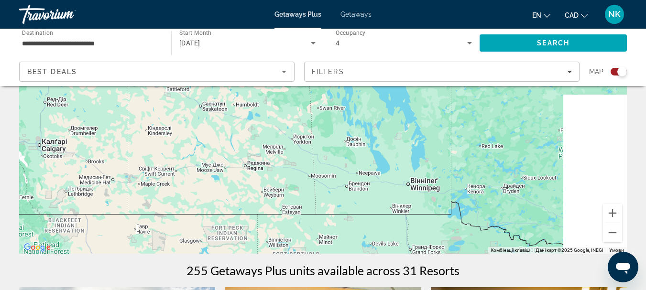
drag, startPoint x: 492, startPoint y: 127, endPoint x: 339, endPoint y: 140, distance: 154.0
click at [339, 140] on div "Увімкніть режим перетягування за допомогою клавіатури, натиснувши Alt + Enter. …" at bounding box center [322, 110] width 607 height 287
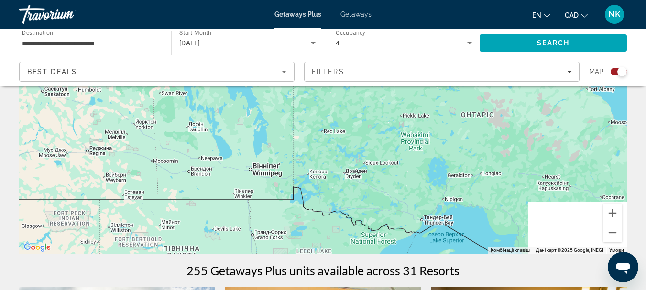
drag, startPoint x: 474, startPoint y: 144, endPoint x: 314, endPoint y: 129, distance: 160.4
click at [314, 129] on div "Увімкніть режим перетягування за допомогою клавіатури, натиснувши Alt + Enter. …" at bounding box center [322, 110] width 607 height 287
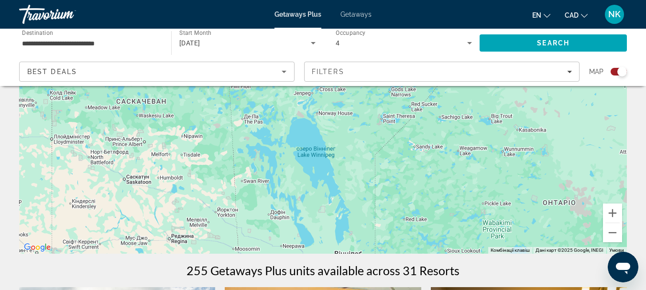
drag, startPoint x: 446, startPoint y: 140, endPoint x: 528, endPoint y: 227, distance: 120.4
click at [528, 227] on div "Увімкніть режим перетягування за допомогою клавіатури, натиснувши Alt + Enter. …" at bounding box center [322, 110] width 607 height 287
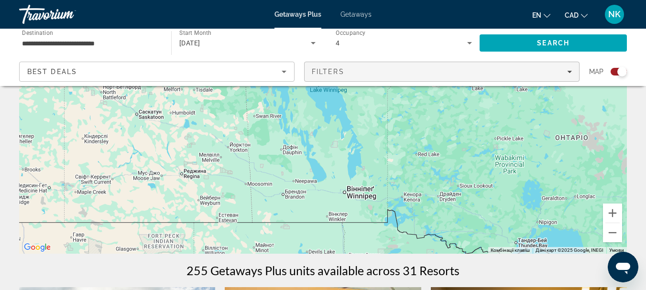
drag, startPoint x: 361, startPoint y: 176, endPoint x: 457, endPoint y: 83, distance: 134.2
click at [380, 99] on div "Увімкніть режим перетягування за допомогою клавіатури, натиснувши Alt + Enter. …" at bounding box center [322, 110] width 607 height 287
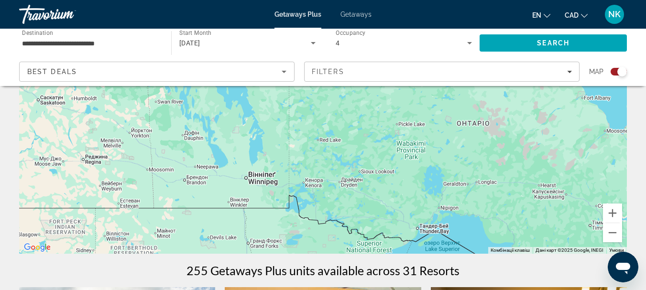
drag, startPoint x: 365, startPoint y: 161, endPoint x: 235, endPoint y: 188, distance: 132.4
click at [164, 212] on div "Увімкніть режим перетягування за допомогою клавіатури, натиснувши Alt + Enter. …" at bounding box center [322, 110] width 607 height 287
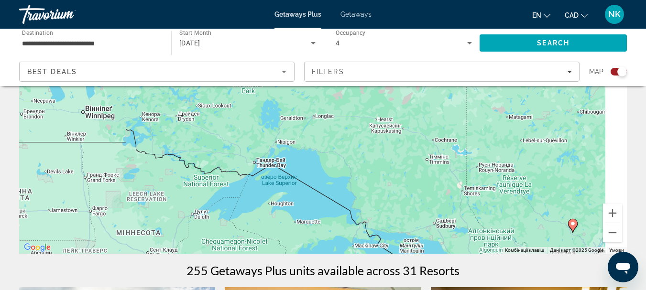
drag, startPoint x: 374, startPoint y: 190, endPoint x: 235, endPoint y: 123, distance: 153.7
click at [235, 123] on div "Увімкніть режим перетягування за допомогою клавіатури, натиснувши Alt + Enter. …" at bounding box center [322, 110] width 607 height 287
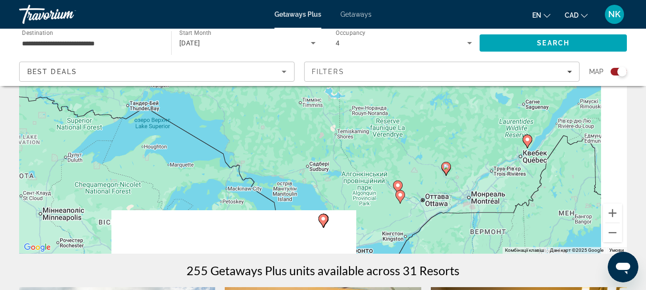
drag, startPoint x: 437, startPoint y: 160, endPoint x: 312, endPoint y: 103, distance: 138.2
click at [312, 103] on div "Увімкніть режим перетягування за допомогою клавіатури, натиснувши Alt + Enter. …" at bounding box center [322, 110] width 607 height 287
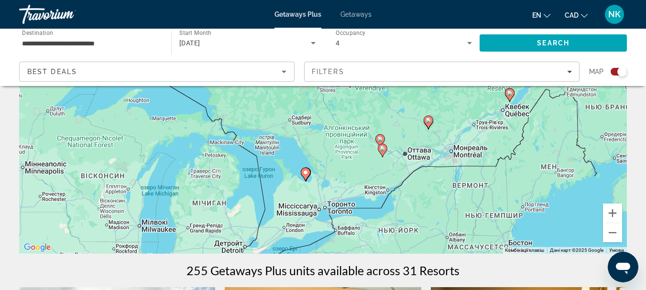
drag, startPoint x: 439, startPoint y: 188, endPoint x: 415, endPoint y: 118, distance: 74.1
click at [415, 118] on div "Увімкніть режим перетягування за допомогою клавіатури, натиснувши Alt + Enter. …" at bounding box center [322, 110] width 607 height 287
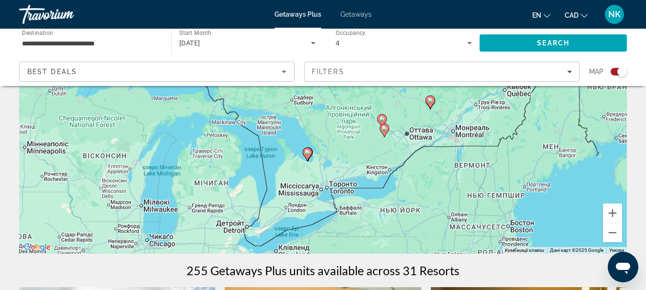
drag, startPoint x: 307, startPoint y: 223, endPoint x: 313, endPoint y: 211, distance: 13.3
click at [318, 226] on div "Увімкніть режим перетягування за допомогою клавіатури, натиснувши Alt + Enter. …" at bounding box center [322, 110] width 607 height 287
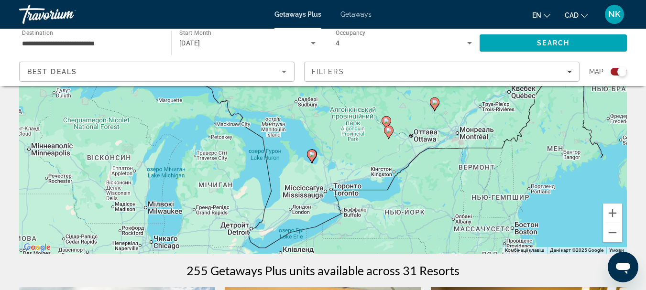
click at [309, 156] on icon "Main content" at bounding box center [311, 156] width 9 height 12
type input "**********"
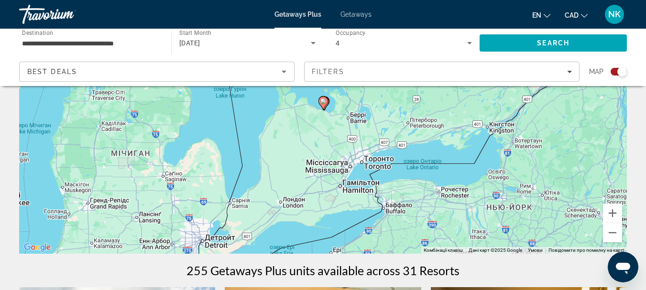
click at [324, 107] on icon "Main content" at bounding box center [322, 103] width 9 height 12
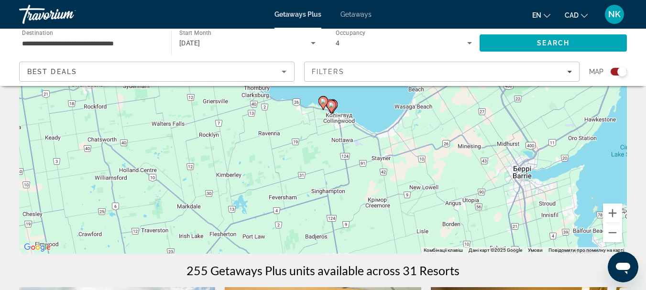
click at [330, 111] on icon "Main content" at bounding box center [330, 107] width 9 height 12
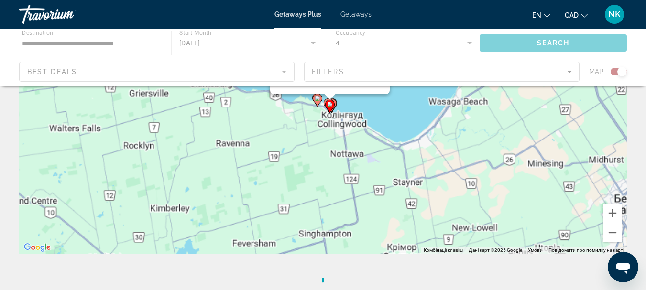
scroll to position [0, 0]
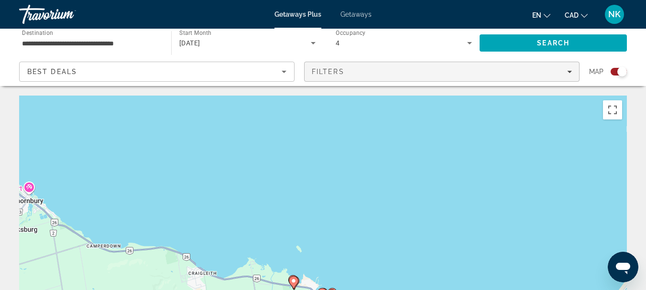
drag, startPoint x: 433, startPoint y: 227, endPoint x: 436, endPoint y: 78, distance: 149.6
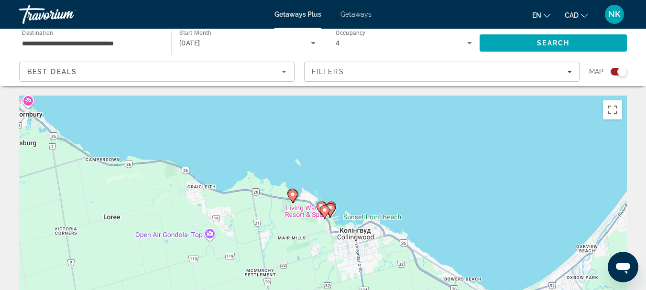
drag, startPoint x: 406, startPoint y: 182, endPoint x: 405, endPoint y: 146, distance: 35.9
click at [405, 146] on div "Увімкніть режим перетягування за допомогою клавіатури, натиснувши Alt + Enter. …" at bounding box center [322, 239] width 607 height 287
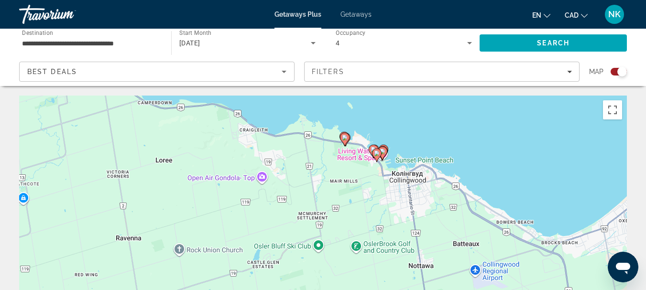
drag, startPoint x: 377, startPoint y: 183, endPoint x: 432, endPoint y: 162, distance: 58.8
click at [432, 162] on div "Увімкніть режим перетягування за допомогою клавіатури, натиснувши Alt + Enter. …" at bounding box center [322, 239] width 607 height 287
click at [344, 138] on image "Main content" at bounding box center [345, 138] width 6 height 6
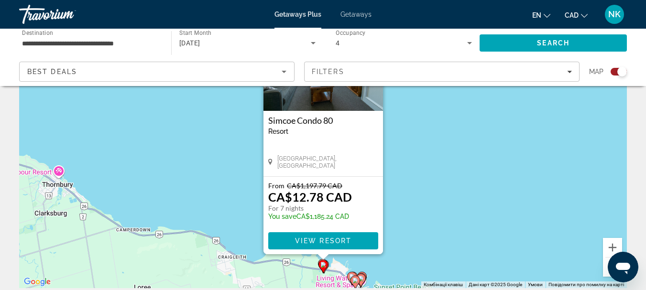
scroll to position [118, 0]
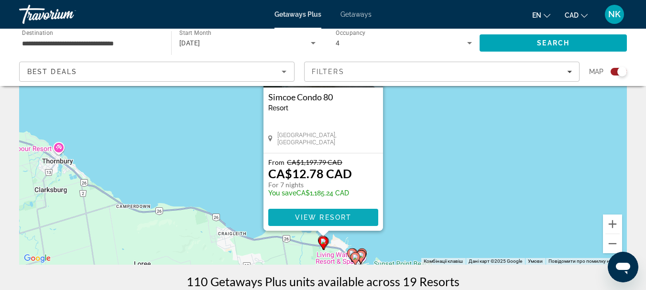
click at [321, 223] on span "Main content" at bounding box center [323, 217] width 110 height 23
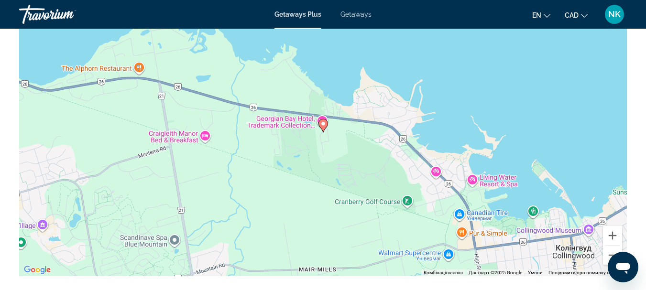
scroll to position [1514, 0]
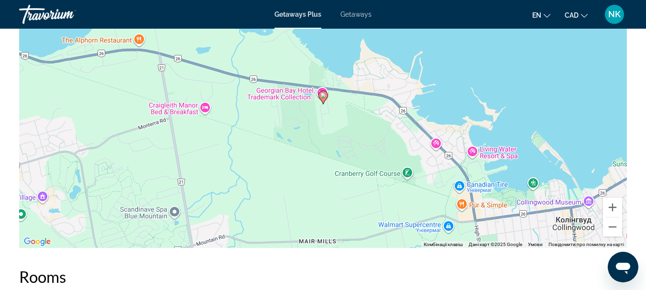
click at [323, 99] on div "Увімкніть режим перетягування за допомогою клавіатури, натиснувши Alt + Enter. …" at bounding box center [322, 104] width 607 height 287
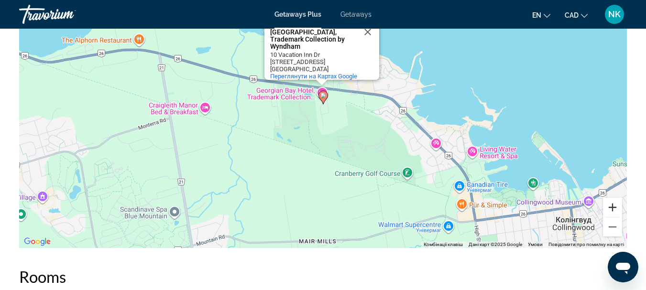
click at [604, 214] on button "Збільшити" at bounding box center [612, 207] width 19 height 19
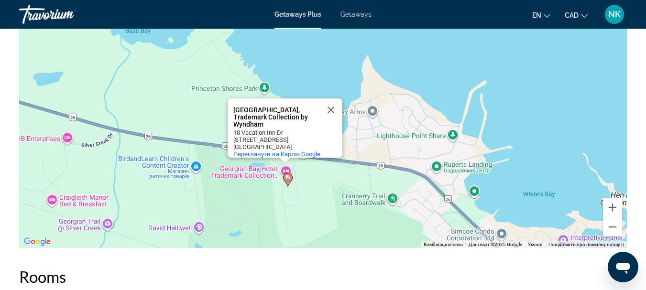
drag, startPoint x: 352, startPoint y: 111, endPoint x: 317, endPoint y: 195, distance: 91.2
click at [317, 195] on div "Увімкніть режим перетягування за допомогою клавіатури, натиснувши Alt + Enter. …" at bounding box center [322, 104] width 607 height 287
click at [327, 117] on button "Закрити" at bounding box center [330, 109] width 23 height 23
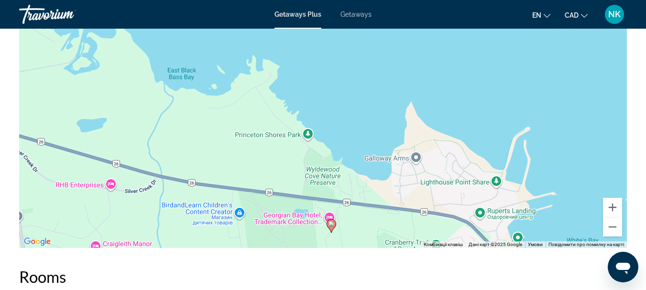
drag, startPoint x: 315, startPoint y: 193, endPoint x: 360, endPoint y: 238, distance: 63.9
click at [360, 238] on div "Увімкніть режим перетягування за допомогою клавіатури, натиснувши Alt + Enter. …" at bounding box center [322, 104] width 607 height 287
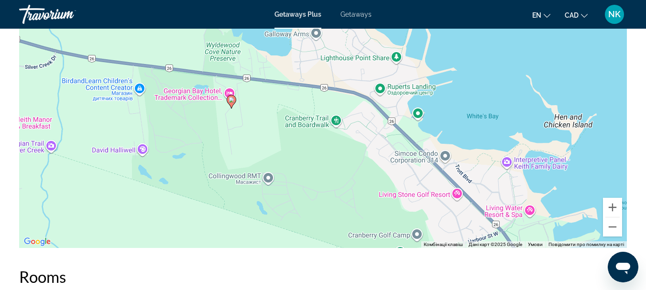
drag, startPoint x: 268, startPoint y: 147, endPoint x: 164, endPoint y: 13, distance: 168.9
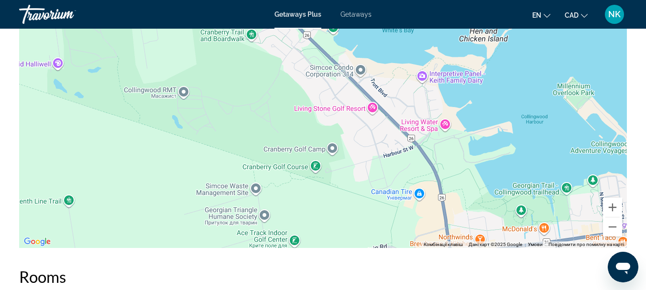
drag, startPoint x: 341, startPoint y: 152, endPoint x: 274, endPoint y: 88, distance: 92.6
click at [274, 88] on div "Увімкніть режим перетягування за допомогою клавіатури, натиснувши Alt + Enter. …" at bounding box center [322, 104] width 607 height 287
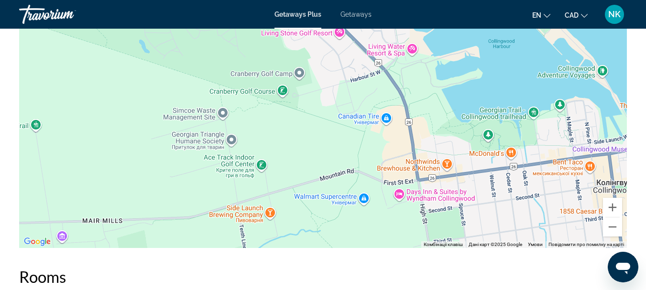
drag, startPoint x: 358, startPoint y: 166, endPoint x: 320, endPoint y: 79, distance: 95.3
click at [320, 79] on div "Увімкніть режим перетягування за допомогою клавіатури, натиснувши Alt + Enter. …" at bounding box center [322, 104] width 607 height 287
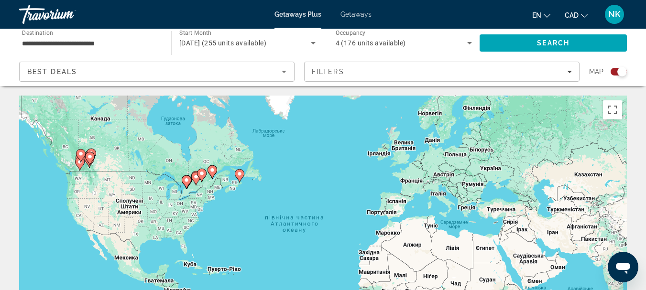
scroll to position [98, 0]
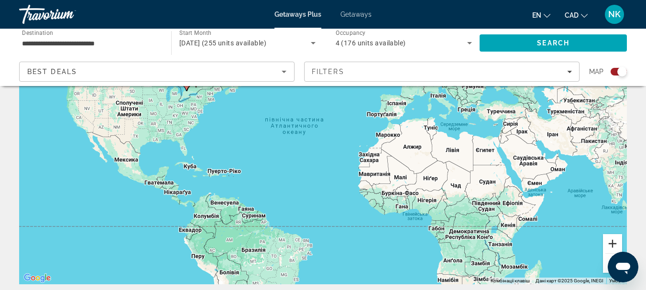
click at [613, 245] on button "Збільшити" at bounding box center [612, 243] width 19 height 19
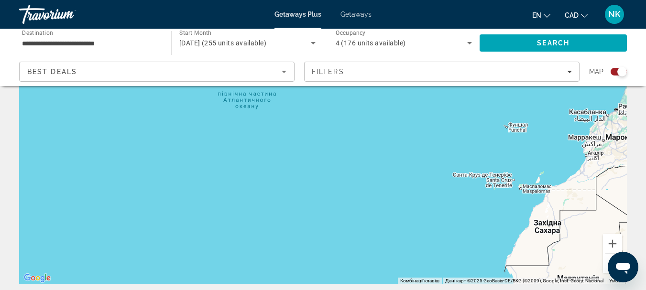
drag, startPoint x: 327, startPoint y: 140, endPoint x: 602, endPoint y: 217, distance: 286.0
click at [602, 217] on div "Main content" at bounding box center [322, 141] width 607 height 287
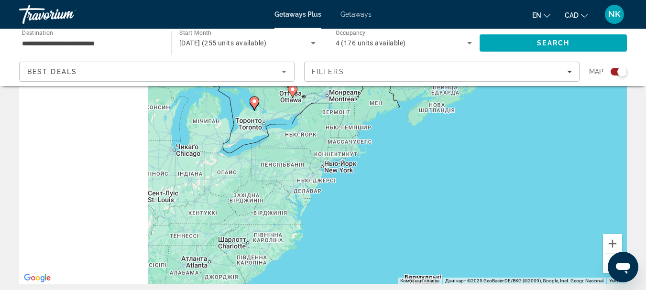
drag, startPoint x: 320, startPoint y: 117, endPoint x: 500, endPoint y: 212, distance: 203.7
click at [500, 212] on div "Увімкніть режим перетягування за допомогою клавіатури, натиснувши Alt + Enter. …" at bounding box center [322, 141] width 607 height 287
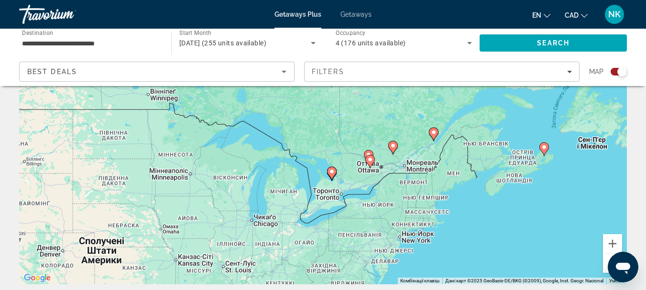
drag, startPoint x: 366, startPoint y: 146, endPoint x: 395, endPoint y: 193, distance: 55.8
click at [395, 193] on div "Увімкніть режим перетягування за допомогою клавіатури, натиснувши Alt + Enter. …" at bounding box center [322, 141] width 607 height 287
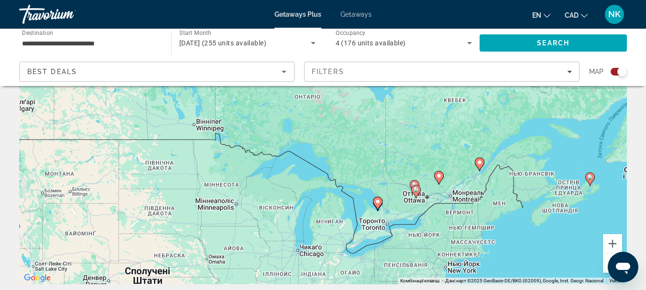
drag, startPoint x: 323, startPoint y: 140, endPoint x: 369, endPoint y: 169, distance: 55.2
click at [369, 169] on div "Увімкніть режим перетягування за допомогою клавіатури, натиснувши Alt + Enter. …" at bounding box center [322, 141] width 607 height 287
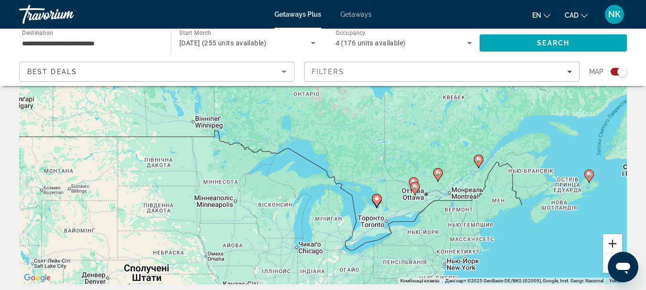
click at [613, 246] on button "Збільшити" at bounding box center [612, 243] width 19 height 19
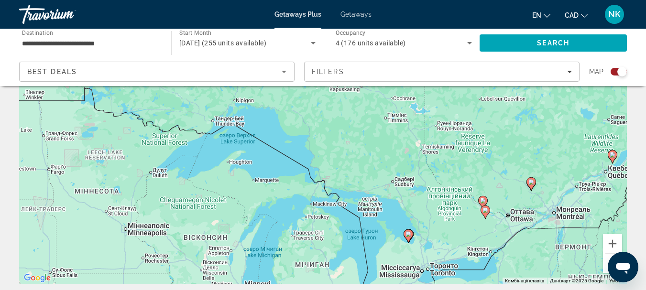
drag, startPoint x: 492, startPoint y: 217, endPoint x: 441, endPoint y: 97, distance: 129.3
click at [441, 97] on div "Увімкніть режим перетягування за допомогою клавіатури, натиснувши Alt + Enter. …" at bounding box center [322, 141] width 607 height 287
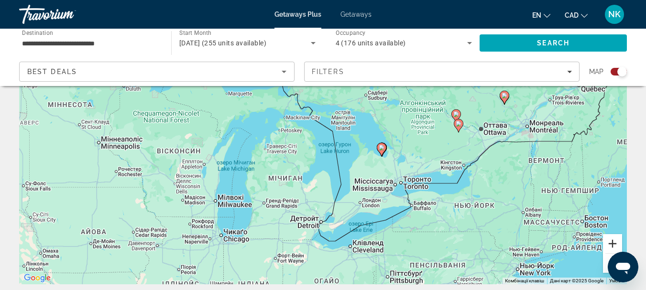
click at [614, 243] on button "Збільшити" at bounding box center [612, 243] width 19 height 19
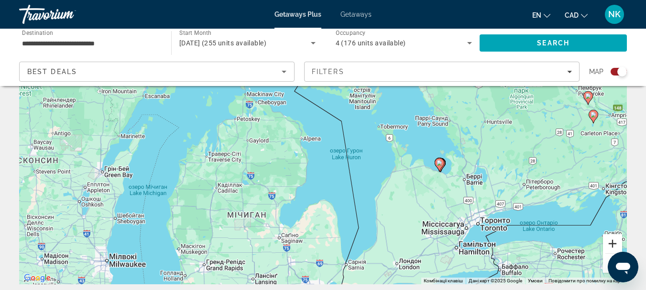
click at [612, 242] on button "Збільшити" at bounding box center [612, 243] width 19 height 19
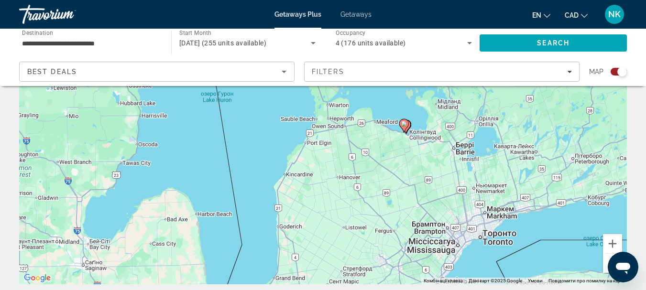
drag, startPoint x: 587, startPoint y: 236, endPoint x: 433, endPoint y: 165, distance: 168.7
click at [433, 165] on div "Увімкніть режим перетягування за допомогою клавіатури, натиснувши Alt + Enter. …" at bounding box center [322, 141] width 607 height 287
click at [614, 243] on button "Збільшити" at bounding box center [612, 243] width 19 height 19
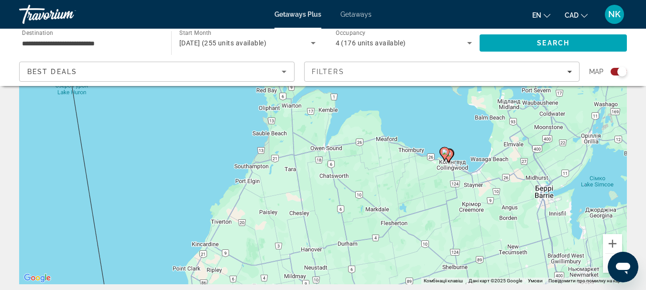
drag, startPoint x: 502, startPoint y: 165, endPoint x: 461, endPoint y: 202, distance: 55.5
click at [461, 202] on div "Увімкніть режим перетягування за допомогою клавіатури, натиснувши Alt + Enter. …" at bounding box center [322, 141] width 607 height 287
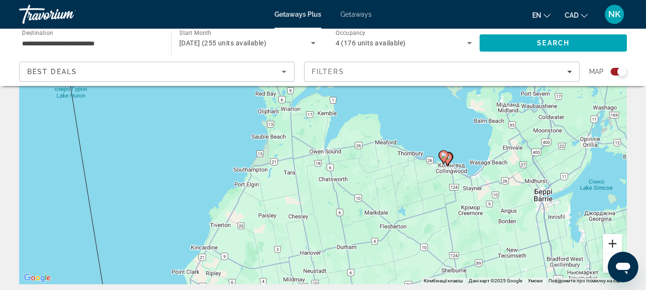
click at [616, 242] on button "Збільшити" at bounding box center [612, 243] width 19 height 19
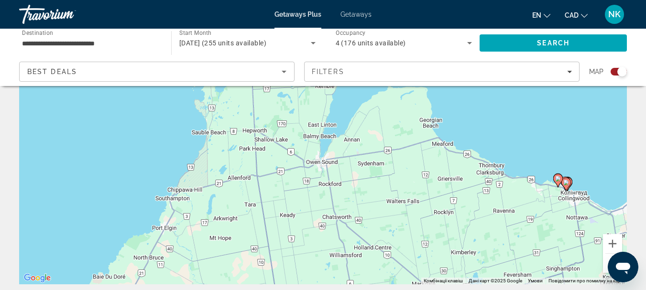
drag, startPoint x: 554, startPoint y: 203, endPoint x: 448, endPoint y: 203, distance: 106.1
click at [448, 203] on div "Увімкніть режим перетягування за допомогою клавіатури, натиснувши Alt + Enter. …" at bounding box center [322, 141] width 607 height 287
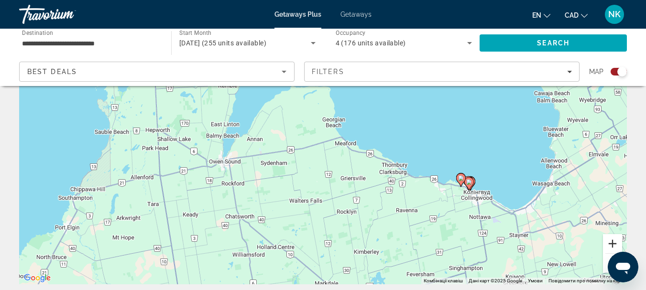
click at [609, 244] on button "Збільшити" at bounding box center [612, 243] width 19 height 19
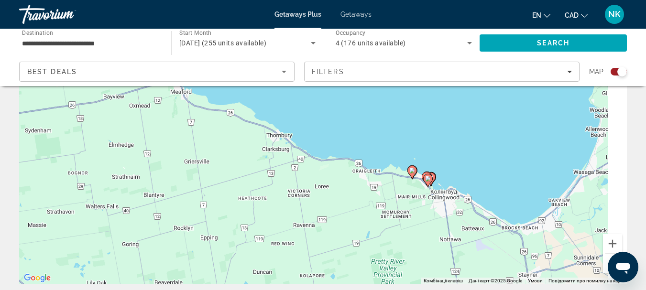
drag, startPoint x: 501, startPoint y: 221, endPoint x: 332, endPoint y: 172, distance: 176.3
click at [332, 172] on div "Увімкніть режим перетягування за допомогою клавіатури, натиснувши Alt + Enter. …" at bounding box center [322, 141] width 607 height 287
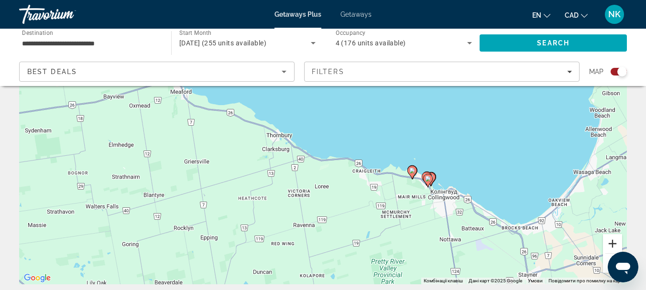
click at [604, 238] on button "Збільшити" at bounding box center [612, 243] width 19 height 19
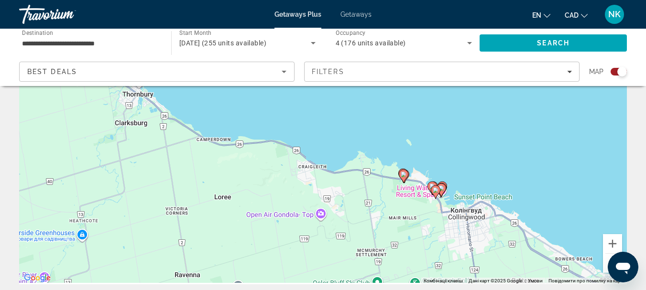
drag, startPoint x: 512, startPoint y: 233, endPoint x: 374, endPoint y: 191, distance: 144.5
click at [374, 191] on div "Увімкніть режим перетягування за допомогою клавіатури, натиснувши Alt + Enter. …" at bounding box center [322, 141] width 607 height 287
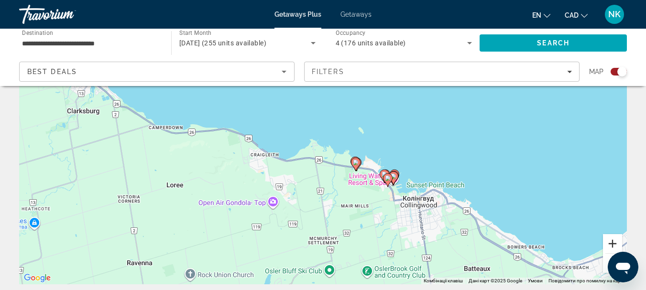
click at [616, 248] on button "Збільшити" at bounding box center [612, 243] width 19 height 19
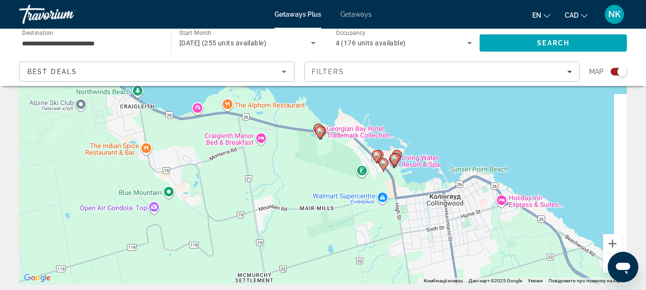
drag, startPoint x: 574, startPoint y: 239, endPoint x: 504, endPoint y: 175, distance: 94.7
click at [504, 175] on div "Увімкніть режим перетягування за допомогою клавіатури, натиснувши Alt + Enter. …" at bounding box center [322, 141] width 607 height 287
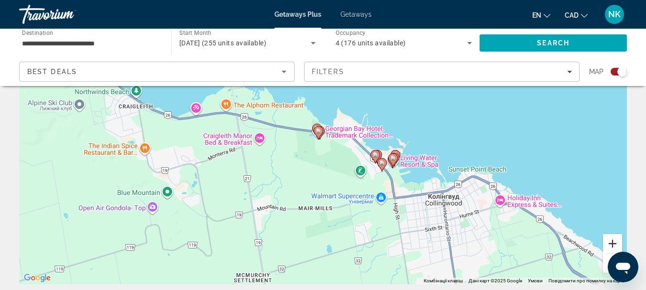
click at [619, 242] on button "Збільшити" at bounding box center [612, 243] width 19 height 19
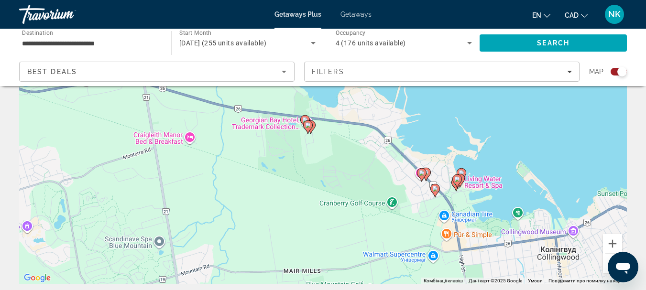
drag, startPoint x: 524, startPoint y: 219, endPoint x: 483, endPoint y: 183, distance: 55.5
click at [483, 183] on div "Увімкніть режим перетягування за допомогою клавіатури, натиснувши Alt + Enter. …" at bounding box center [322, 141] width 607 height 287
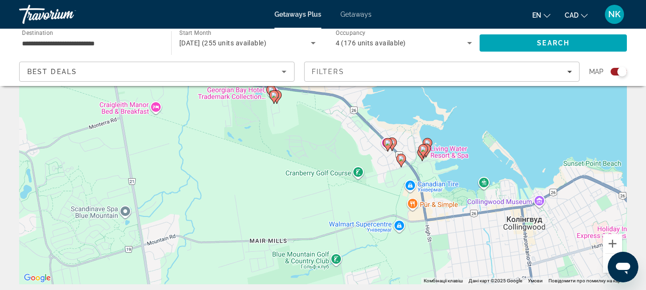
click at [385, 144] on image "Main content" at bounding box center [388, 143] width 6 height 6
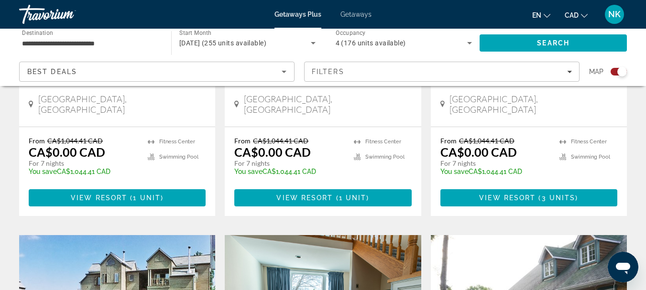
scroll to position [571, 0]
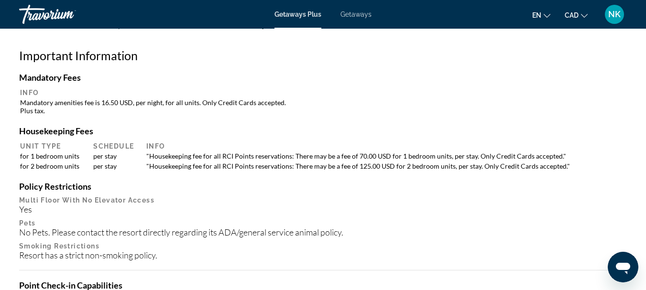
scroll to position [1053, 0]
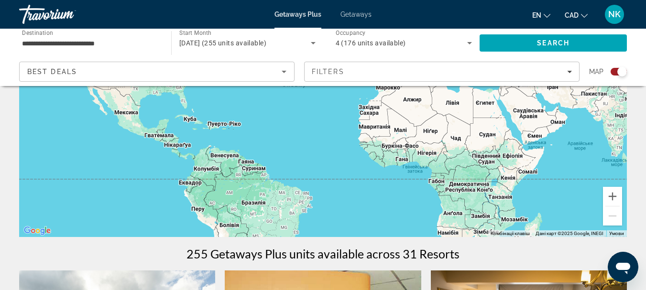
scroll to position [111, 0]
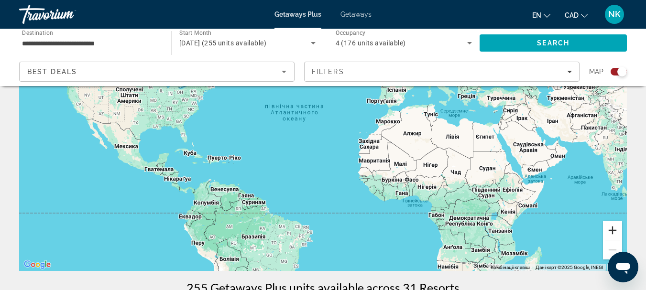
click at [606, 231] on button "Збільшити" at bounding box center [612, 230] width 19 height 19
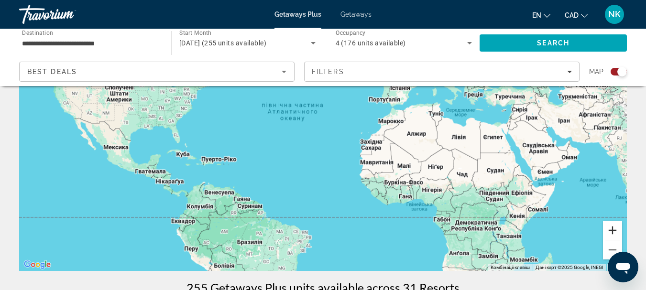
click at [606, 231] on button "Збільшити" at bounding box center [612, 230] width 19 height 19
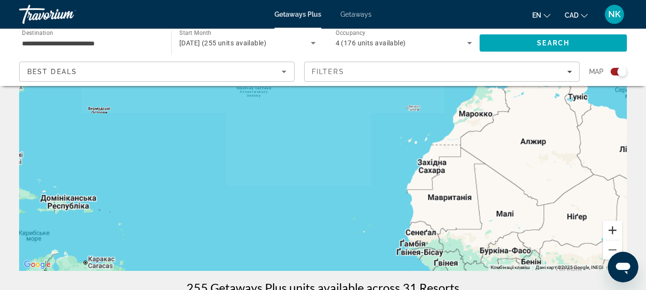
click at [606, 231] on button "Збільшити" at bounding box center [612, 230] width 19 height 19
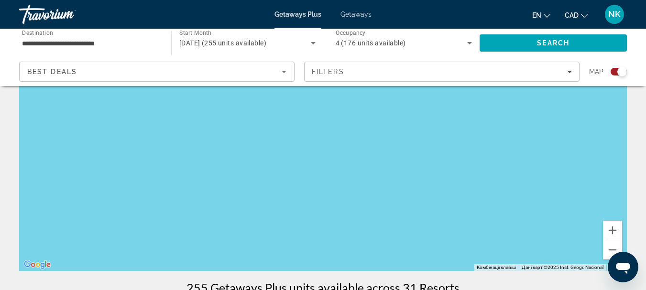
drag, startPoint x: 136, startPoint y: 136, endPoint x: 398, endPoint y: 224, distance: 276.4
click at [390, 264] on div "Main content" at bounding box center [322, 127] width 607 height 287
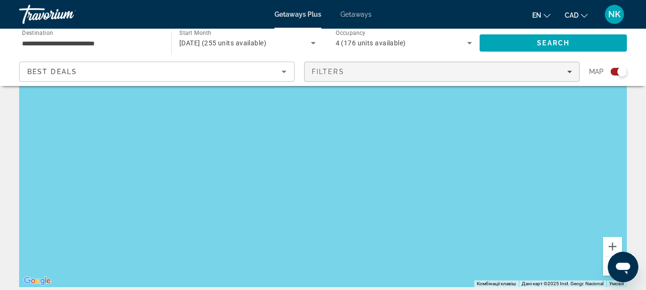
scroll to position [88, 0]
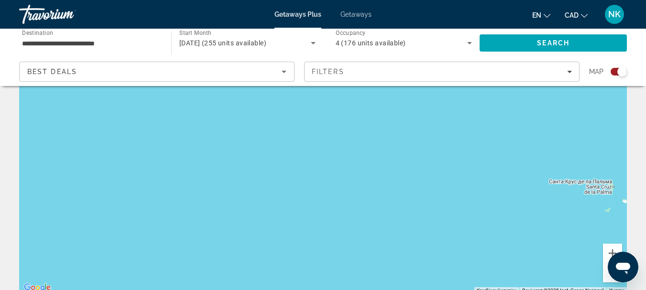
drag, startPoint x: 414, startPoint y: 195, endPoint x: 226, endPoint y: 129, distance: 199.8
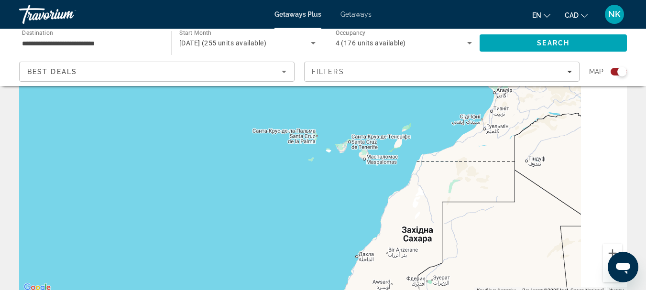
drag, startPoint x: 380, startPoint y: 235, endPoint x: 52, endPoint y: 179, distance: 333.6
click at [52, 179] on div "Main content" at bounding box center [322, 150] width 607 height 287
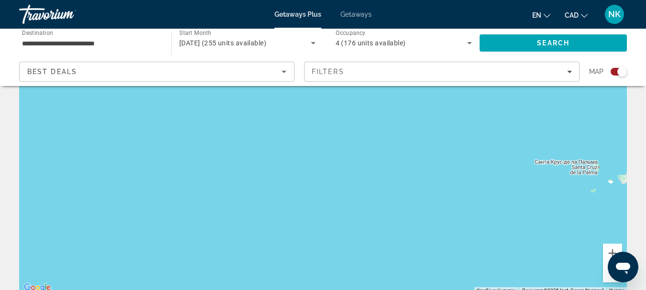
drag, startPoint x: 295, startPoint y: 250, endPoint x: 599, endPoint y: 282, distance: 306.1
click at [599, 282] on div "Main content" at bounding box center [322, 150] width 607 height 287
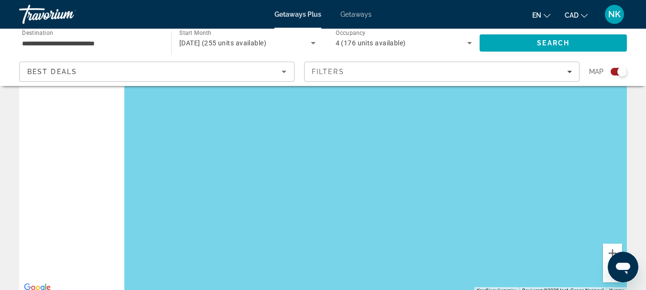
drag, startPoint x: 341, startPoint y: 179, endPoint x: 615, endPoint y: 309, distance: 303.1
click at [615, 202] on html "**********" at bounding box center [323, 57] width 646 height 290
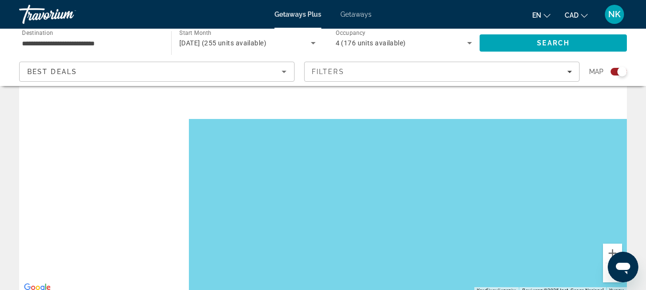
drag, startPoint x: 585, startPoint y: 309, endPoint x: 652, endPoint y: 307, distance: 66.9
click at [646, 202] on html "**********" at bounding box center [323, 57] width 646 height 290
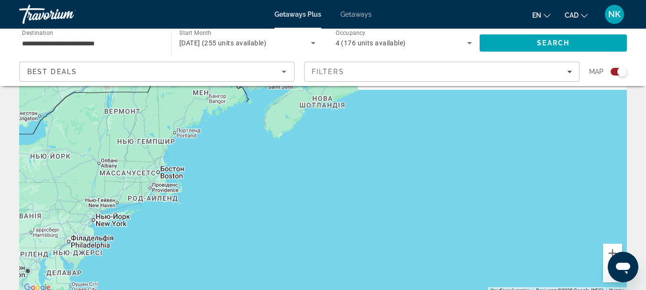
drag, startPoint x: 393, startPoint y: 155, endPoint x: 539, endPoint y: 254, distance: 176.2
click at [539, 254] on div "Увімкніть режим перетягування за допомогою клавіатури, натиснувши Alt + Enter. …" at bounding box center [322, 150] width 607 height 287
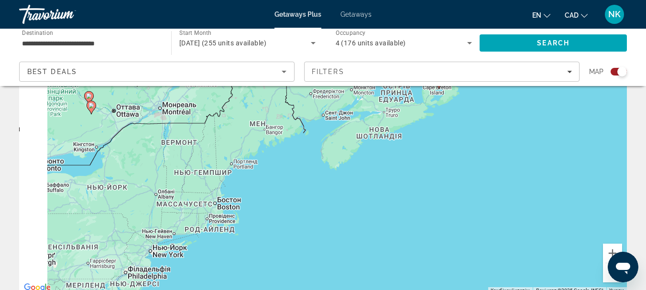
drag, startPoint x: 347, startPoint y: 201, endPoint x: 438, endPoint y: 256, distance: 107.2
click at [438, 256] on div "Увімкніть режим перетягування за допомогою клавіатури, натиснувши Alt + Enter. …" at bounding box center [322, 150] width 607 height 287
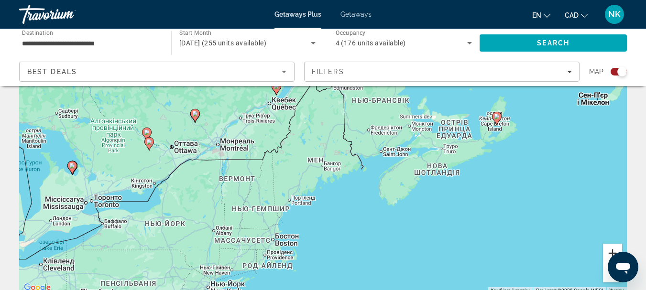
click at [615, 249] on button "Збільшити" at bounding box center [612, 253] width 19 height 19
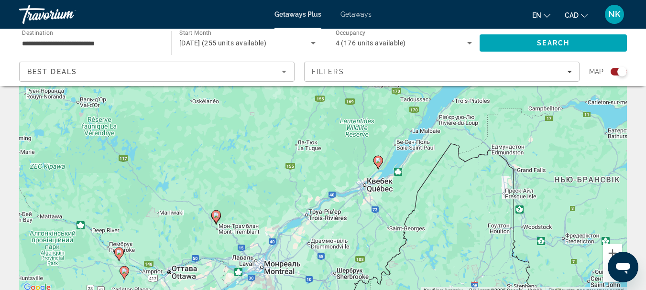
drag, startPoint x: 327, startPoint y: 172, endPoint x: 478, endPoint y: 300, distance: 198.0
click at [478, 202] on html "**********" at bounding box center [323, 57] width 646 height 290
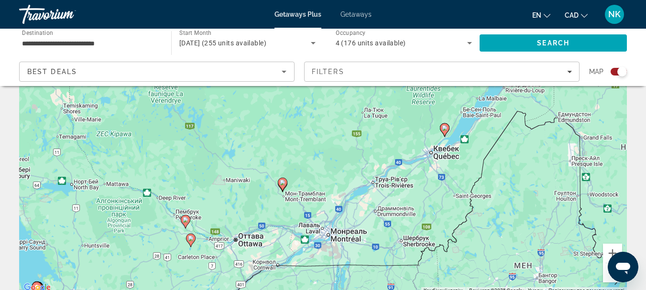
drag, startPoint x: 471, startPoint y: 164, endPoint x: 541, endPoint y: 131, distance: 77.4
click at [541, 131] on div "Увімкніть режим перетягування за допомогою клавіатури, натиснувши Alt + Enter. …" at bounding box center [322, 150] width 607 height 287
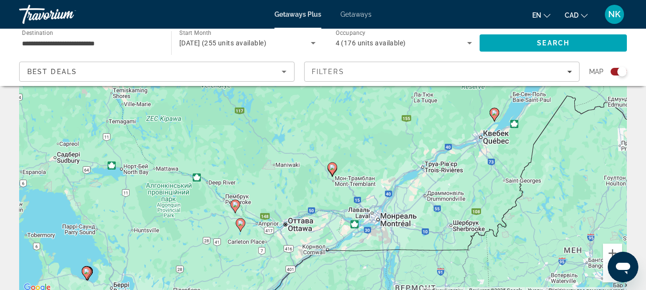
drag, startPoint x: 381, startPoint y: 188, endPoint x: 433, endPoint y: 173, distance: 54.8
click at [433, 173] on div "Увімкніть режим перетягування за допомогою клавіатури, натиснувши Alt + Enter. …" at bounding box center [322, 150] width 607 height 287
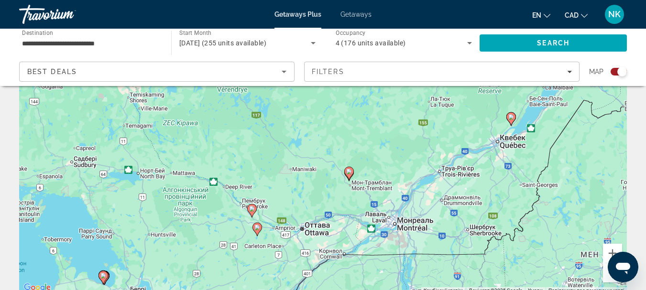
drag, startPoint x: 451, startPoint y: 183, endPoint x: 468, endPoint y: 188, distance: 17.7
click at [468, 188] on div "Увімкніть режим перетягування за допомогою клавіатури, натиснувши Alt + Enter. …" at bounding box center [322, 150] width 607 height 287
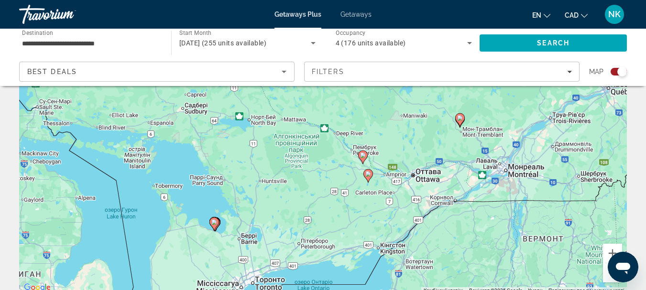
drag, startPoint x: 305, startPoint y: 183, endPoint x: 417, endPoint y: 128, distance: 124.6
click at [417, 128] on div "Увімкніть режим перетягування за допомогою клавіатури, натиснувши Alt + Enter. …" at bounding box center [322, 150] width 607 height 287
click at [613, 249] on button "Збільшити" at bounding box center [612, 253] width 19 height 19
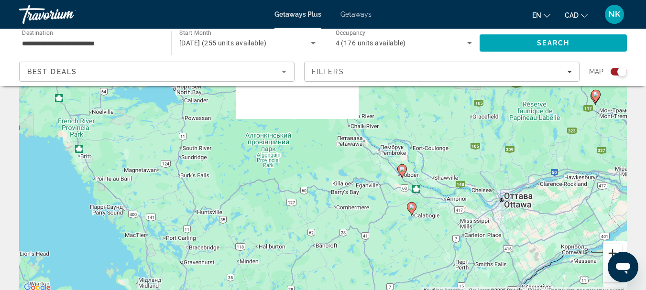
click at [608, 252] on button "Збільшити" at bounding box center [612, 253] width 19 height 19
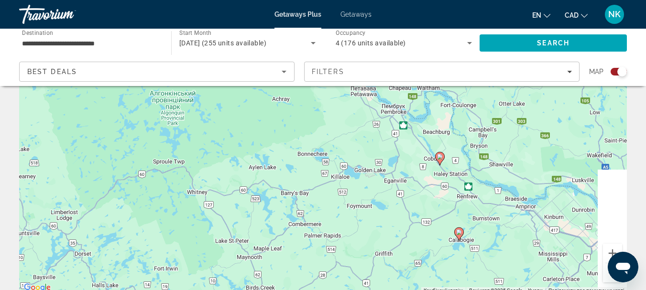
drag, startPoint x: 475, startPoint y: 228, endPoint x: 419, endPoint y: 175, distance: 77.4
click at [419, 175] on div "Увімкніть режим перетягування за допомогою клавіатури, натиснувши Alt + Enter. …" at bounding box center [322, 150] width 607 height 287
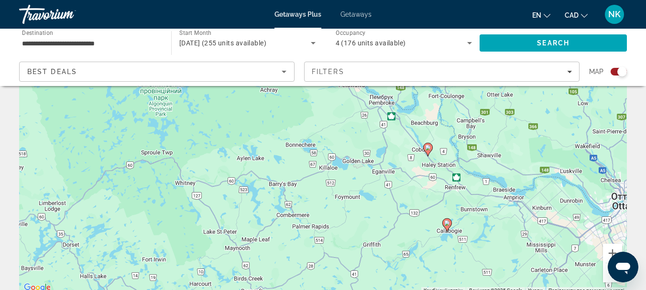
click at [428, 150] on image "Main content" at bounding box center [428, 148] width 6 height 6
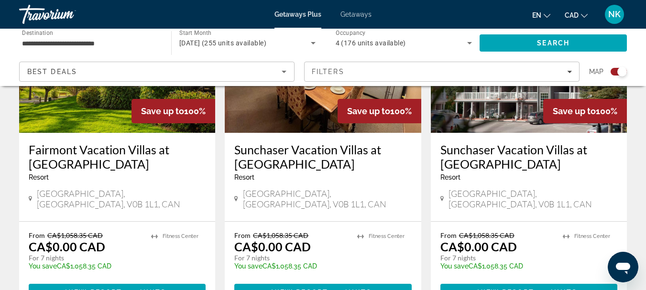
scroll to position [1159, 0]
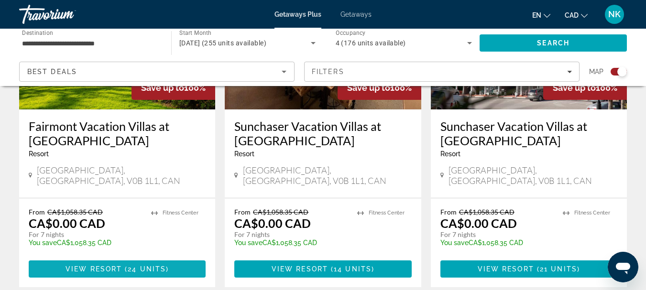
click at [154, 265] on span "24 units" at bounding box center [147, 269] width 38 height 8
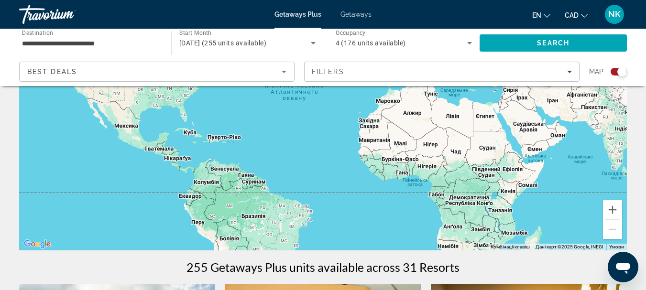
scroll to position [135, 0]
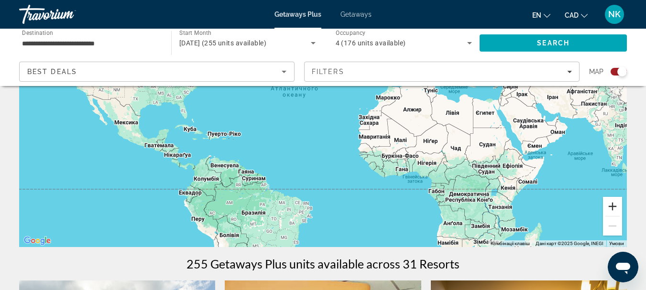
click at [608, 207] on button "Збільшити" at bounding box center [612, 206] width 19 height 19
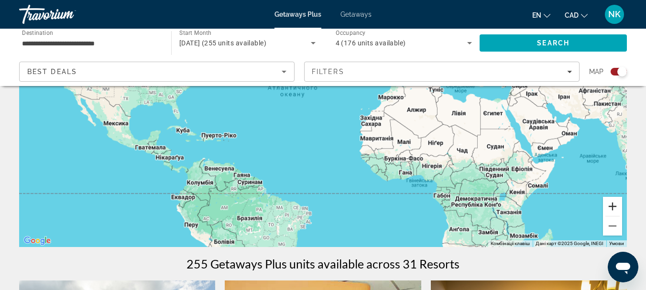
click at [608, 207] on button "Збільшити" at bounding box center [612, 206] width 19 height 19
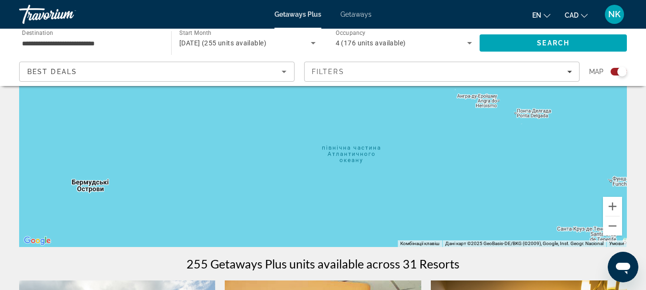
drag, startPoint x: 251, startPoint y: 144, endPoint x: 405, endPoint y: 263, distance: 194.6
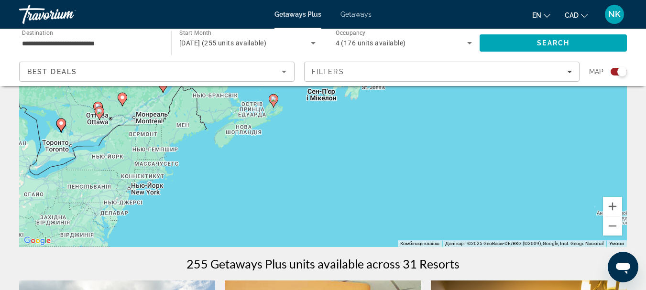
drag, startPoint x: 252, startPoint y: 164, endPoint x: 395, endPoint y: 289, distance: 190.0
click at [395, 155] on html "**********" at bounding box center [323, 10] width 646 height 290
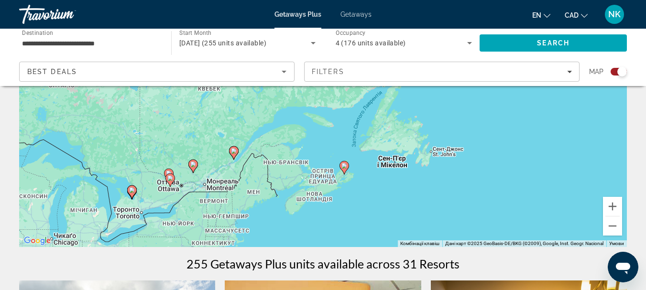
drag, startPoint x: 134, startPoint y: 149, endPoint x: 186, endPoint y: 192, distance: 67.5
click at [186, 192] on div "Увімкніть режим перетягування за допомогою клавіатури, натиснувши Alt + Enter. …" at bounding box center [322, 103] width 607 height 287
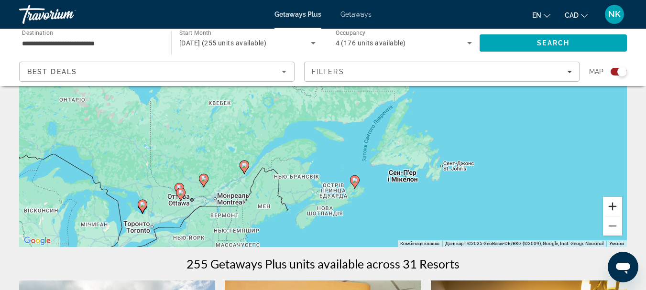
click at [610, 202] on button "Збільшити" at bounding box center [612, 206] width 19 height 19
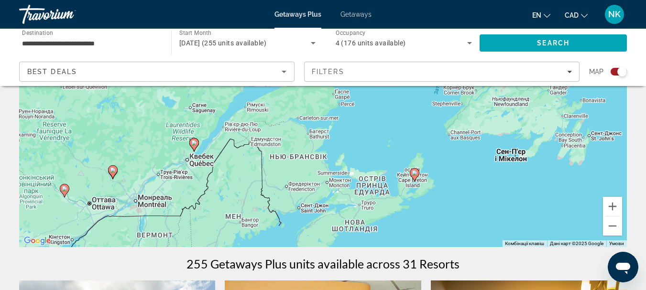
drag, startPoint x: 421, startPoint y: 197, endPoint x: 452, endPoint y: 104, distance: 98.5
click at [452, 104] on div "Увімкніть режим перетягування за допомогою клавіатури, натиснувши Alt + Enter. …" at bounding box center [322, 103] width 607 height 287
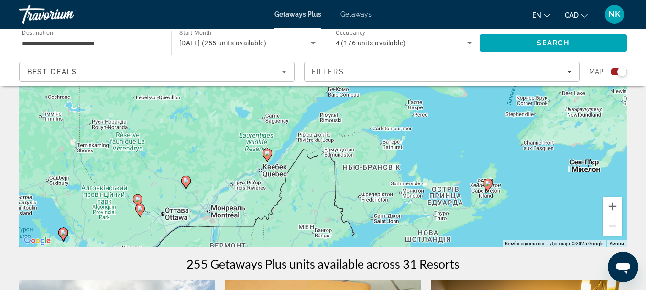
drag, startPoint x: 312, startPoint y: 162, endPoint x: 404, endPoint y: 175, distance: 93.1
click at [404, 175] on div "Увімкніть режим перетягування за допомогою клавіатури, натиснувши Alt + Enter. …" at bounding box center [322, 103] width 607 height 287
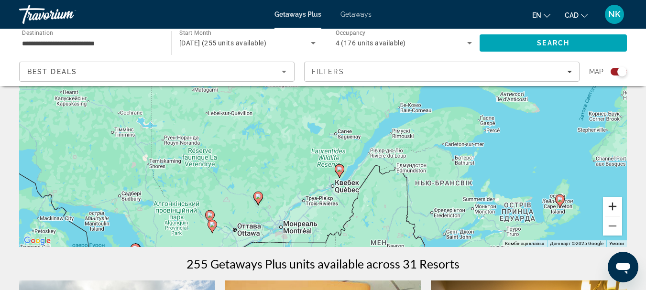
click at [610, 210] on button "Збільшити" at bounding box center [612, 206] width 19 height 19
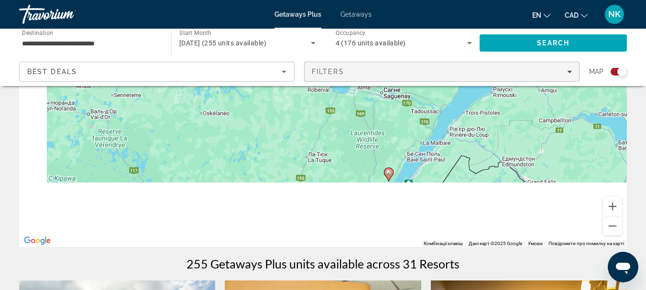
drag, startPoint x: 483, startPoint y: 198, endPoint x: 535, endPoint y: 75, distance: 133.9
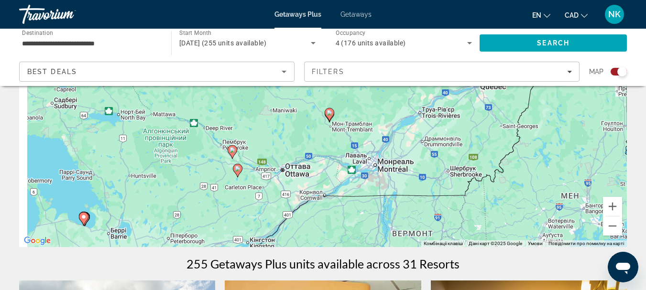
drag, startPoint x: 326, startPoint y: 166, endPoint x: 413, endPoint y: 103, distance: 107.8
click at [413, 103] on div "Увімкніть режим перетягування за допомогою клавіатури, натиснувши Alt + Enter. …" at bounding box center [322, 103] width 607 height 287
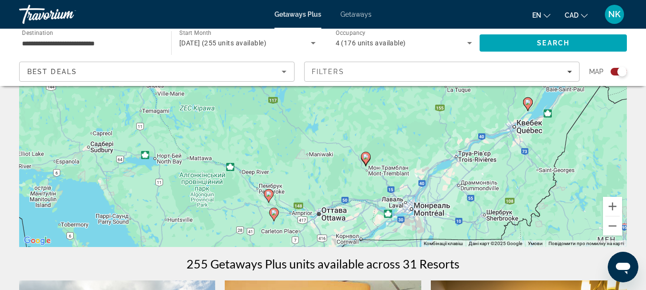
drag, startPoint x: 348, startPoint y: 128, endPoint x: 398, endPoint y: 181, distance: 72.7
click at [387, 175] on div "Увімкніть режим перетягування за допомогою клавіатури, натиснувши Alt + Enter. …" at bounding box center [322, 103] width 607 height 287
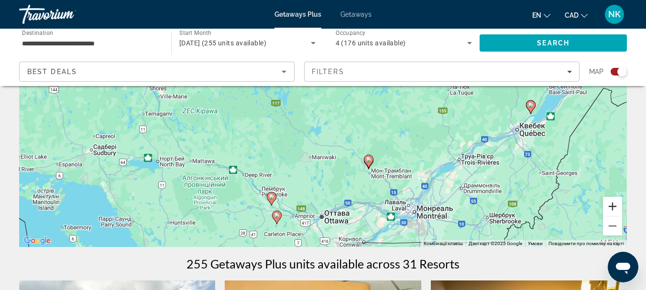
click at [612, 206] on button "Збільшити" at bounding box center [612, 206] width 19 height 19
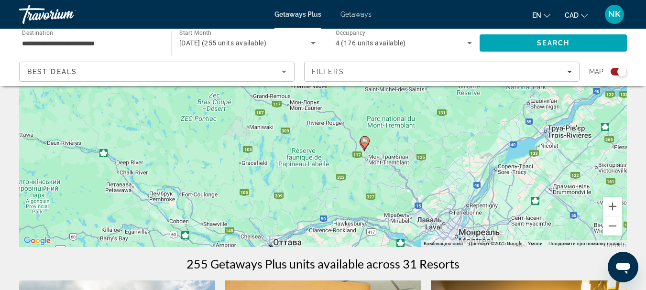
drag, startPoint x: 500, startPoint y: 200, endPoint x: 453, endPoint y: 122, distance: 91.0
click at [453, 122] on div "Увімкніть режим перетягування за допомогою клавіатури, натиснувши Alt + Enter. …" at bounding box center [322, 103] width 607 height 287
click at [617, 209] on button "Збільшити" at bounding box center [612, 206] width 19 height 19
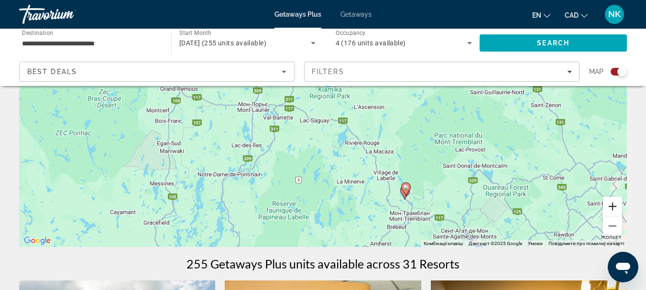
click at [617, 209] on button "Збільшити" at bounding box center [612, 206] width 19 height 19
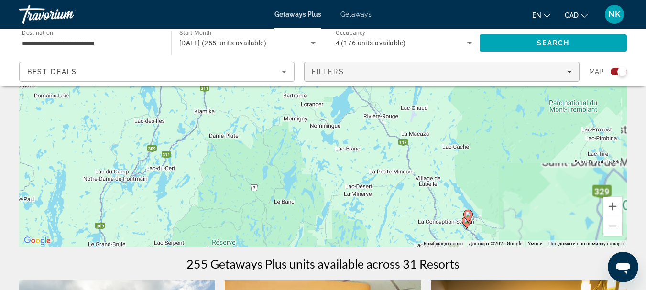
drag, startPoint x: 514, startPoint y: 208, endPoint x: 456, endPoint y: 73, distance: 147.3
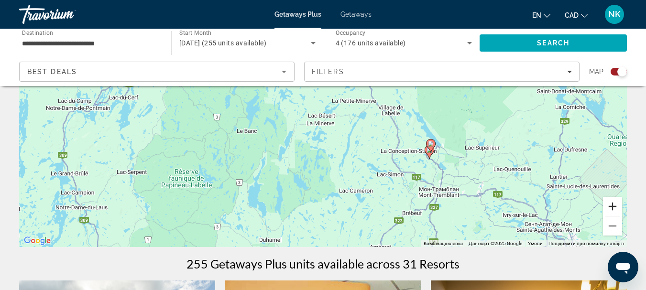
click at [609, 206] on button "Збільшити" at bounding box center [612, 206] width 19 height 19
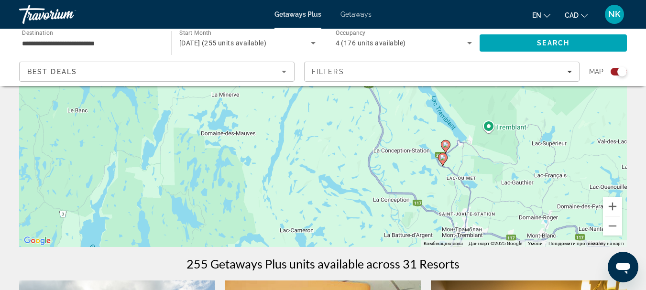
drag, startPoint x: 515, startPoint y: 202, endPoint x: 422, endPoint y: 151, distance: 106.3
click at [422, 151] on div "Увімкніть режим перетягування за допомогою клавіатури, натиснувши Alt + Enter. …" at bounding box center [322, 103] width 607 height 287
click at [441, 167] on div "Увімкніть режим перетягування за допомогою клавіатури, натиснувши Alt + Enter. …" at bounding box center [322, 103] width 607 height 287
click at [441, 157] on image "Main content" at bounding box center [443, 158] width 6 height 6
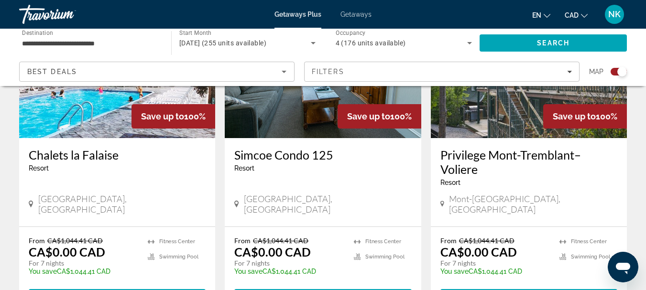
scroll to position [784, 0]
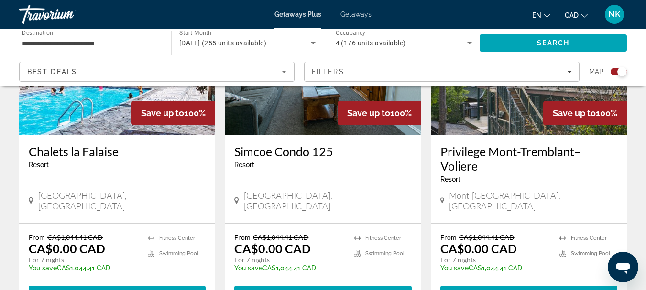
click at [458, 148] on h3 "Privilege Mont-Tremblant–Voliere" at bounding box center [528, 158] width 177 height 29
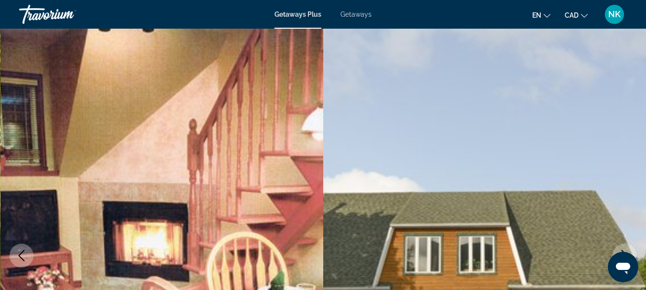
click at [289, 14] on span "Getaways Plus" at bounding box center [297, 15] width 47 height 8
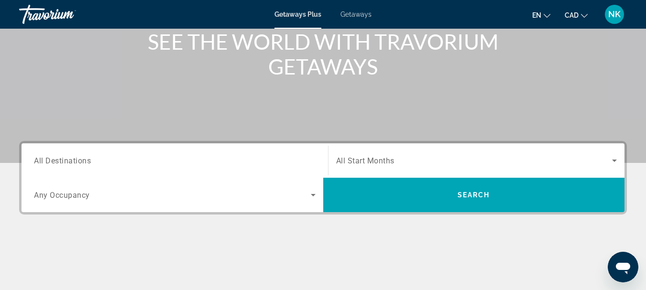
scroll to position [151, 0]
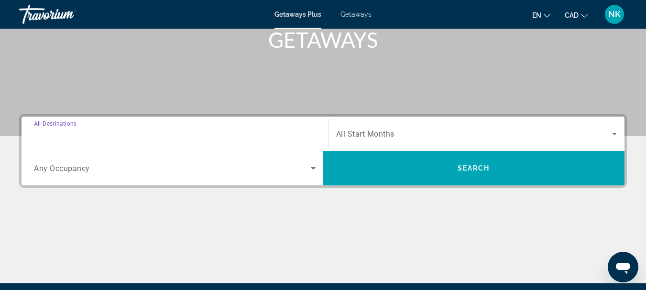
click at [185, 134] on input "Destination All Destinations" at bounding box center [175, 134] width 282 height 11
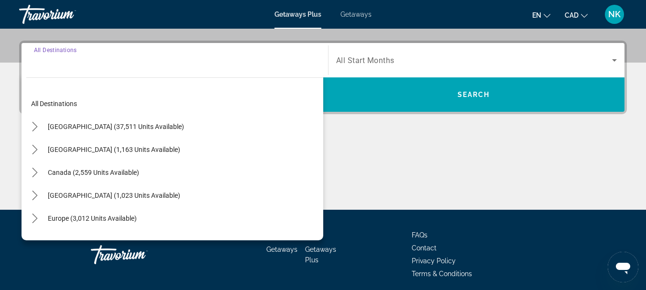
scroll to position [234, 0]
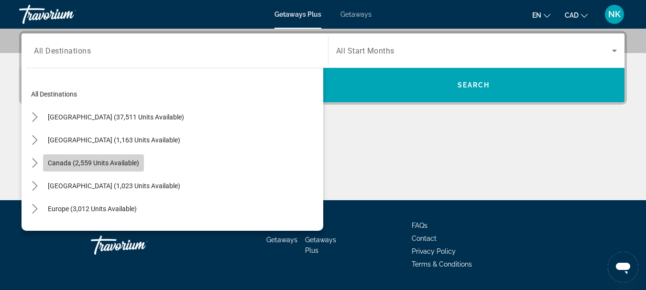
click at [140, 156] on span "Select destination: Canada (2,559 units available)" at bounding box center [93, 163] width 101 height 23
type input "**********"
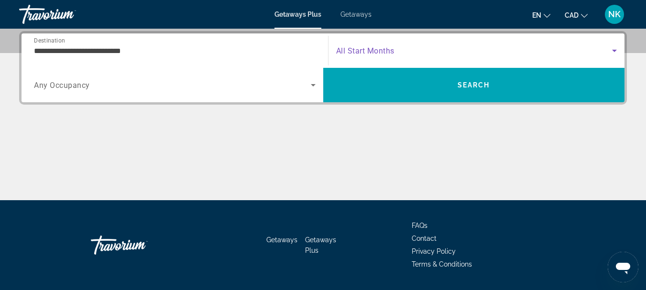
click at [409, 47] on span "Search widget" at bounding box center [474, 50] width 276 height 11
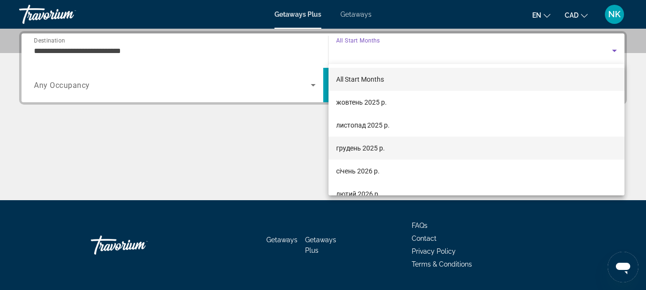
click at [423, 151] on mat-option "грудень 2025 р." at bounding box center [476, 148] width 296 height 23
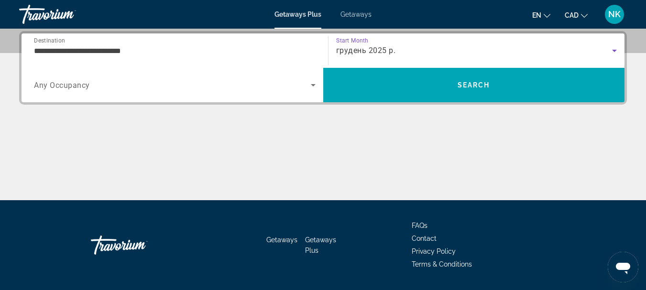
click at [199, 91] on div "Search widget" at bounding box center [175, 85] width 282 height 27
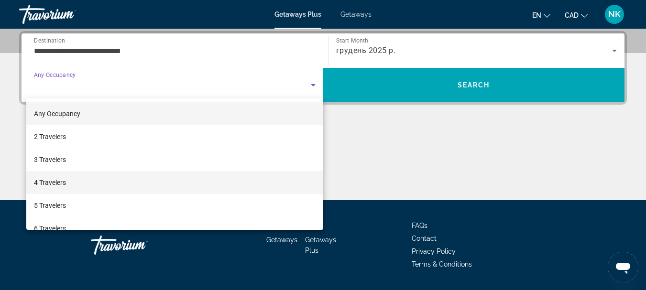
click at [92, 189] on mat-option "4 Travelers" at bounding box center [174, 182] width 297 height 23
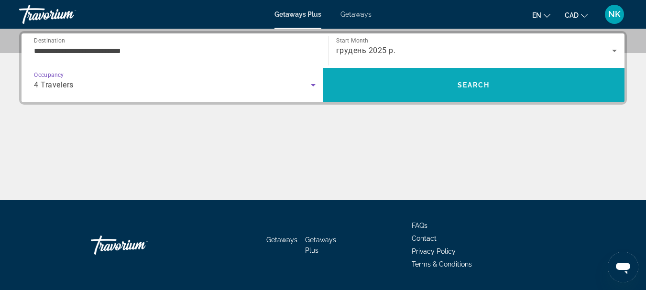
click at [420, 76] on span "Search" at bounding box center [474, 85] width 302 height 23
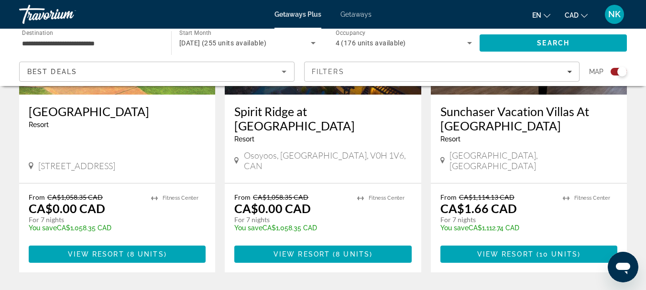
scroll to position [1554, 0]
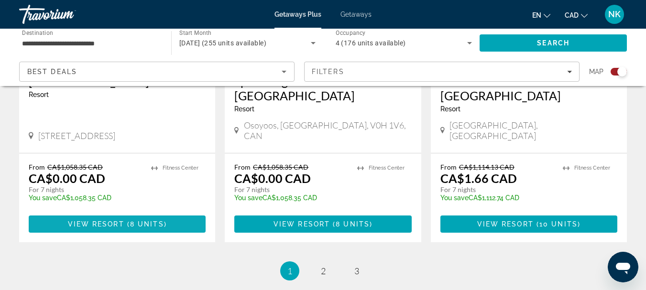
click at [169, 213] on span "Main content" at bounding box center [117, 224] width 177 height 23
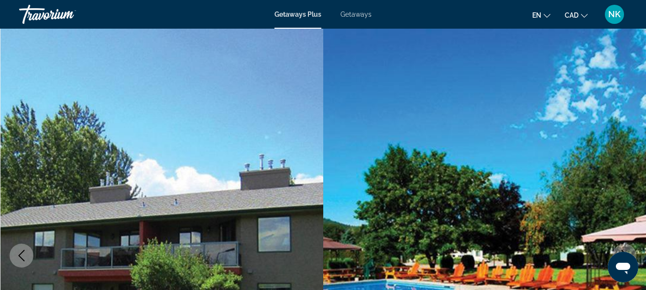
click at [574, 15] on span "CAD" at bounding box center [571, 15] width 14 height 8
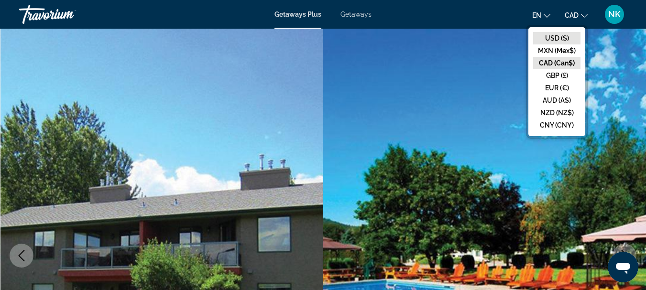
click at [559, 32] on button "USD ($)" at bounding box center [556, 38] width 47 height 12
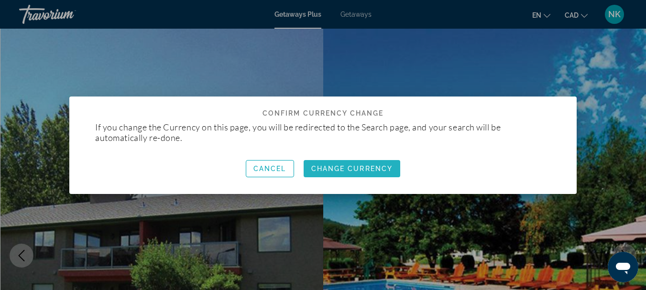
click at [356, 170] on span "Change Currency" at bounding box center [352, 169] width 82 height 8
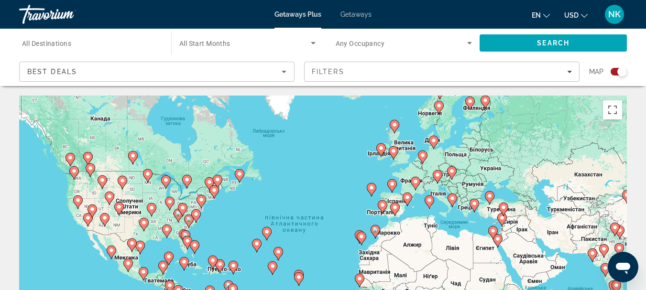
click at [250, 72] on div "Best Deals" at bounding box center [154, 71] width 254 height 11
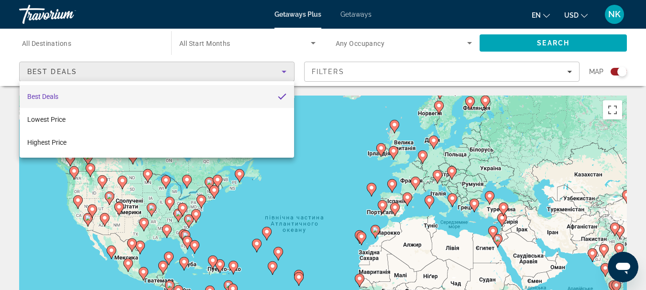
click at [347, 119] on div at bounding box center [323, 145] width 646 height 290
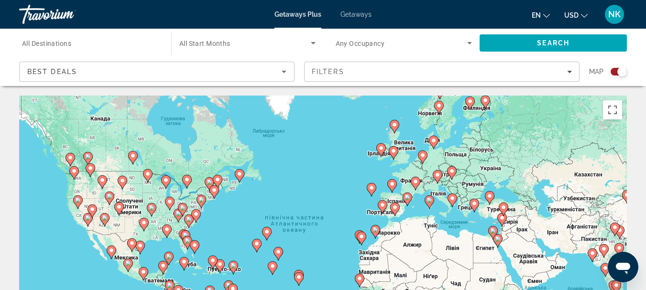
click at [115, 33] on div "Search widget" at bounding box center [90, 43] width 137 height 27
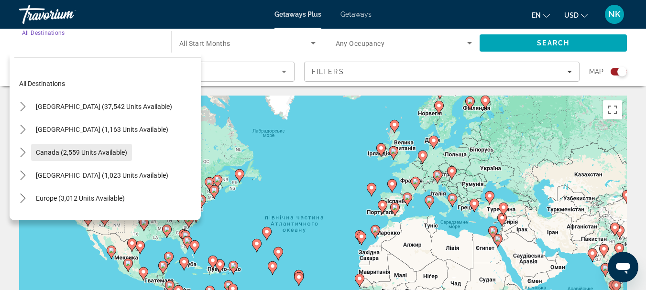
click at [95, 153] on span "Canada (2,559 units available)" at bounding box center [81, 153] width 91 height 8
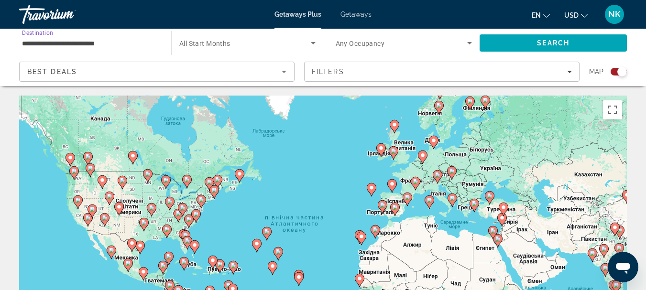
click at [254, 37] on div "Search widget" at bounding box center [247, 43] width 136 height 27
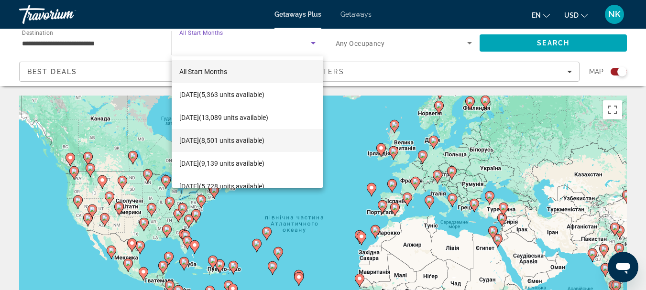
click at [252, 141] on span "[DATE] (8,501 units available)" at bounding box center [221, 140] width 85 height 11
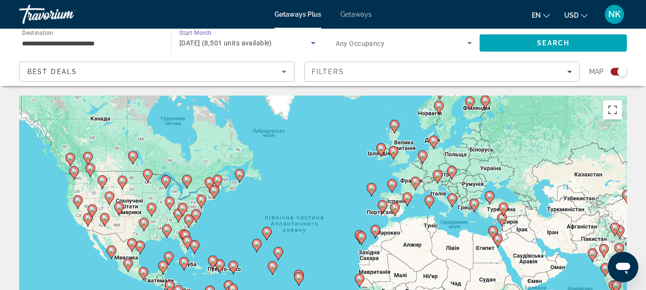
click at [346, 46] on span "Any Occupancy" at bounding box center [360, 44] width 49 height 8
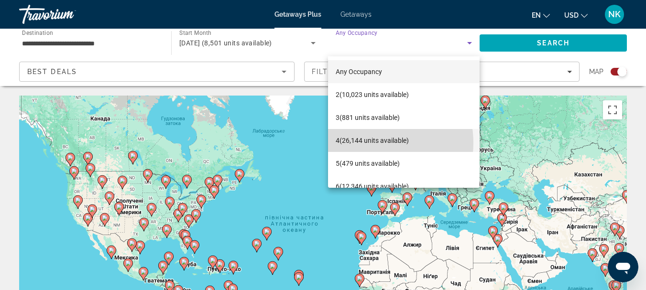
drag, startPoint x: 366, startPoint y: 143, endPoint x: 366, endPoint y: 150, distance: 7.2
click at [367, 149] on mat-option "4 (26,144 units available)" at bounding box center [404, 140] width 152 height 23
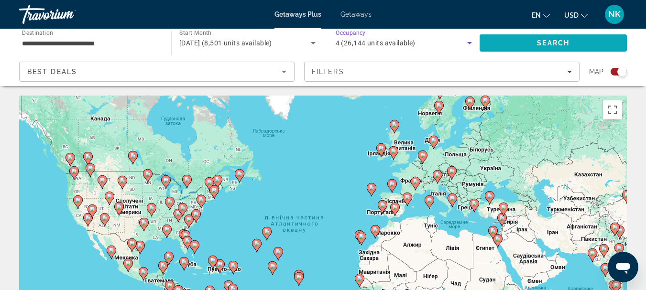
click at [537, 41] on span "Search" at bounding box center [553, 43] width 32 height 8
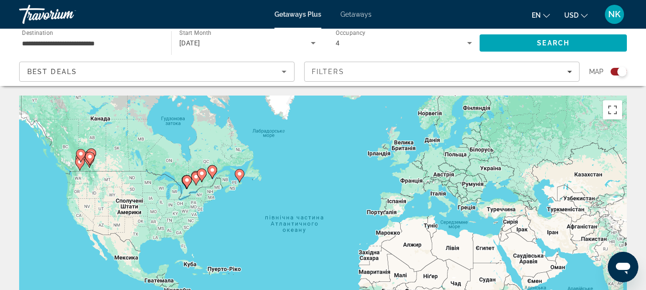
click at [83, 165] on icon "Main content" at bounding box center [80, 163] width 10 height 13
type input "**********"
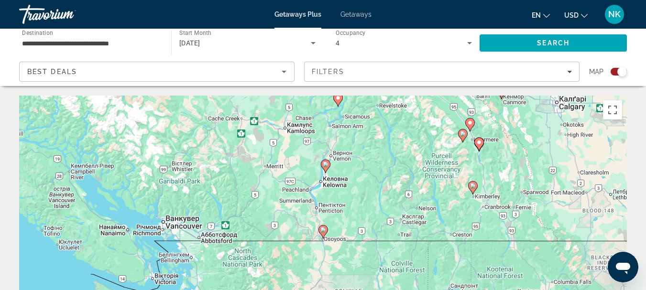
click at [481, 141] on image "Main content" at bounding box center [479, 143] width 6 height 6
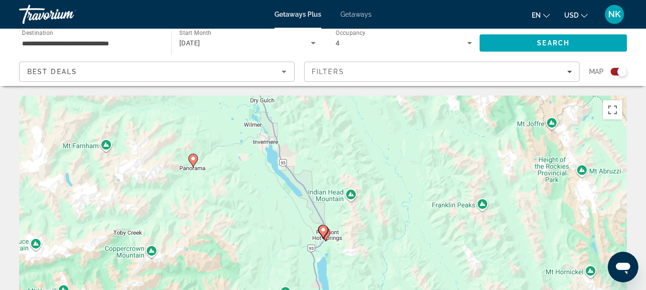
click at [324, 228] on image "Main content" at bounding box center [323, 230] width 6 height 6
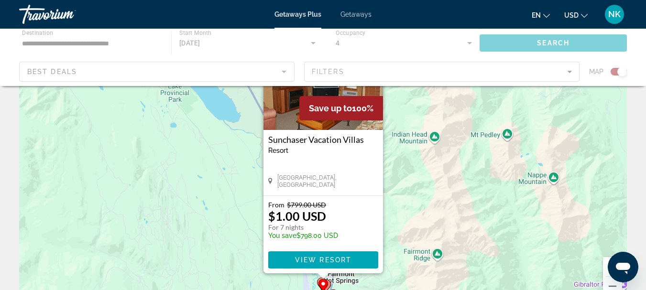
scroll to position [90, 0]
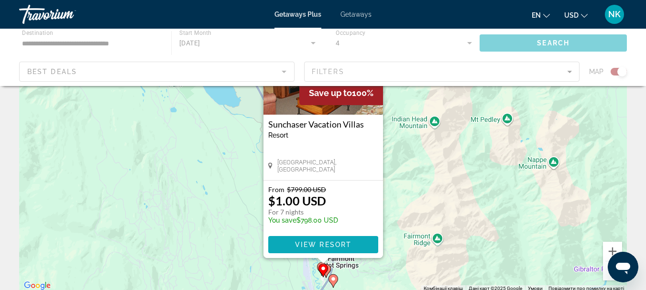
click at [345, 243] on span "View Resort" at bounding box center [322, 245] width 56 height 8
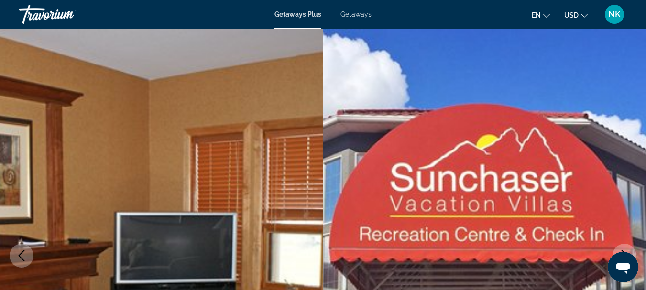
click at [309, 16] on span "Getaways Plus" at bounding box center [297, 15] width 47 height 8
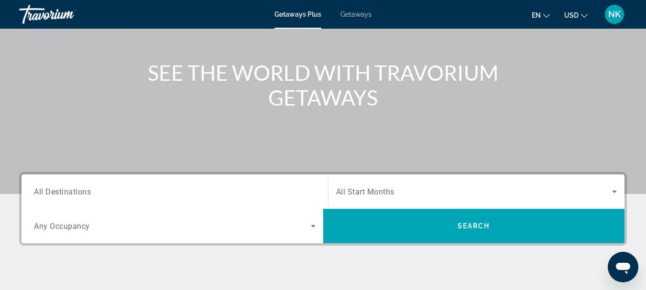
scroll to position [115, 0]
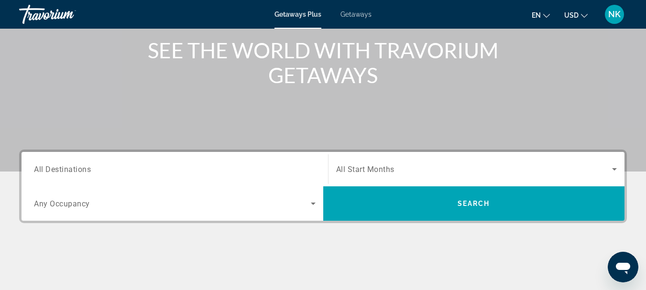
click at [62, 173] on span "All Destinations" at bounding box center [62, 168] width 57 height 9
click at [62, 173] on input "Destination All Destinations" at bounding box center [175, 169] width 282 height 11
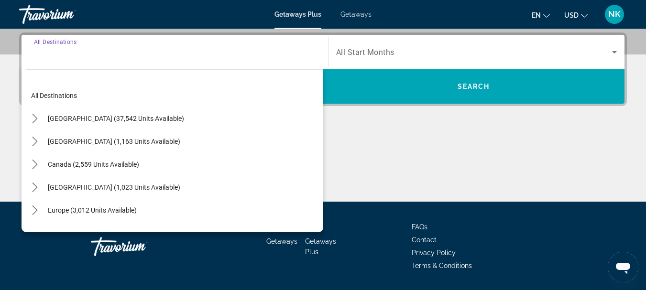
scroll to position [234, 0]
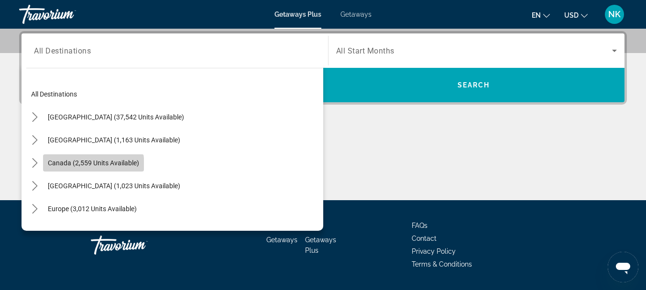
click at [88, 165] on span "Canada (2,559 units available)" at bounding box center [93, 163] width 91 height 8
type input "**********"
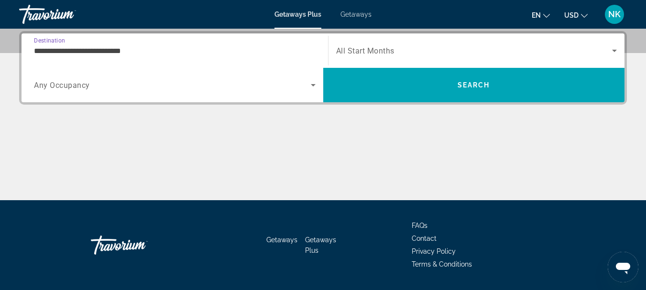
click at [436, 54] on span "Search widget" at bounding box center [474, 50] width 276 height 11
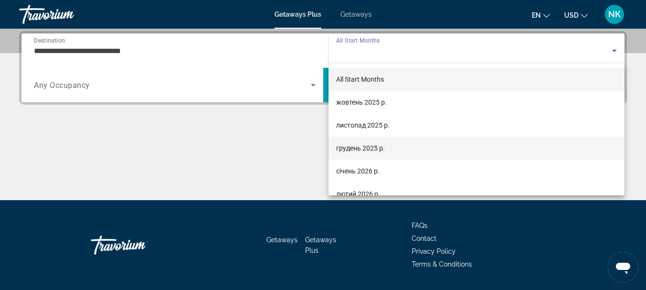
click at [386, 150] on mat-option "грудень 2025 р." at bounding box center [476, 148] width 296 height 23
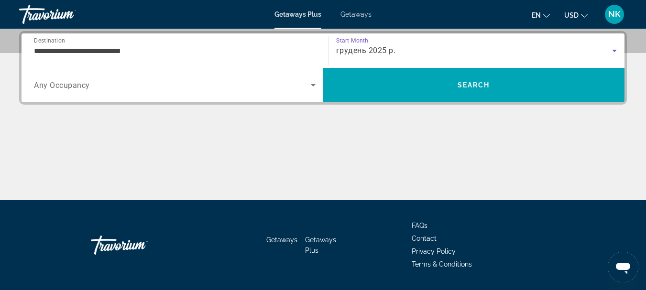
click at [148, 85] on span "Search widget" at bounding box center [172, 84] width 277 height 11
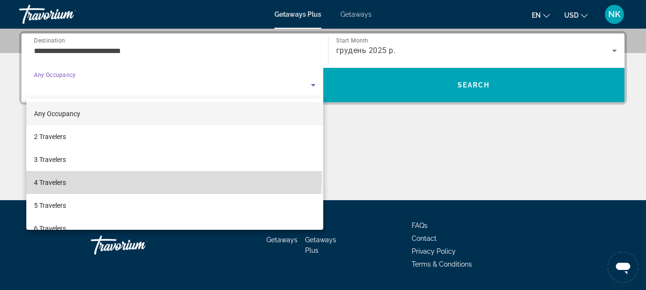
click at [174, 176] on mat-option "4 Travelers" at bounding box center [174, 182] width 297 height 23
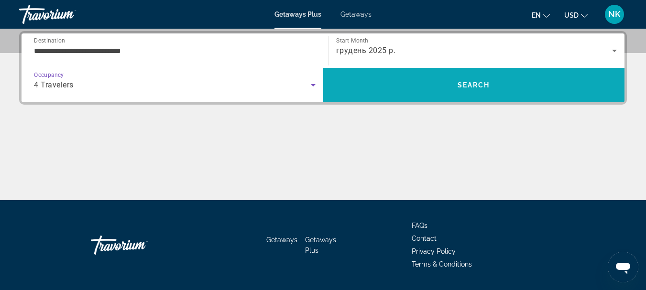
click at [416, 89] on span "Search" at bounding box center [474, 85] width 302 height 23
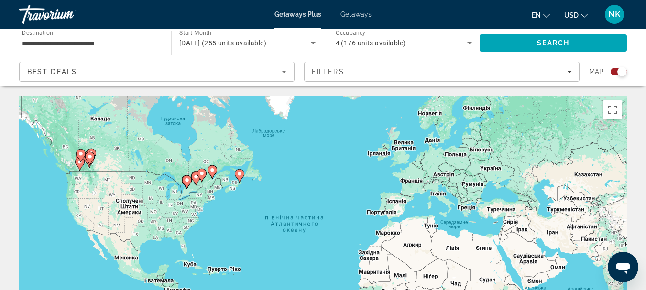
click at [79, 155] on image "Main content" at bounding box center [81, 154] width 6 height 6
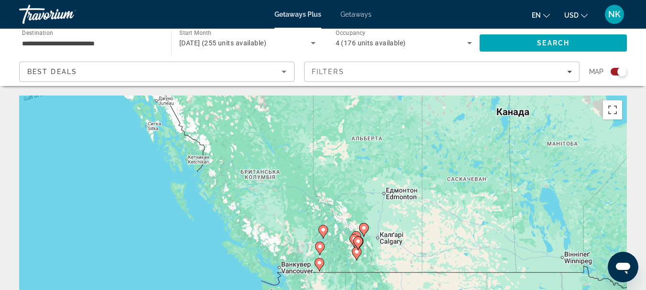
click at [357, 241] on image "Main content" at bounding box center [358, 241] width 6 height 6
type input "**********"
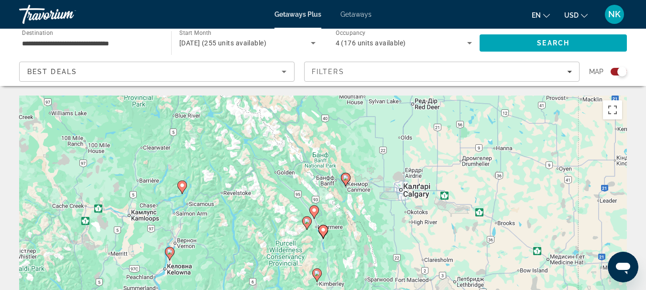
click at [324, 228] on image "Main content" at bounding box center [323, 230] width 6 height 6
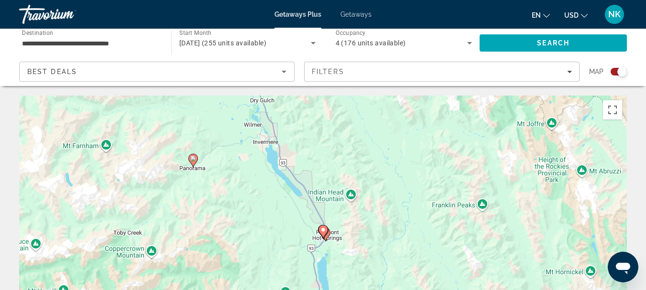
click at [326, 228] on icon "Main content" at bounding box center [322, 232] width 9 height 12
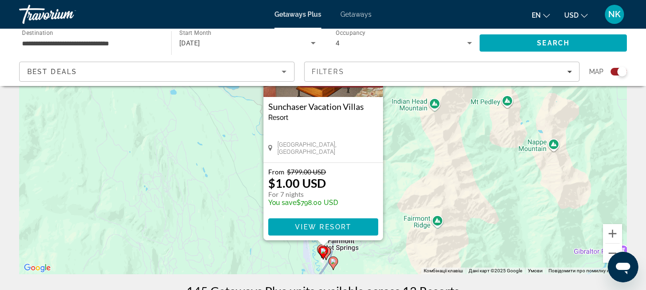
scroll to position [159, 0]
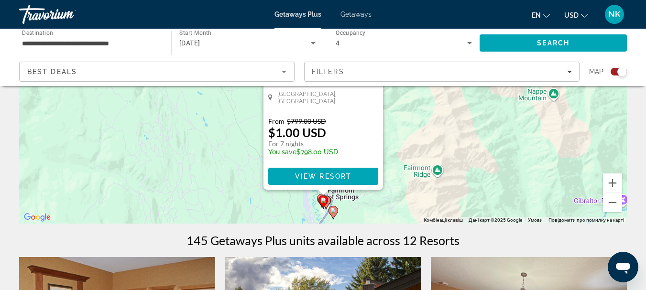
click at [336, 214] on g "Main content" at bounding box center [333, 212] width 10 height 13
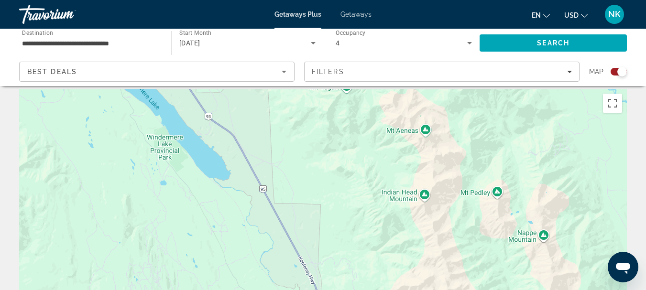
scroll to position [221, 0]
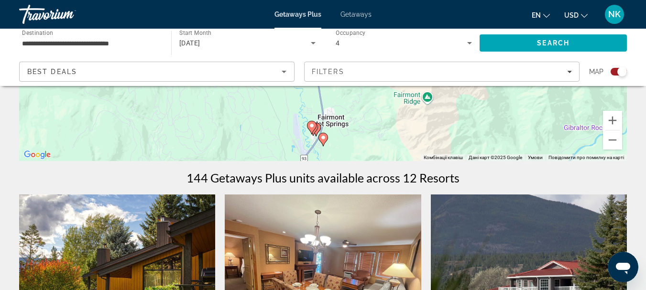
click at [323, 141] on icon "Main content" at bounding box center [322, 139] width 9 height 12
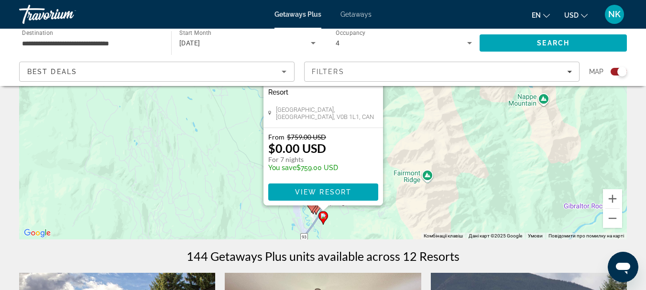
scroll to position [123, 0]
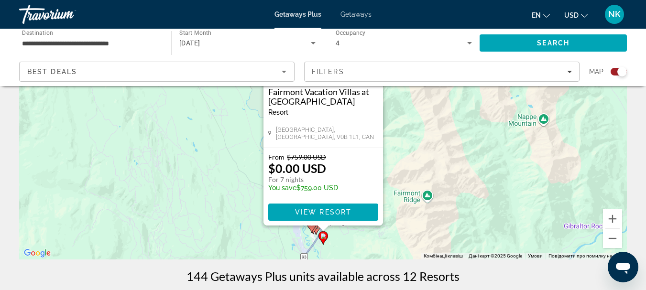
click at [443, 157] on div "Увімкніть режим перетягування за допомогою клавіатури, натиснувши Alt + Enter. …" at bounding box center [322, 116] width 607 height 287
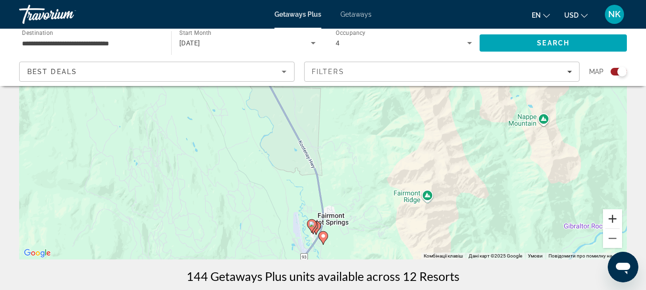
click at [613, 222] on button "Збільшити" at bounding box center [612, 218] width 19 height 19
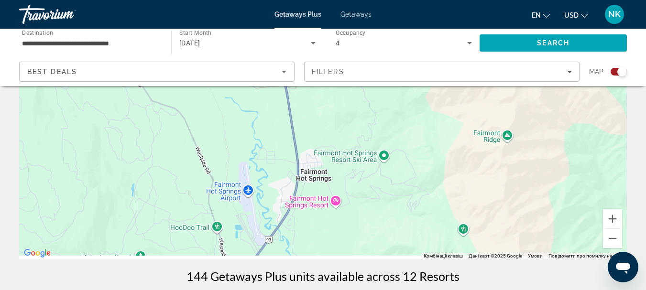
drag, startPoint x: 386, startPoint y: 210, endPoint x: 361, endPoint y: 87, distance: 125.2
click at [361, 87] on div "Main content" at bounding box center [322, 116] width 607 height 287
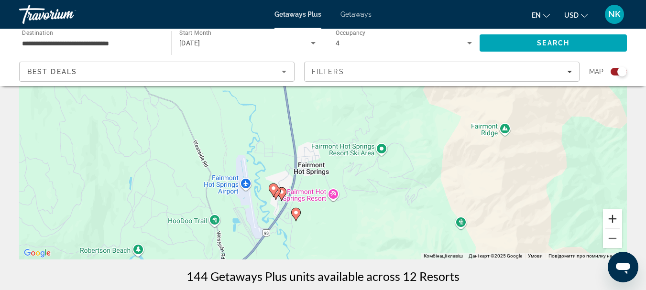
click at [615, 219] on button "Збільшити" at bounding box center [612, 218] width 19 height 19
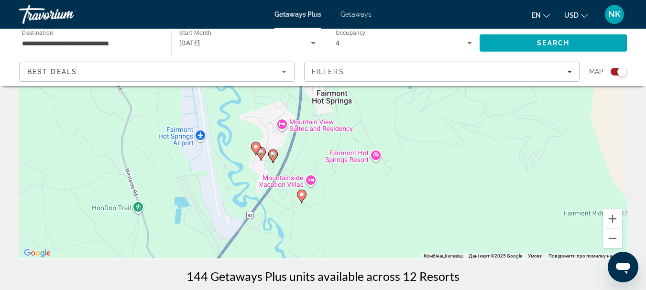
drag, startPoint x: 347, startPoint y: 235, endPoint x: 385, endPoint y: 96, distance: 144.0
click at [385, 96] on div "Увімкніть режим перетягування за допомогою клавіатури, натиснувши Alt + Enter. …" at bounding box center [322, 116] width 607 height 287
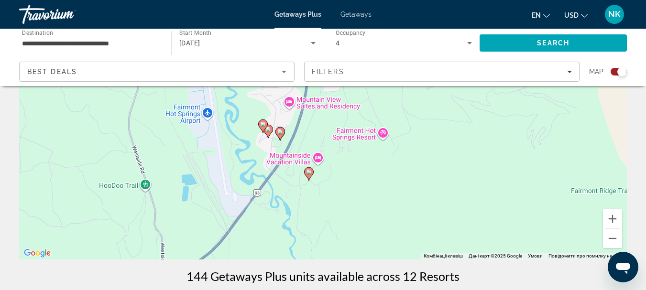
click at [280, 131] on image "Main content" at bounding box center [280, 132] width 6 height 6
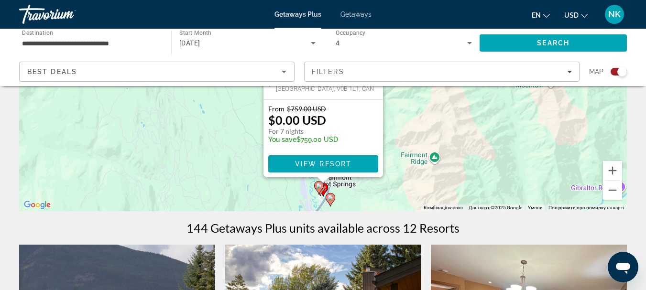
scroll to position [181, 0]
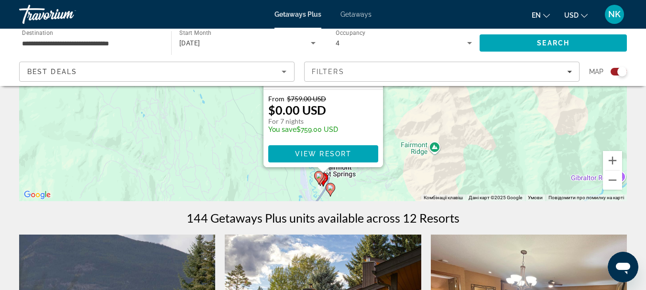
click at [319, 178] on image "Main content" at bounding box center [319, 176] width 6 height 6
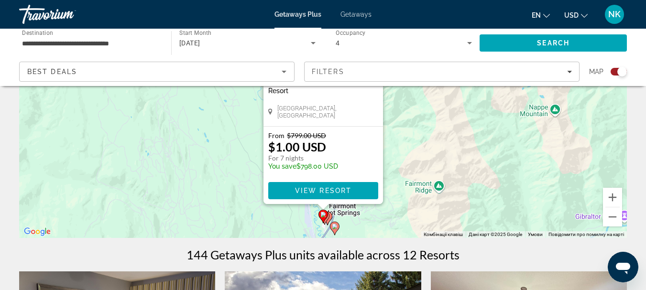
scroll to position [161, 0]
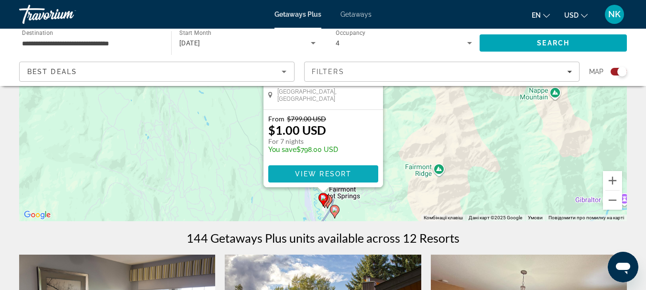
click at [330, 176] on span "View Resort" at bounding box center [322, 174] width 56 height 8
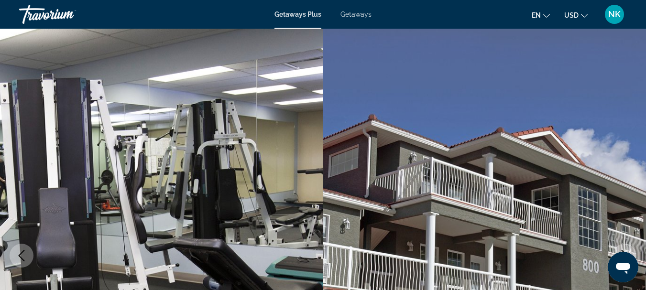
click at [44, 16] on div "Travorium" at bounding box center [67, 14] width 96 height 25
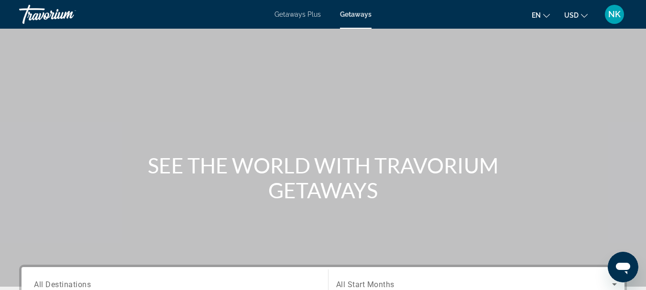
click at [577, 16] on span "USD" at bounding box center [571, 15] width 14 height 8
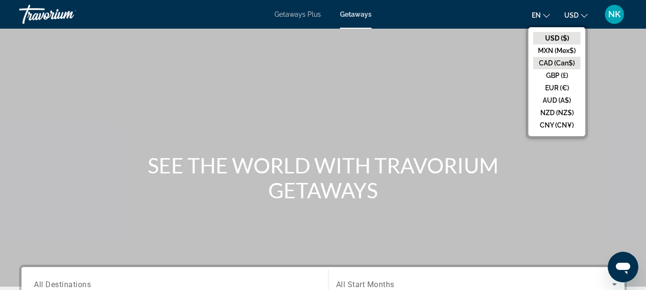
click at [580, 63] on button "CAD (Can$)" at bounding box center [556, 63] width 47 height 12
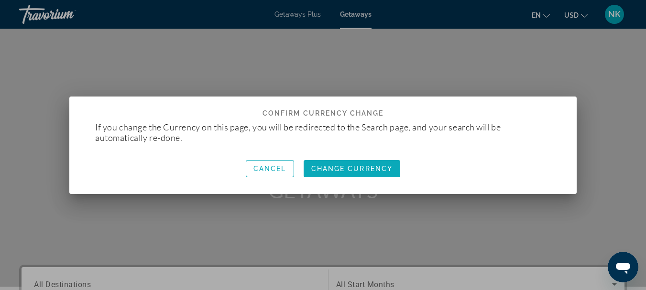
click at [379, 165] on span "Change Currency" at bounding box center [352, 169] width 82 height 8
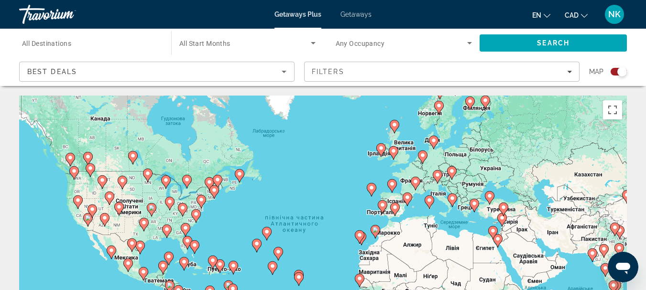
click at [87, 160] on icon "Main content" at bounding box center [87, 158] width 9 height 12
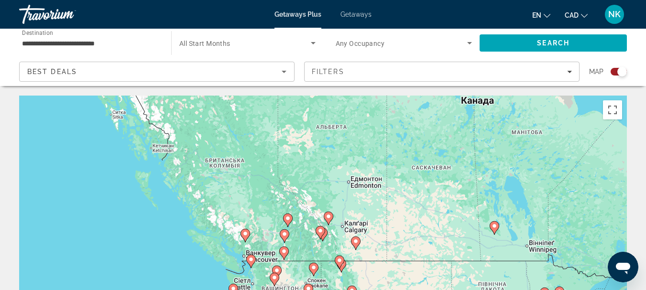
click at [318, 229] on image "Main content" at bounding box center [320, 231] width 6 height 6
type input "**********"
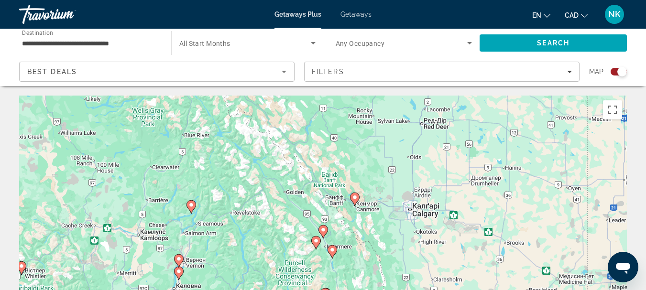
click at [331, 250] on image "Main content" at bounding box center [332, 250] width 6 height 6
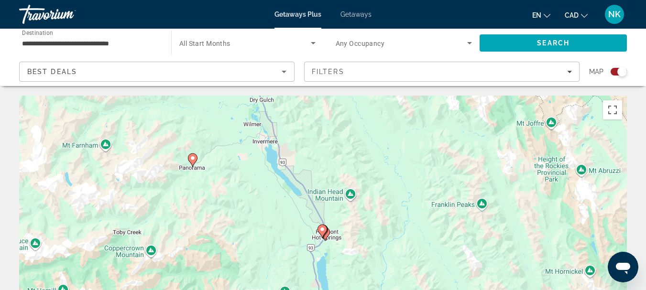
click at [325, 234] on gmp-advanced-marker "Main content" at bounding box center [322, 231] width 10 height 14
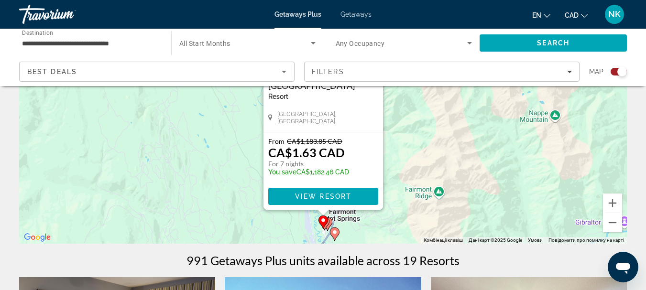
scroll to position [162, 0]
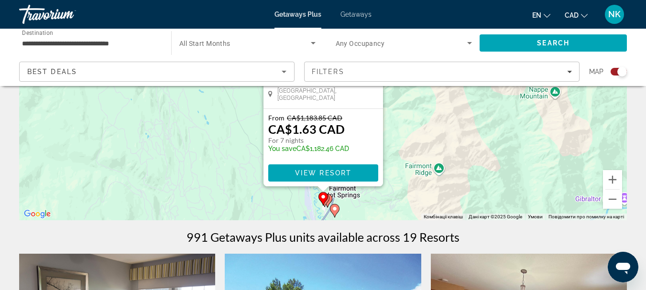
click at [326, 197] on icon "Main content" at bounding box center [322, 199] width 9 height 12
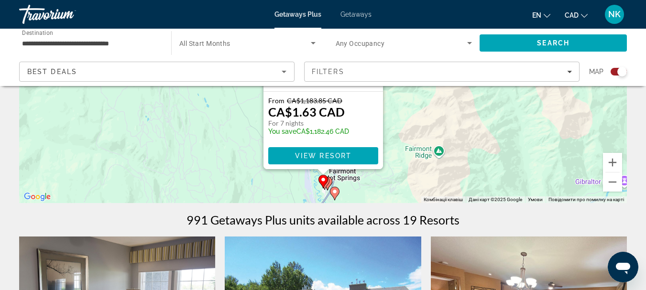
scroll to position [196, 0]
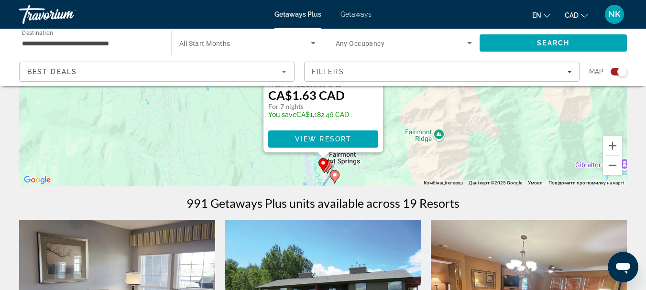
click at [336, 177] on image "Main content" at bounding box center [335, 175] width 6 height 6
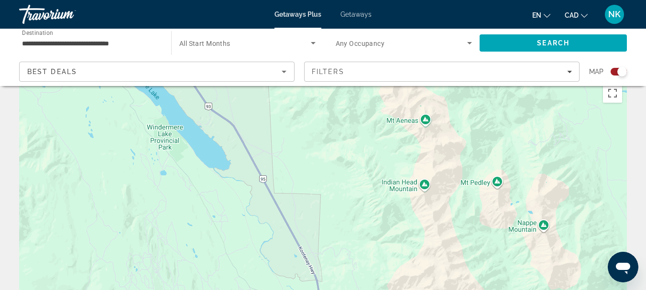
scroll to position [0, 0]
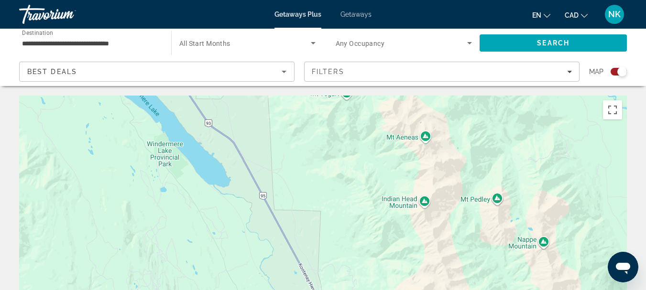
click at [166, 78] on div "Best Deals" at bounding box center [156, 75] width 259 height 27
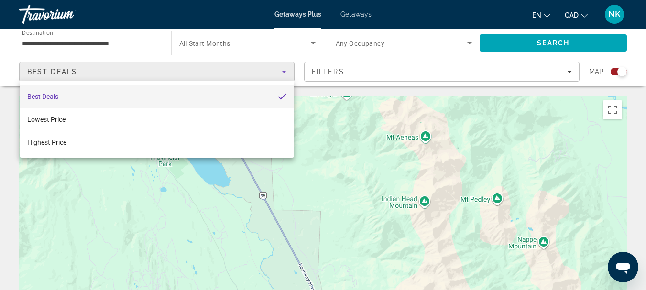
click at [384, 178] on div at bounding box center [323, 145] width 646 height 290
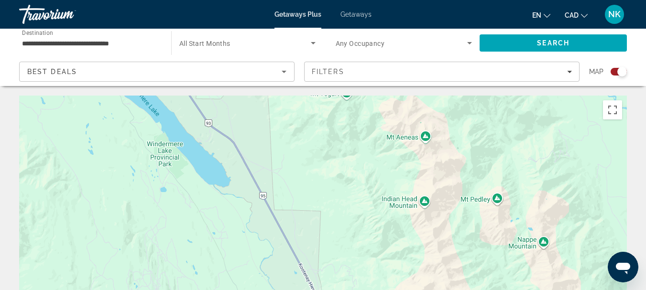
click at [246, 46] on span "Search widget" at bounding box center [244, 42] width 131 height 11
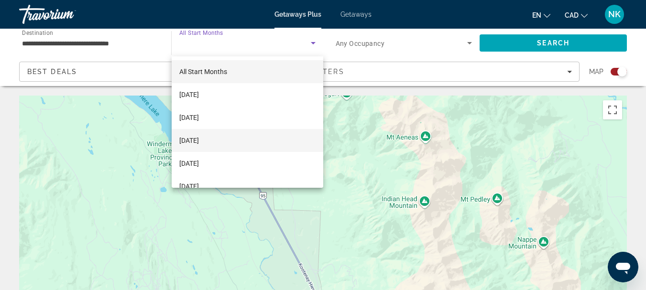
click at [199, 140] on span "[DATE]" at bounding box center [189, 140] width 20 height 11
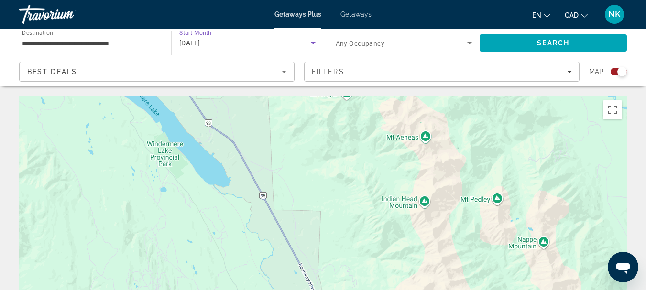
click at [358, 42] on span "Any Occupancy" at bounding box center [360, 44] width 49 height 8
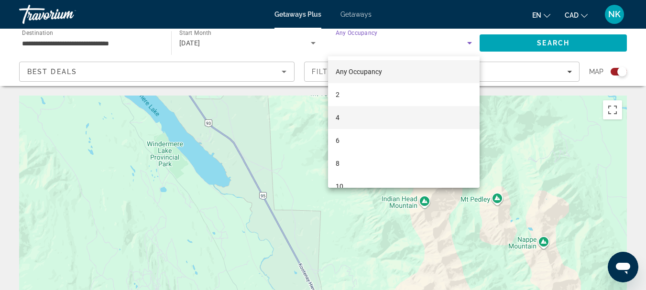
click at [347, 123] on mat-option "4" at bounding box center [404, 117] width 152 height 23
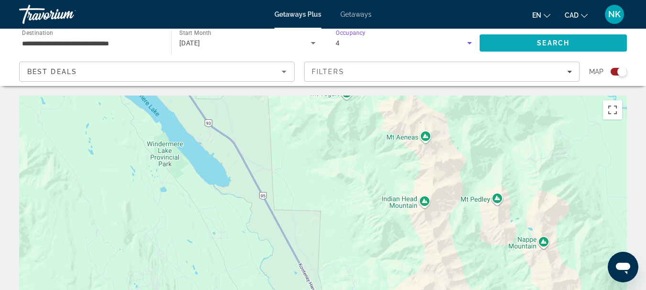
click at [523, 46] on span "Search" at bounding box center [552, 43] width 147 height 23
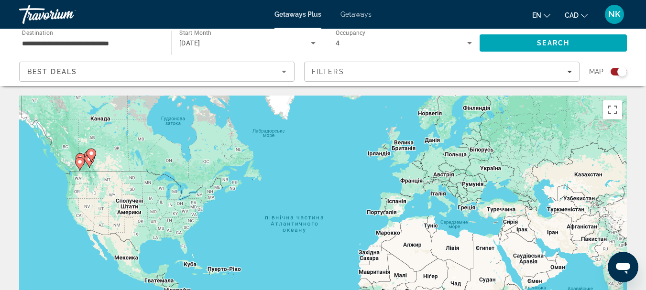
click at [86, 160] on icon "Main content" at bounding box center [89, 161] width 9 height 12
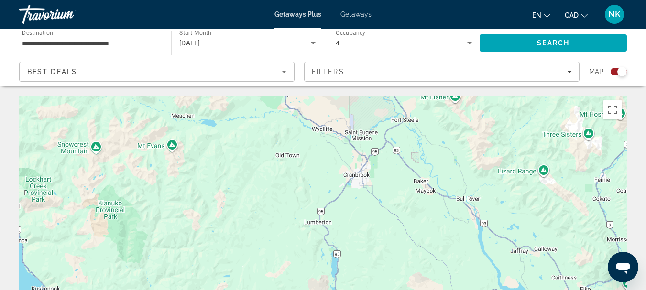
drag, startPoint x: 365, startPoint y: 261, endPoint x: 318, endPoint y: 104, distance: 163.5
click at [318, 104] on div "Для навігації використовуйте клавіші зі стрілками. Увімкніть режим перетягуванн…" at bounding box center [322, 239] width 607 height 287
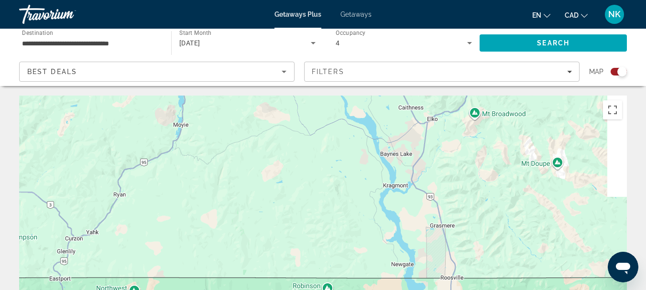
drag, startPoint x: 494, startPoint y: 218, endPoint x: 386, endPoint y: 43, distance: 206.0
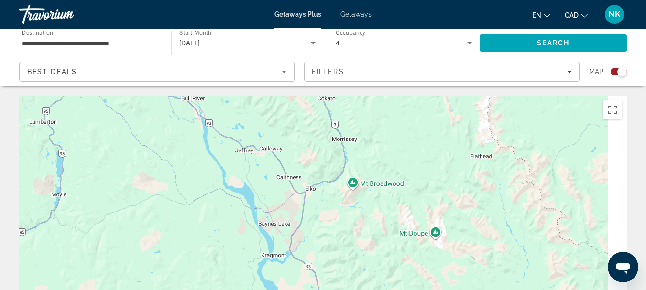
drag, startPoint x: 328, startPoint y: 199, endPoint x: 60, endPoint y: 307, distance: 289.5
click at [60, 290] on html "**********" at bounding box center [323, 145] width 646 height 290
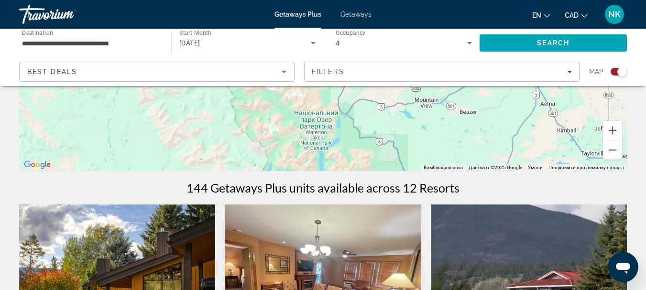
scroll to position [184, 0]
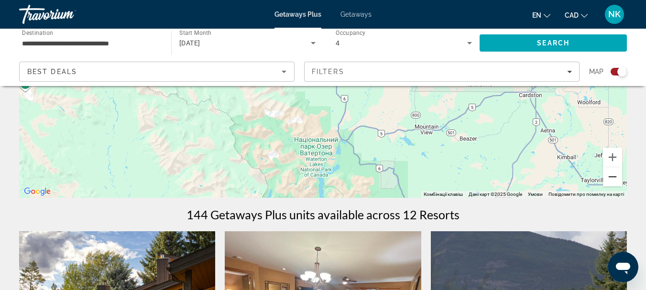
click at [611, 178] on button "Зменшити" at bounding box center [612, 176] width 19 height 19
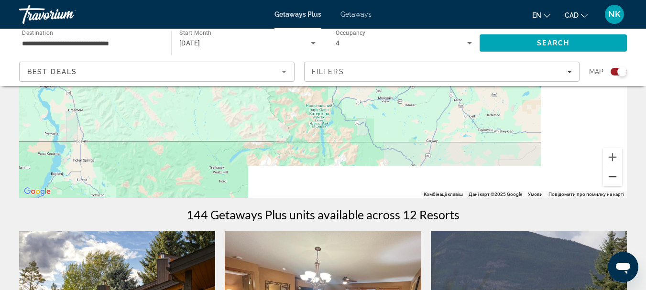
click at [611, 178] on button "Зменшити" at bounding box center [612, 176] width 19 height 19
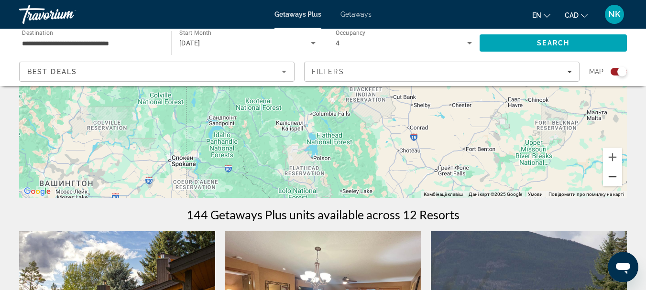
click at [611, 178] on button "Зменшити" at bounding box center [612, 176] width 19 height 19
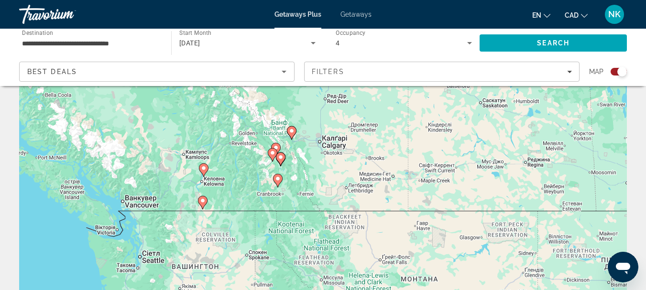
scroll to position [0, 0]
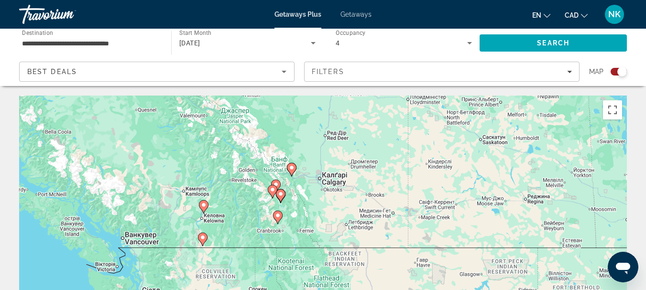
click at [271, 191] on image "Main content" at bounding box center [273, 190] width 6 height 6
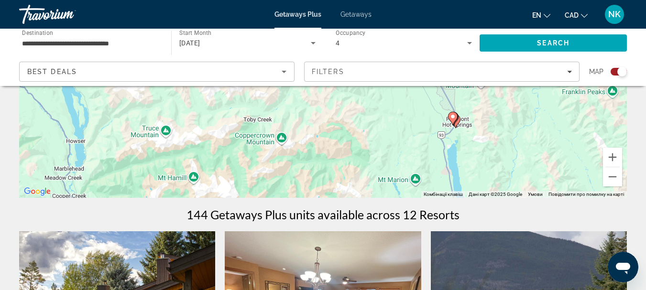
scroll to position [181, 0]
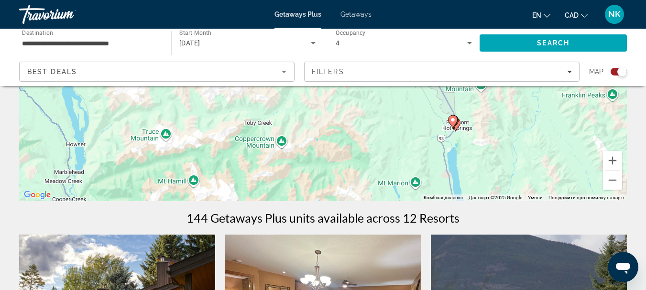
click at [454, 125] on icon "Main content" at bounding box center [452, 122] width 9 height 12
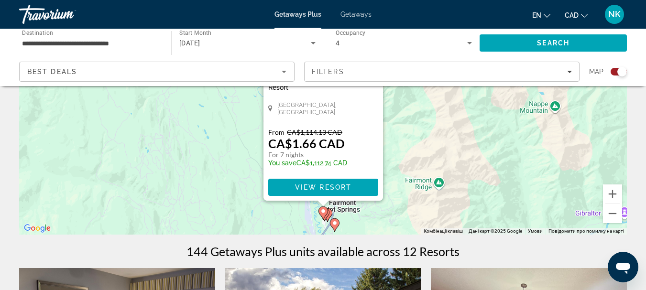
scroll to position [154, 0]
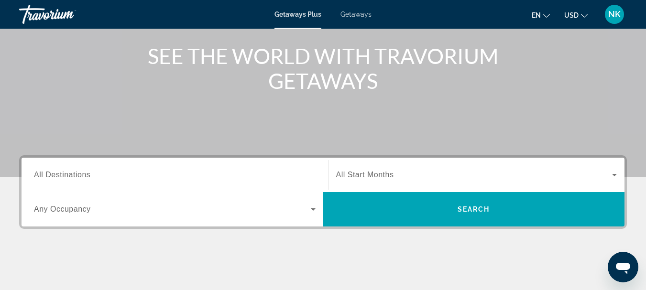
scroll to position [135, 0]
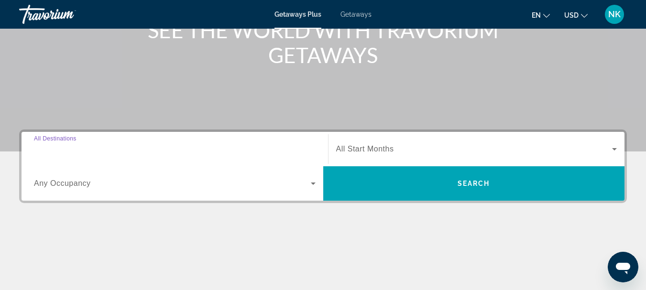
click at [181, 149] on input "Destination All Destinations" at bounding box center [175, 149] width 282 height 11
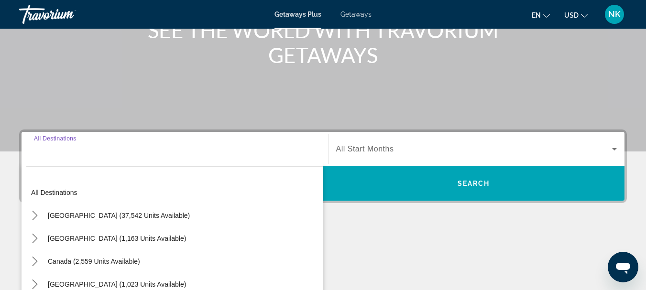
scroll to position [234, 0]
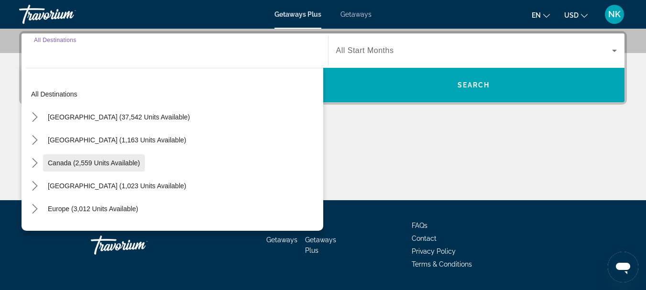
click at [129, 161] on span "Canada (2,559 units available)" at bounding box center [94, 163] width 92 height 8
type input "**********"
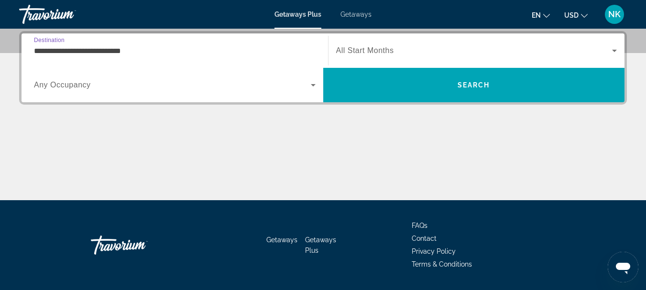
click at [485, 51] on span "Search widget" at bounding box center [474, 50] width 276 height 11
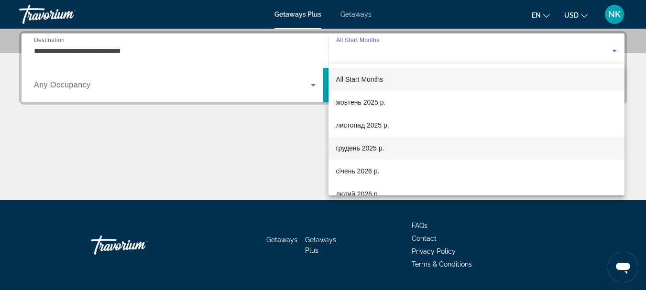
click at [393, 152] on mat-option "грудень 2025 р." at bounding box center [476, 148] width 296 height 23
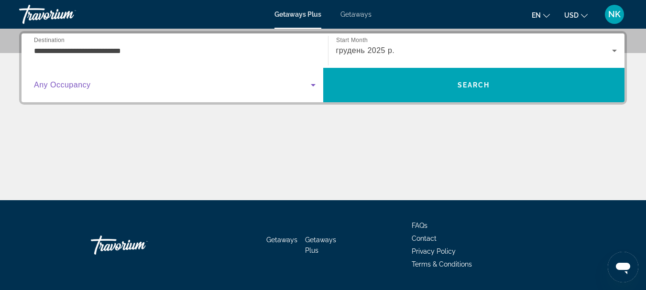
click at [215, 81] on span "Search widget" at bounding box center [172, 84] width 277 height 11
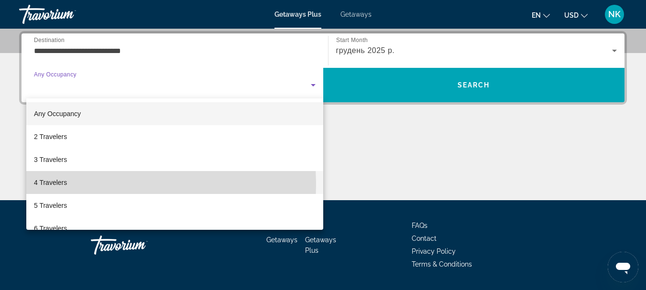
click at [69, 185] on mat-option "4 Travelers" at bounding box center [174, 182] width 297 height 23
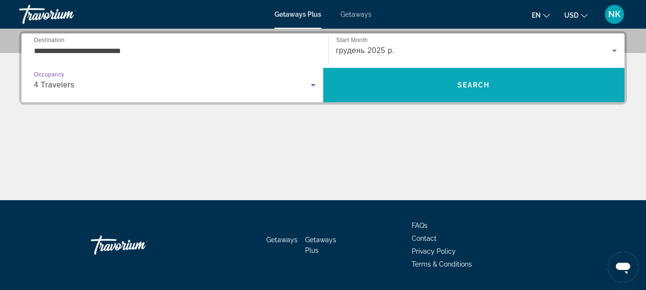
click at [459, 91] on span "Search" at bounding box center [474, 85] width 302 height 23
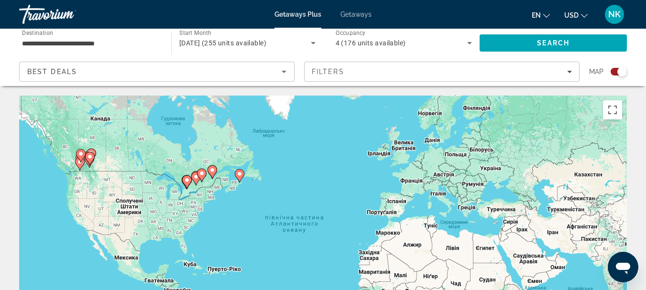
click at [92, 158] on image "Main content" at bounding box center [90, 157] width 6 height 6
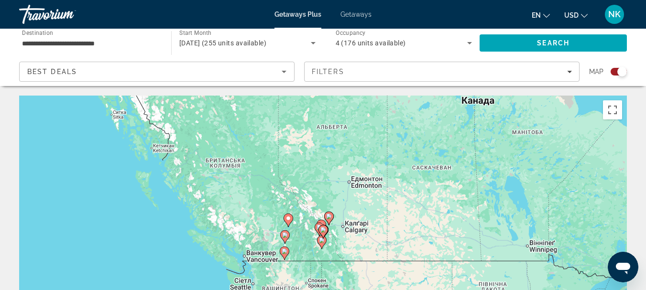
click at [319, 227] on gmp-advanced-marker "Main content" at bounding box center [323, 232] width 10 height 14
type input "**********"
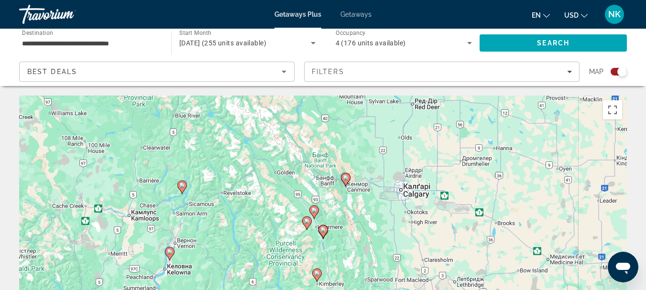
click at [322, 233] on icon "Main content" at bounding box center [322, 232] width 9 height 12
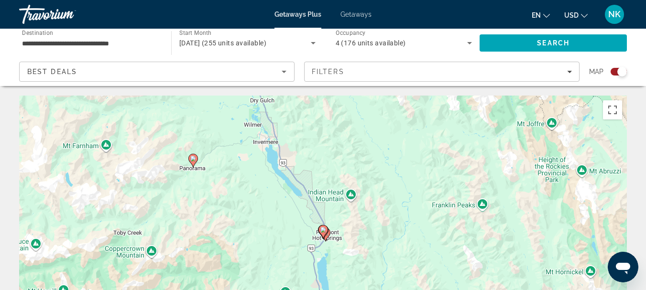
click at [322, 233] on icon "Main content" at bounding box center [322, 232] width 9 height 12
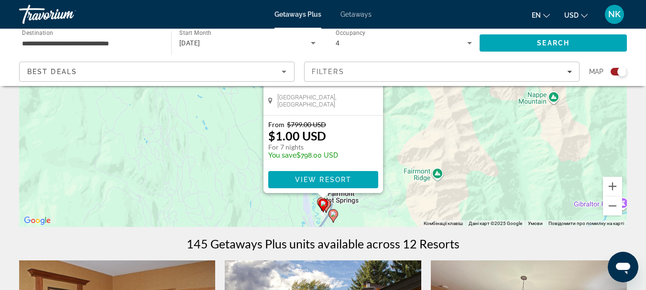
scroll to position [179, 0]
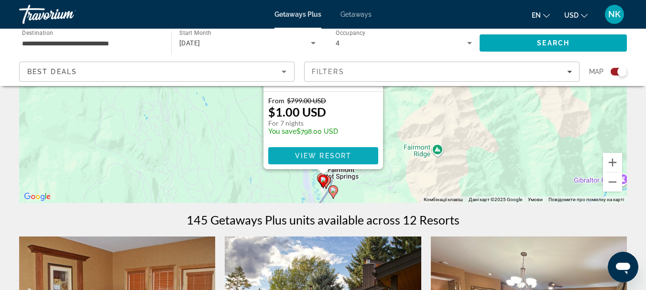
click at [332, 153] on span "View Resort" at bounding box center [322, 156] width 56 height 8
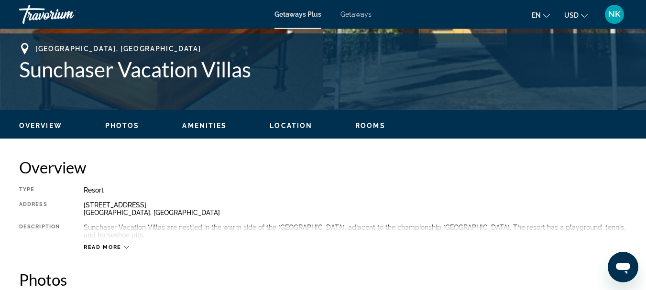
scroll to position [149, 0]
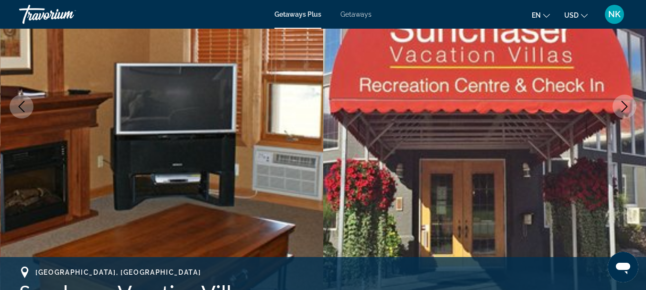
click at [618, 13] on span "NK" at bounding box center [614, 15] width 12 height 10
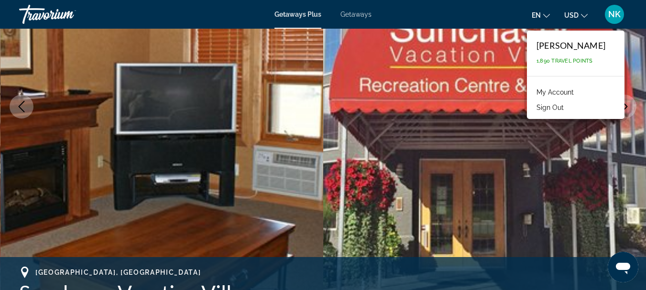
click at [567, 91] on link "My Account" at bounding box center [554, 92] width 47 height 12
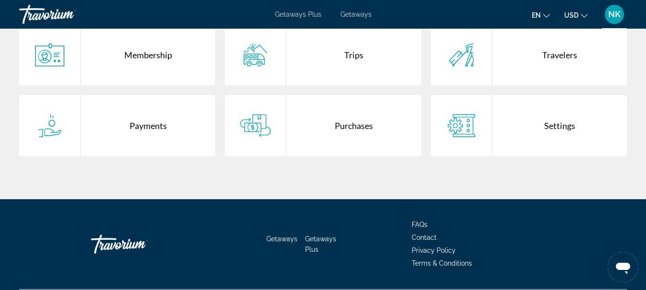
scroll to position [227, 0]
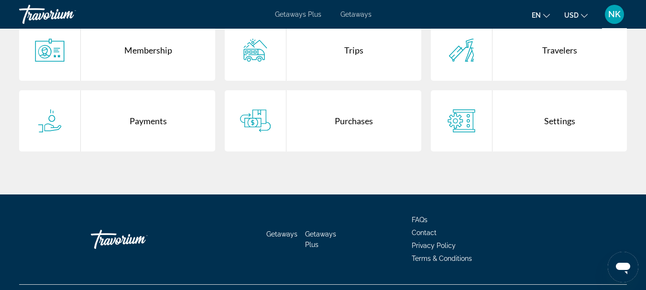
click at [355, 50] on div "Trips" at bounding box center [353, 50] width 134 height 61
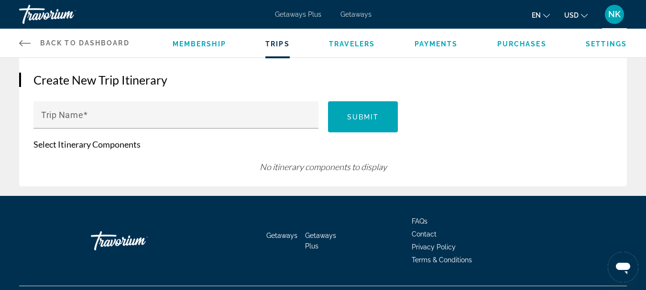
scroll to position [112, 0]
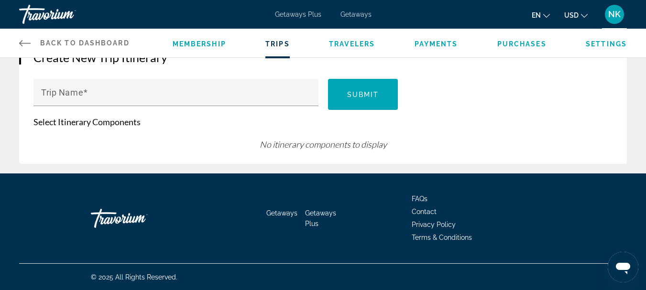
click at [523, 43] on span "Purchases" at bounding box center [521, 44] width 49 height 8
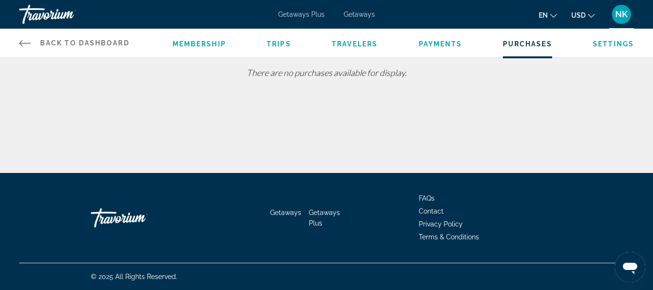
click at [444, 40] on span "Payments" at bounding box center [440, 44] width 43 height 8
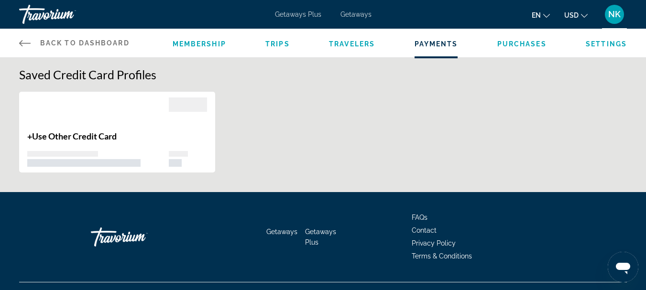
click at [602, 42] on span "Settings" at bounding box center [605, 44] width 41 height 8
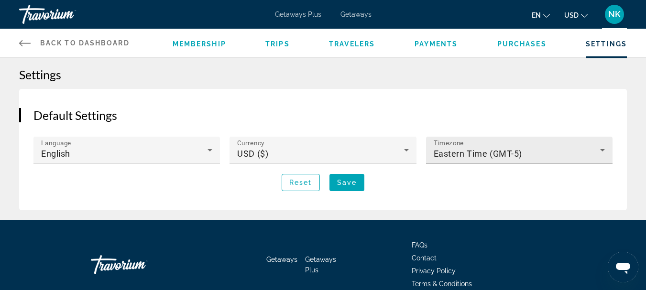
click at [552, 151] on div "Eastern Time (GMT-5)" at bounding box center [516, 153] width 166 height 11
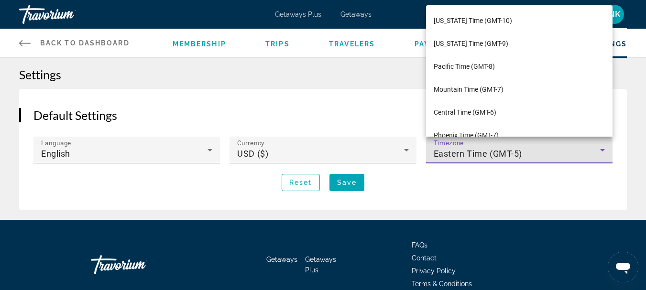
scroll to position [33, 0]
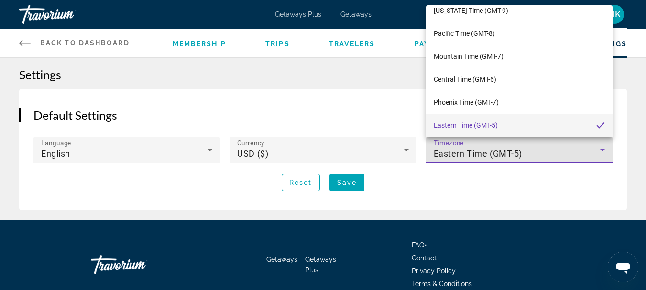
click at [552, 151] on div at bounding box center [323, 145] width 646 height 290
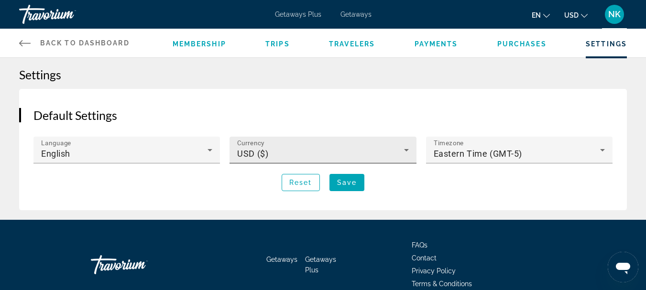
click at [311, 145] on div "Currency USD ($)" at bounding box center [322, 150] width 171 height 27
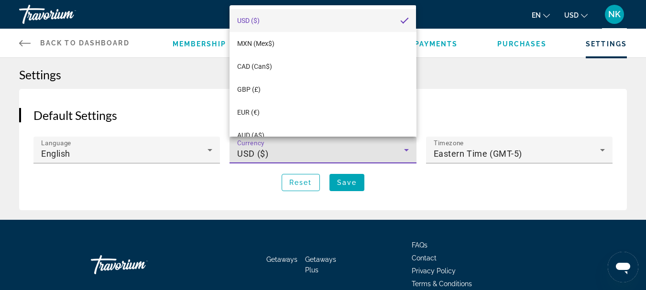
drag, startPoint x: 264, startPoint y: 68, endPoint x: 271, endPoint y: 76, distance: 10.9
click at [264, 68] on span "CAD (Can$)" at bounding box center [254, 67] width 35 height 8
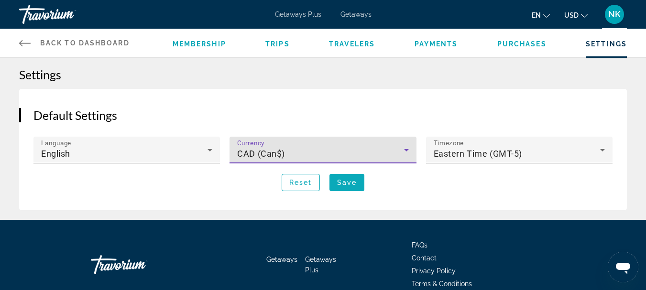
click at [348, 185] on span "Save" at bounding box center [347, 183] width 20 height 8
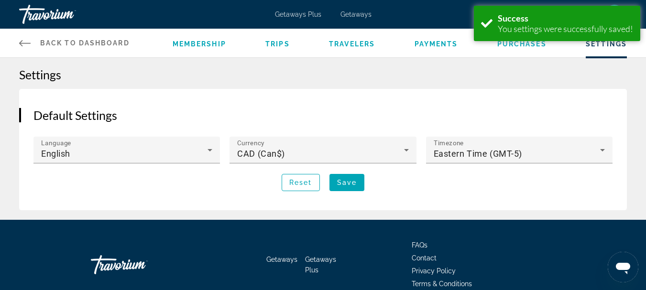
click at [50, 11] on div "Travorium" at bounding box center [67, 14] width 96 height 25
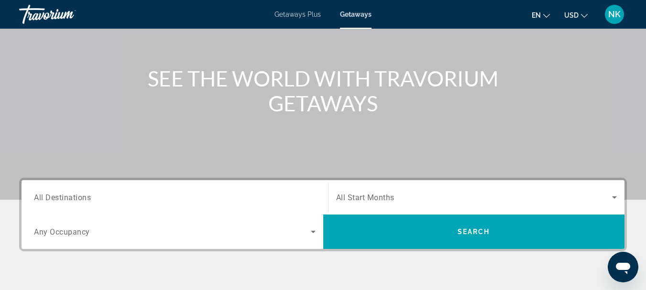
scroll to position [103, 0]
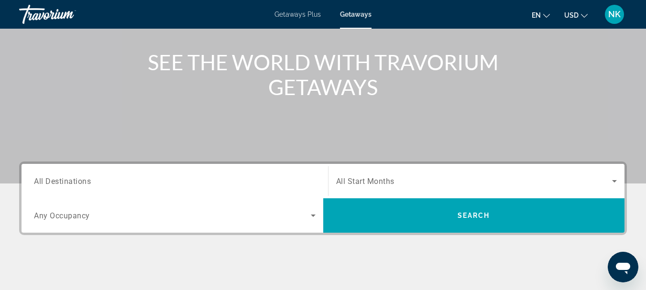
click at [66, 185] on span "All Destinations" at bounding box center [62, 180] width 57 height 9
click at [66, 185] on input "Destination All Destinations" at bounding box center [175, 181] width 282 height 11
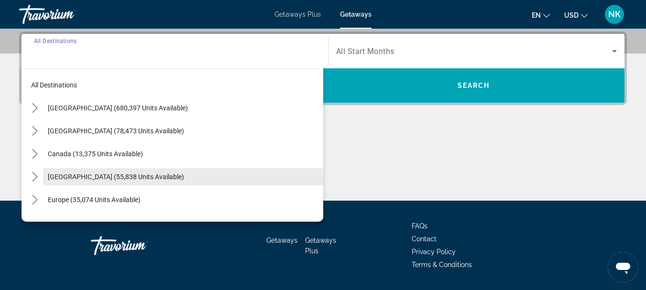
scroll to position [234, 0]
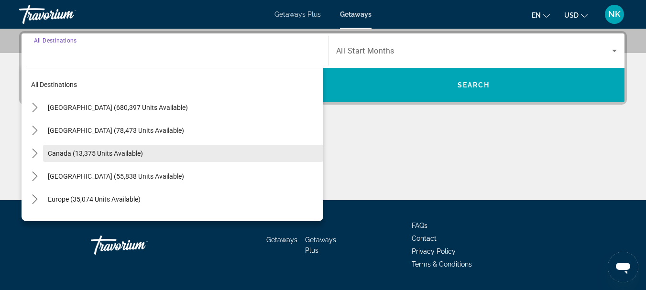
click at [91, 148] on span "Select destination: Canada (13,375 units available)" at bounding box center [183, 153] width 280 height 23
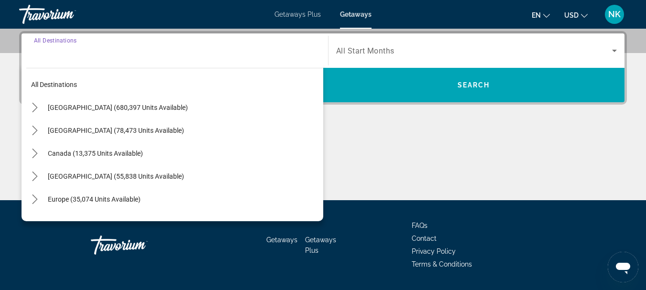
type input "**********"
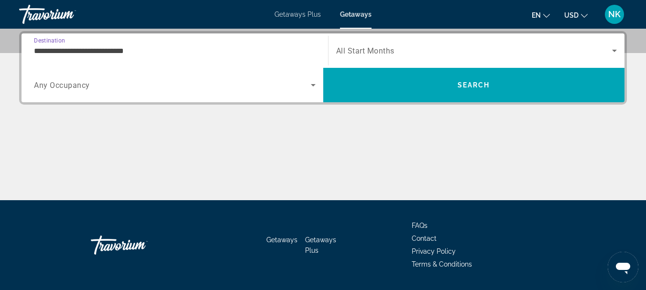
click at [430, 57] on div "Search widget" at bounding box center [476, 50] width 281 height 27
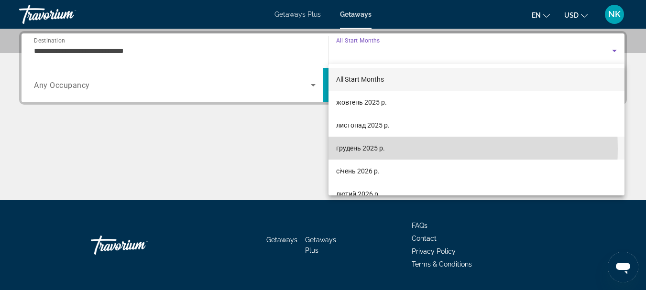
click at [392, 148] on mat-option "грудень 2025 р." at bounding box center [476, 148] width 296 height 23
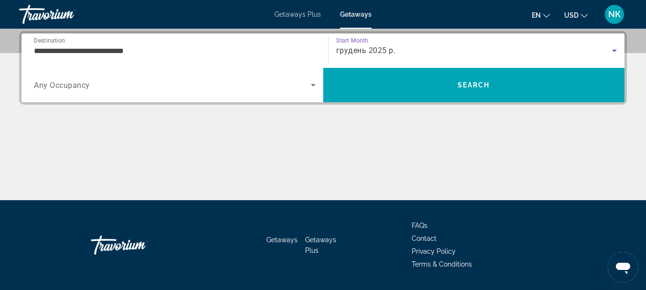
click at [169, 88] on span "Search widget" at bounding box center [172, 84] width 277 height 11
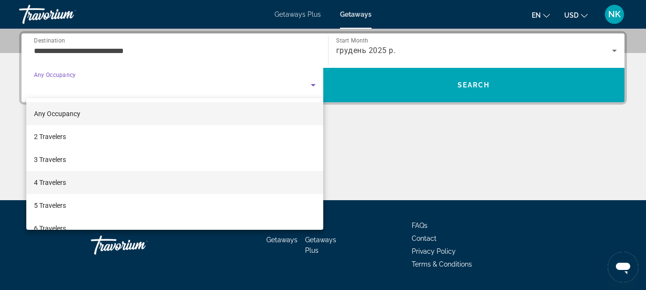
click at [85, 181] on mat-option "4 Travelers" at bounding box center [174, 182] width 297 height 23
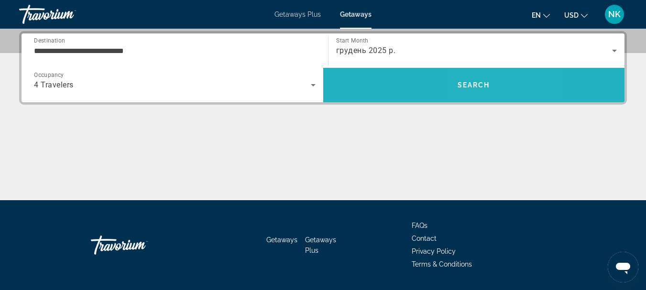
click at [492, 85] on span "Search" at bounding box center [474, 85] width 302 height 23
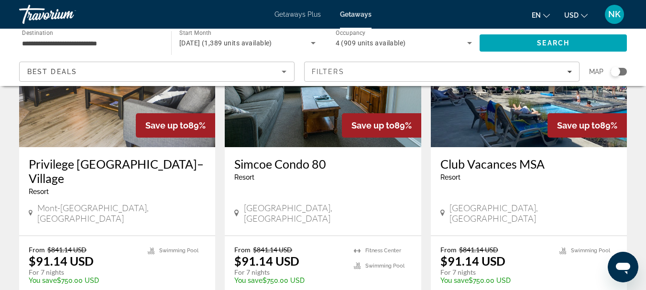
scroll to position [1223, 0]
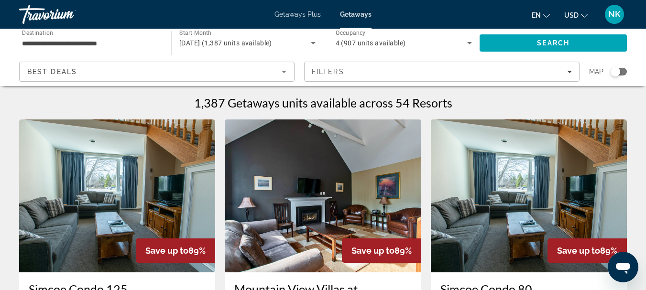
click at [574, 14] on span "USD" at bounding box center [571, 15] width 14 height 8
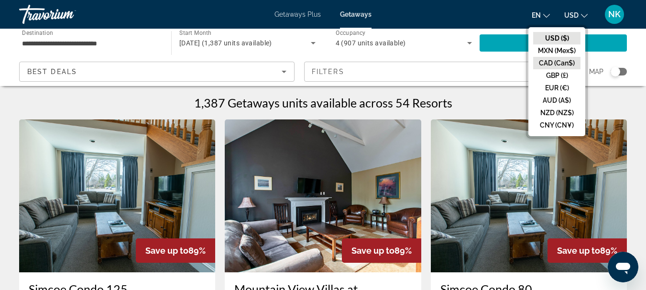
click at [561, 61] on button "CAD (Can$)" at bounding box center [556, 63] width 47 height 12
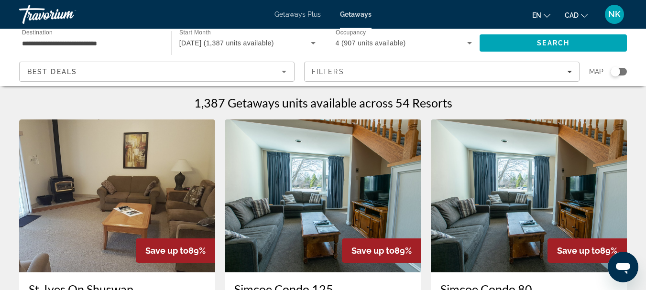
click at [620, 72] on div "Search widget" at bounding box center [618, 72] width 16 height 8
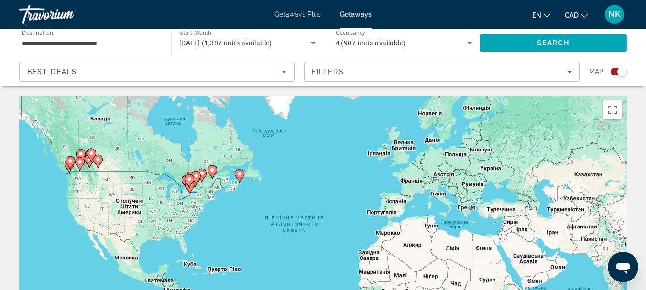
click at [90, 160] on gmp-advanced-marker "Main content" at bounding box center [92, 155] width 10 height 14
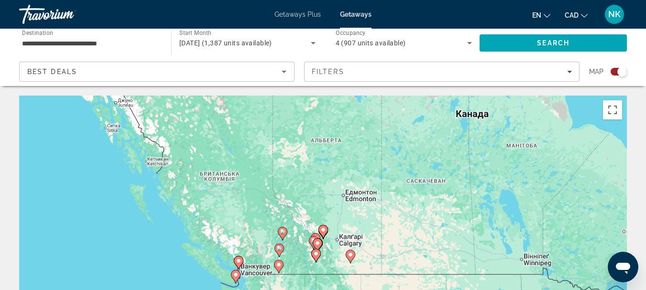
click at [316, 243] on image "Main content" at bounding box center [317, 243] width 6 height 6
type input "**********"
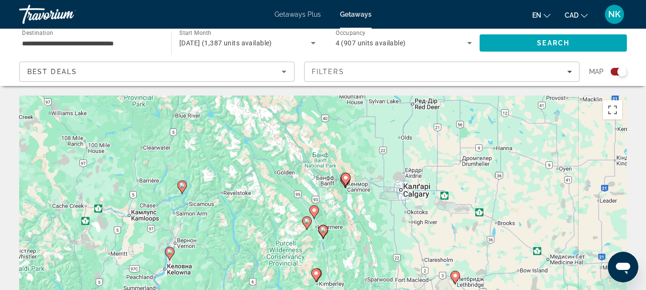
click at [325, 230] on image "Main content" at bounding box center [323, 230] width 6 height 6
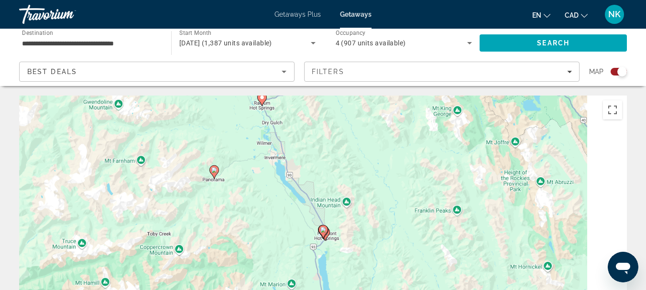
click at [325, 230] on image "Main content" at bounding box center [323, 230] width 6 height 6
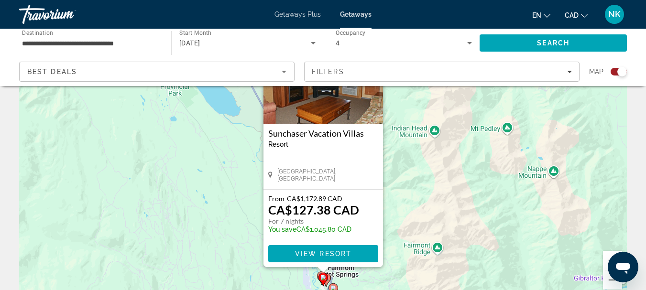
scroll to position [108, 0]
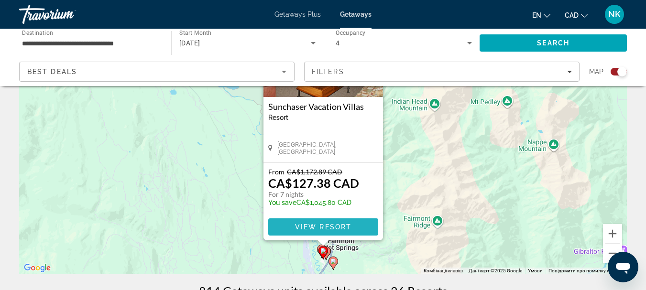
click at [327, 228] on span "View Resort" at bounding box center [322, 227] width 56 height 8
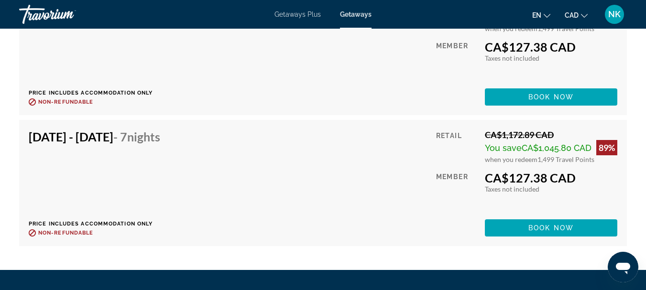
scroll to position [2224, 0]
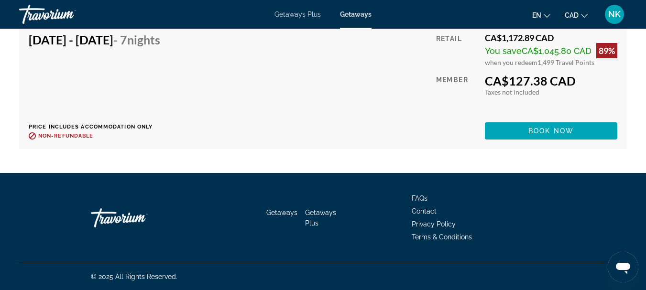
click at [577, 15] on span "CAD" at bounding box center [571, 15] width 14 height 8
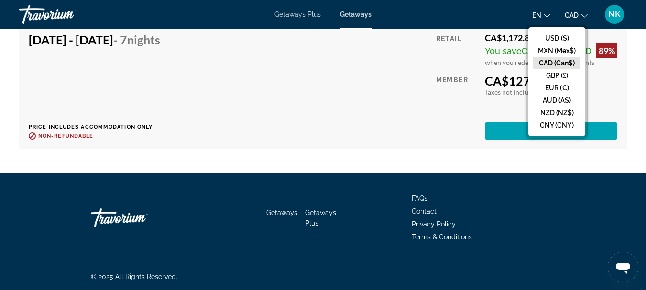
click at [577, 15] on span "CAD" at bounding box center [571, 15] width 14 height 8
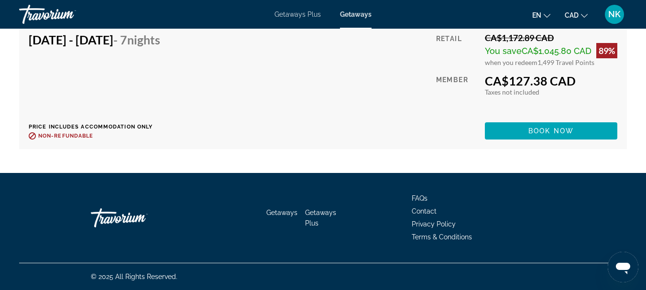
click at [618, 16] on span "NK" at bounding box center [614, 15] width 12 height 10
